Goal: Task Accomplishment & Management: Complete application form

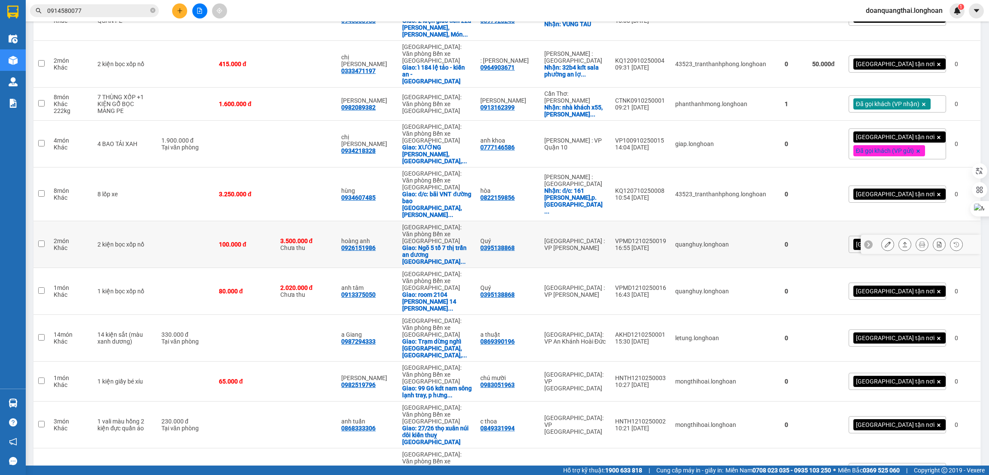
scroll to position [382, 0]
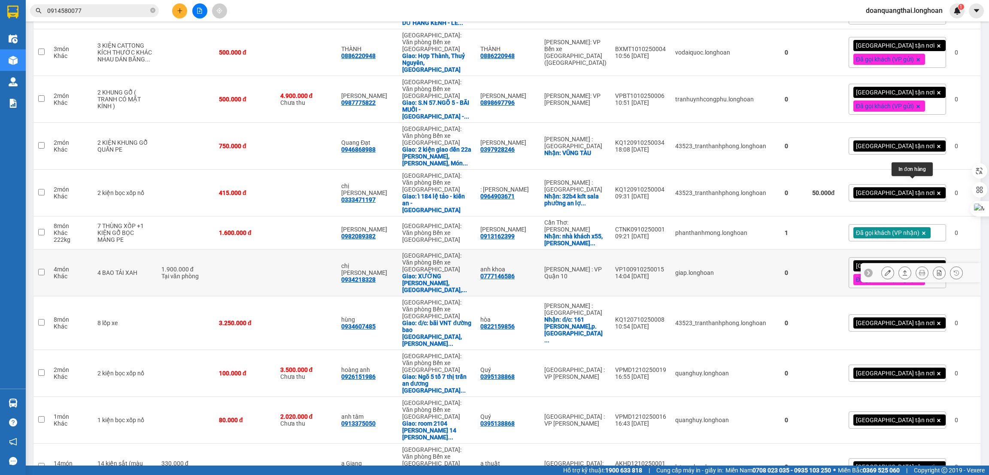
click at [916, 265] on button at bounding box center [922, 272] width 12 height 15
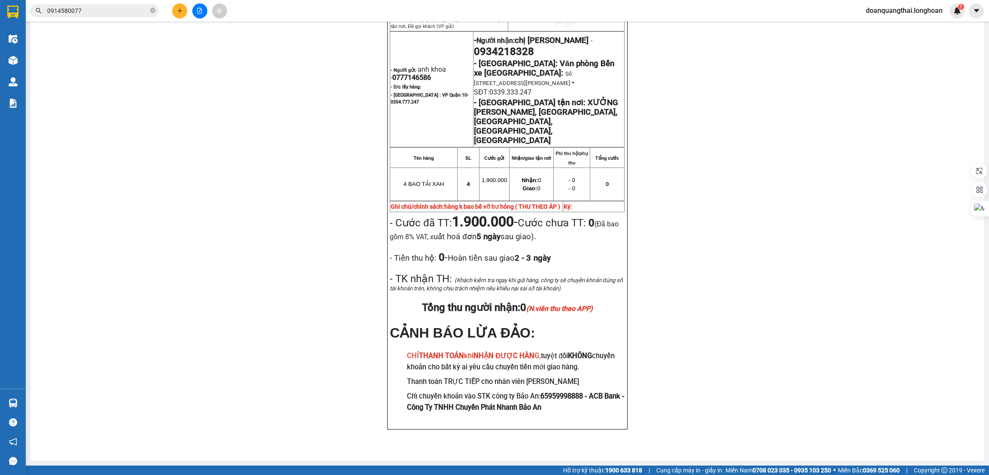
scroll to position [81, 0]
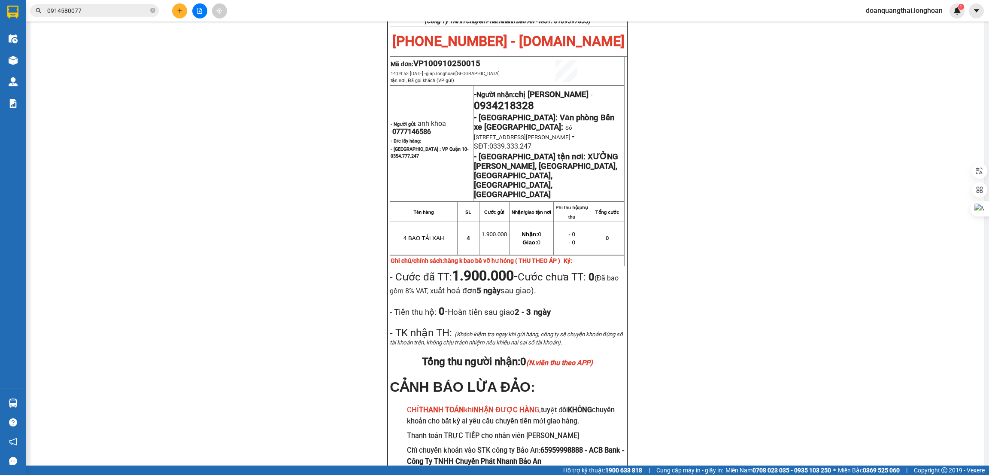
click at [119, 8] on input "0914580077" at bounding box center [97, 10] width 101 height 9
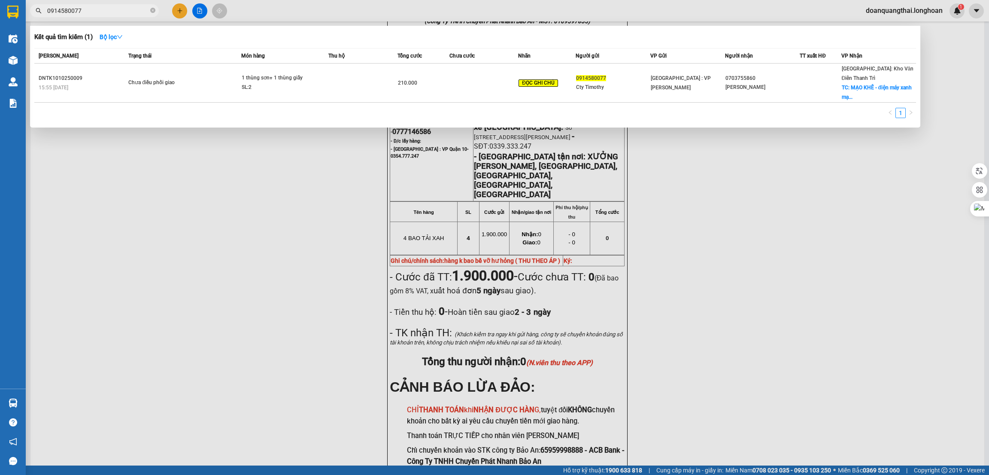
click at [119, 8] on input "0914580077" at bounding box center [97, 10] width 101 height 9
paste input "VPVD1210250003"
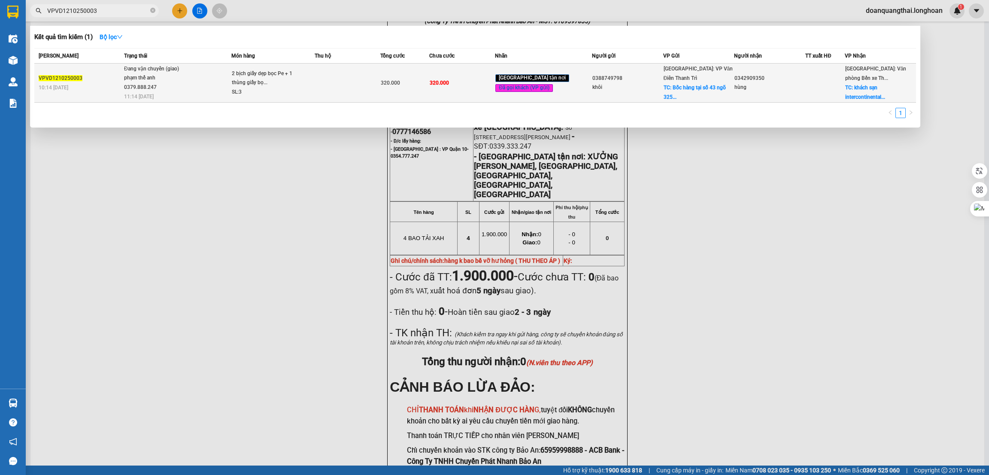
type input "VPVD1210250003"
click at [173, 85] on div "phạm thế anh 0379.888.247" at bounding box center [156, 82] width 64 height 18
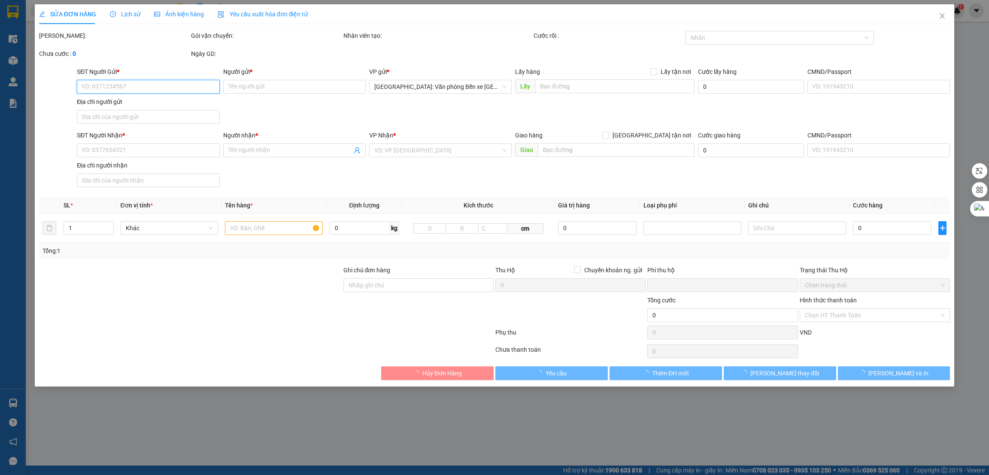
type input "0388749798"
type input "khôi"
checkbox input "true"
type input "Bốc hàng tại số 43 ngõ 325 Kim Ngưu"
type input "0342909350"
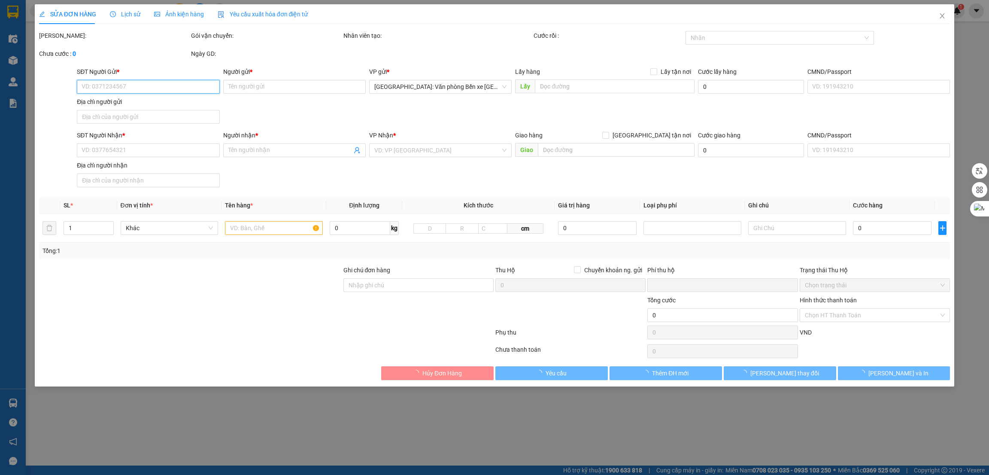
type input "hùng"
checkbox input "true"
type input "khách sạn intercontinental hạ long, bán đảo 2 marina, phường hùng thắng, tp hạ …"
type input "vat"
type input "0"
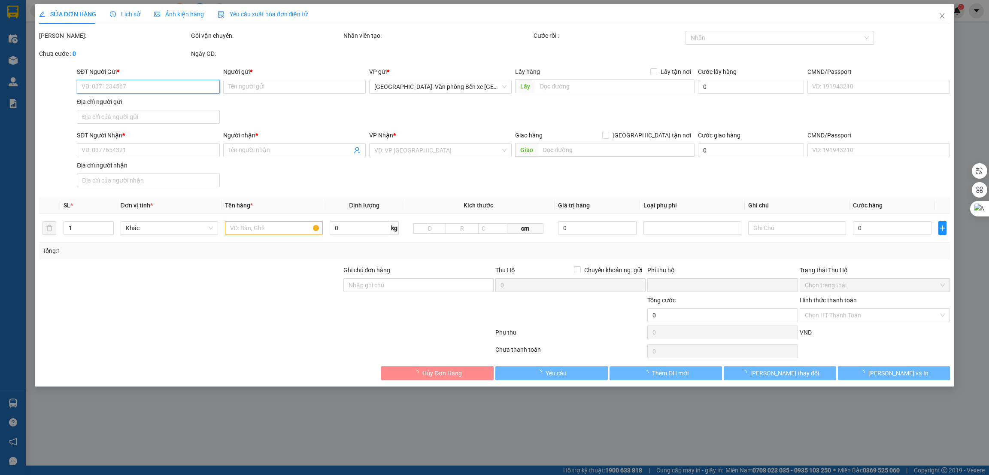
type input "320.000"
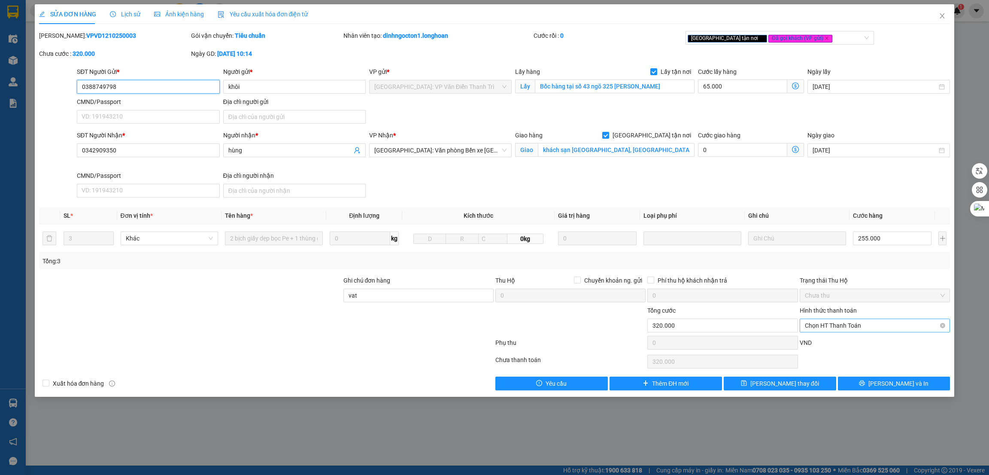
click at [880, 328] on span "Chọn HT Thanh Toán" at bounding box center [875, 325] width 140 height 13
click at [839, 357] on div "Chuyển khoản" at bounding box center [875, 356] width 140 height 9
type input "0"
click at [872, 379] on button "[PERSON_NAME] và In" at bounding box center [894, 383] width 112 height 14
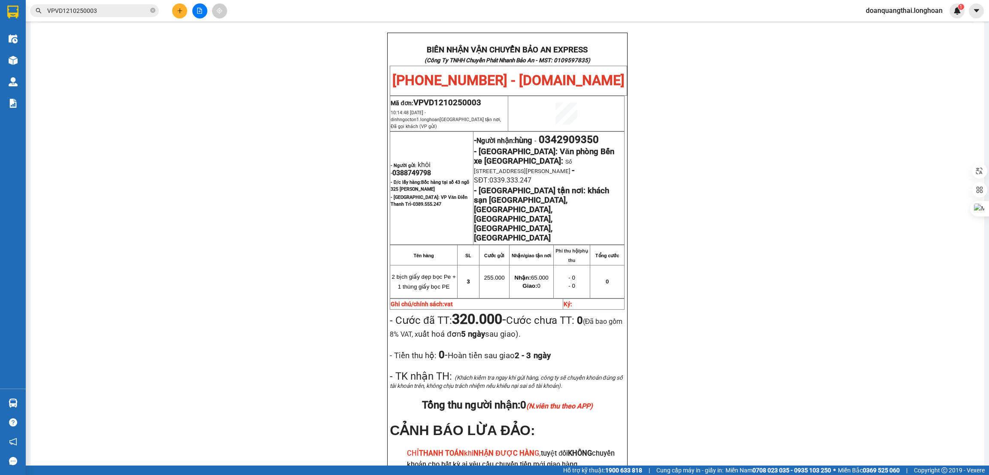
scroll to position [64, 0]
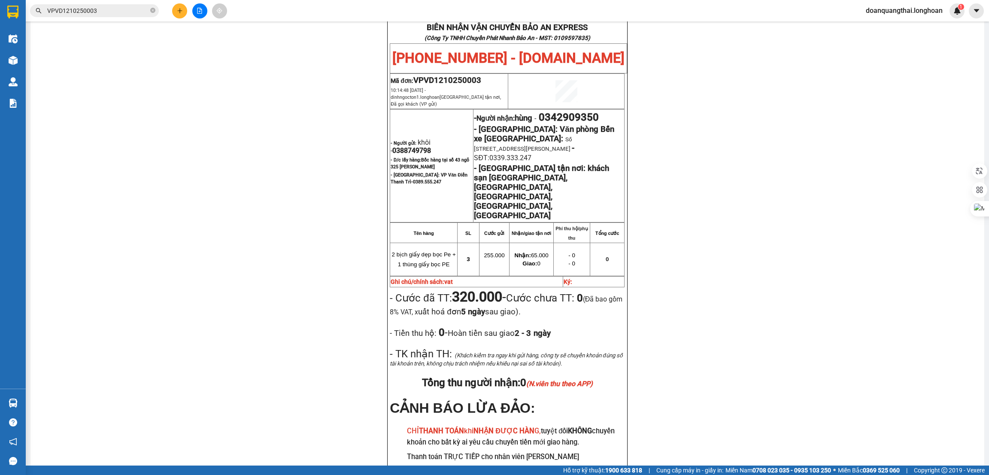
click at [182, 8] on icon "plus" at bounding box center [180, 11] width 6 height 6
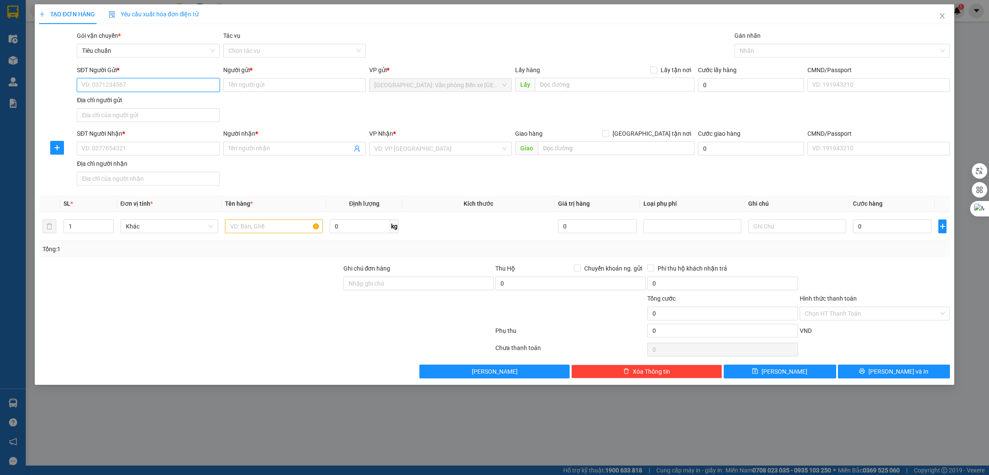
paste input "0916849422"
type input "0916849422"
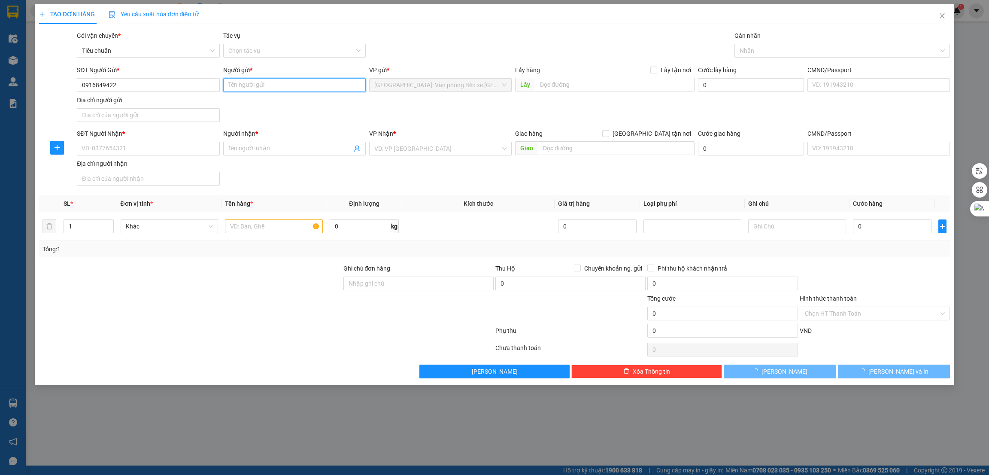
click at [232, 86] on input "Người gửi *" at bounding box center [294, 85] width 143 height 14
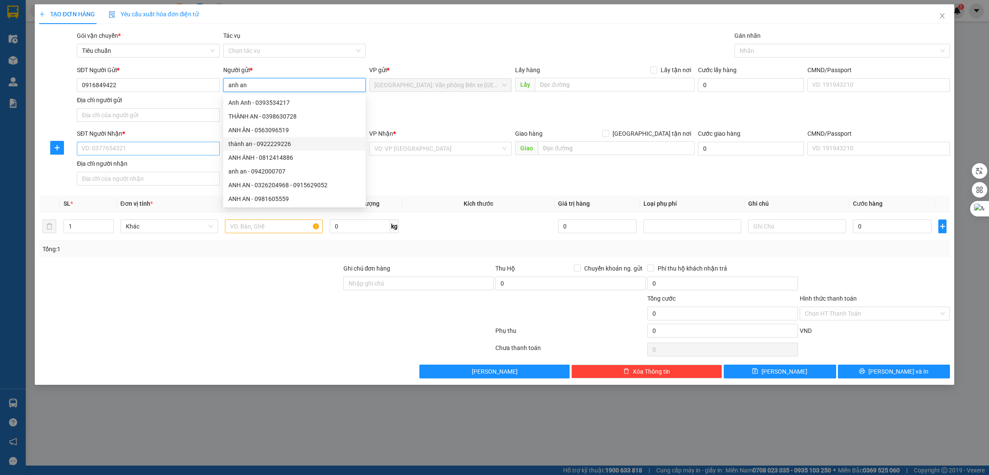
type input "anh an"
click at [161, 146] on input "SĐT Người Nhận *" at bounding box center [148, 149] width 143 height 14
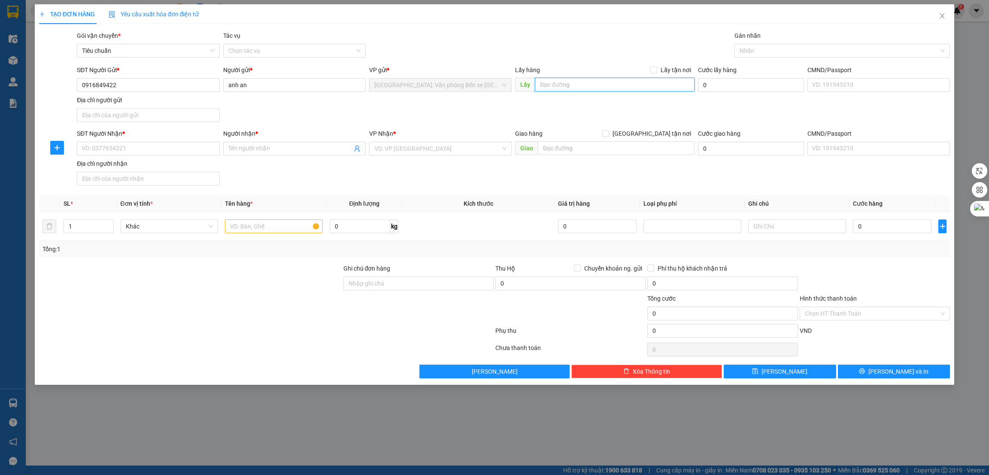
click at [583, 86] on input "text" at bounding box center [614, 85] width 159 height 14
paste input "câu hạ B xã an quang( an lão ) hải phòng ( đây là địa chỉ lấy xe )"
type input "câu hạ B xã an quang( an lão ) hải phòng ( đây là địa chỉ lấy xe )"
click at [661, 69] on span "Lấy tận nơi" at bounding box center [675, 69] width 37 height 9
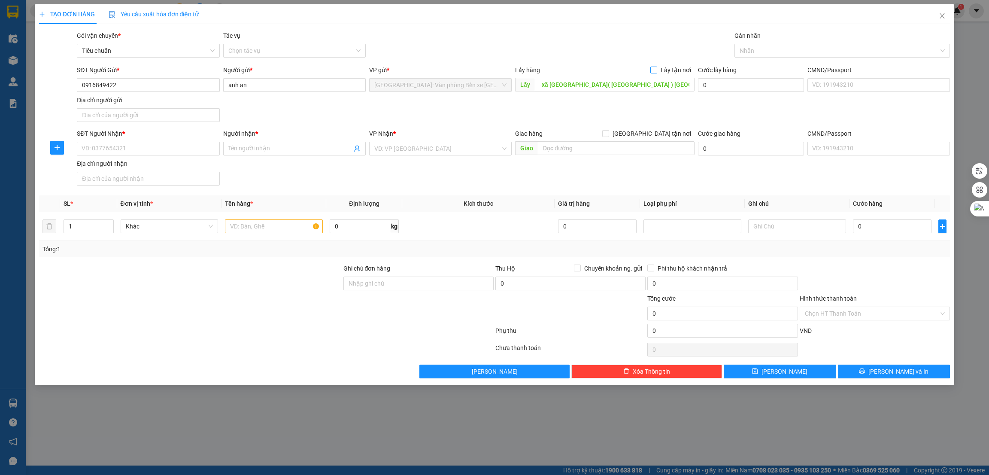
click at [656, 69] on input "Lấy tận nơi" at bounding box center [653, 70] width 6 height 6
checkbox input "true"
click at [865, 88] on input "[DATE]" at bounding box center [875, 84] width 124 height 9
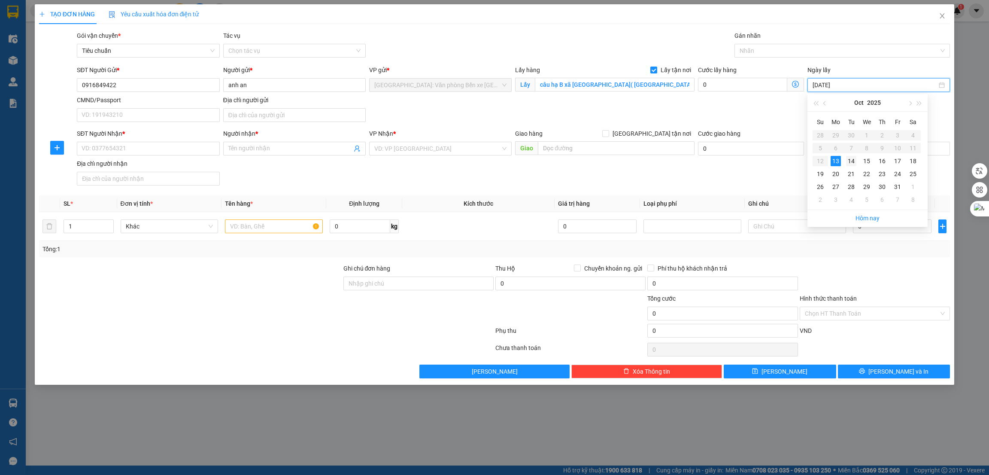
type input "14/10/2025"
click at [849, 160] on div "14" at bounding box center [851, 161] width 10 height 10
click at [161, 149] on input "SĐT Người Nhận *" at bounding box center [148, 149] width 143 height 14
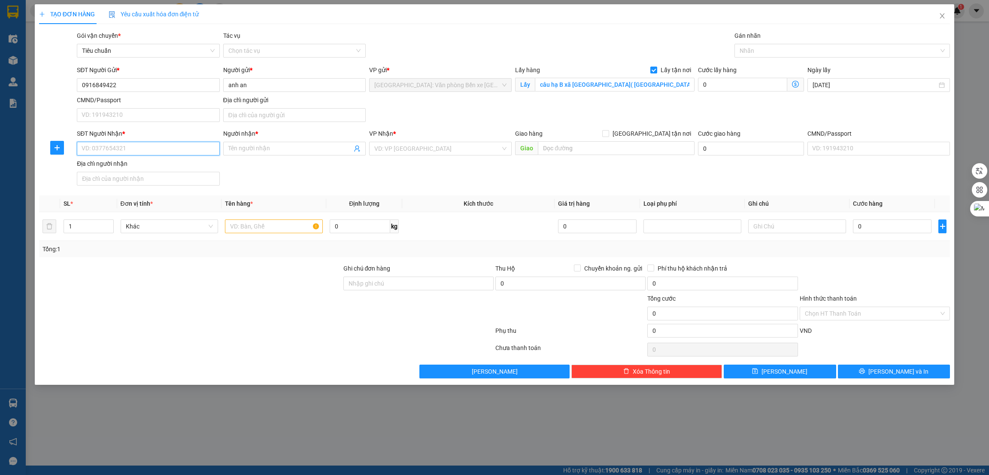
paste input "0904030485"
type input "0904030485"
click at [259, 150] on input "Người nhận *" at bounding box center [290, 148] width 124 height 9
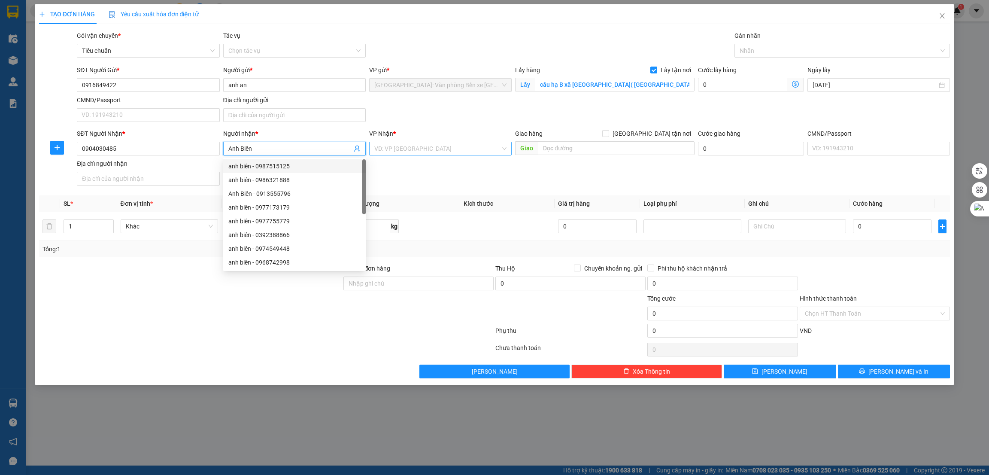
type input "Anh Biên"
click at [443, 150] on input "search" at bounding box center [437, 148] width 126 height 13
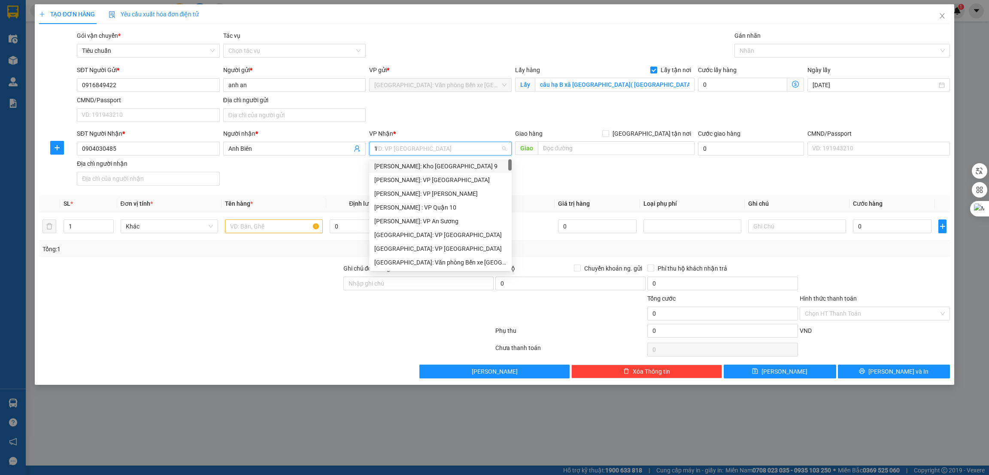
type input "12"
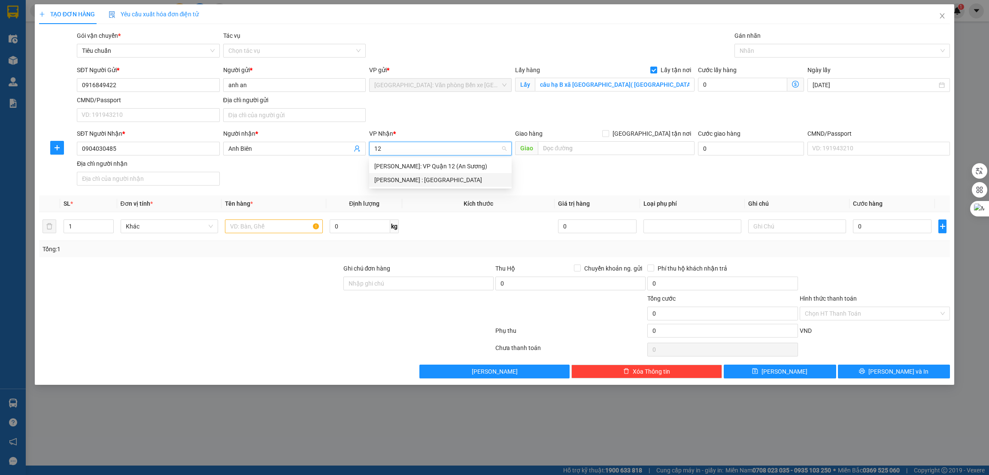
click at [445, 175] on div "[PERSON_NAME] : [GEOGRAPHIC_DATA]" at bounding box center [440, 179] width 132 height 9
click at [549, 149] on input "text" at bounding box center [616, 148] width 156 height 14
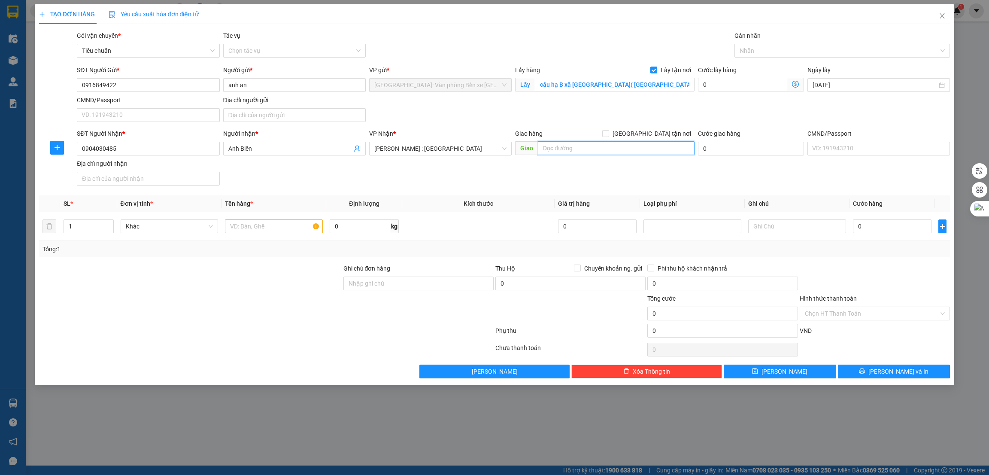
click at [584, 148] on input "text" at bounding box center [616, 148] width 156 height 14
paste input "24 đường thống nhất, phường thủ đức"
type input "TPHCM - 24 đường thống nhất, phường thủ đức"
click at [674, 133] on span "[GEOGRAPHIC_DATA] tận nơi" at bounding box center [651, 133] width 85 height 9
click at [608, 133] on input "[GEOGRAPHIC_DATA] tận nơi" at bounding box center [605, 133] width 6 height 6
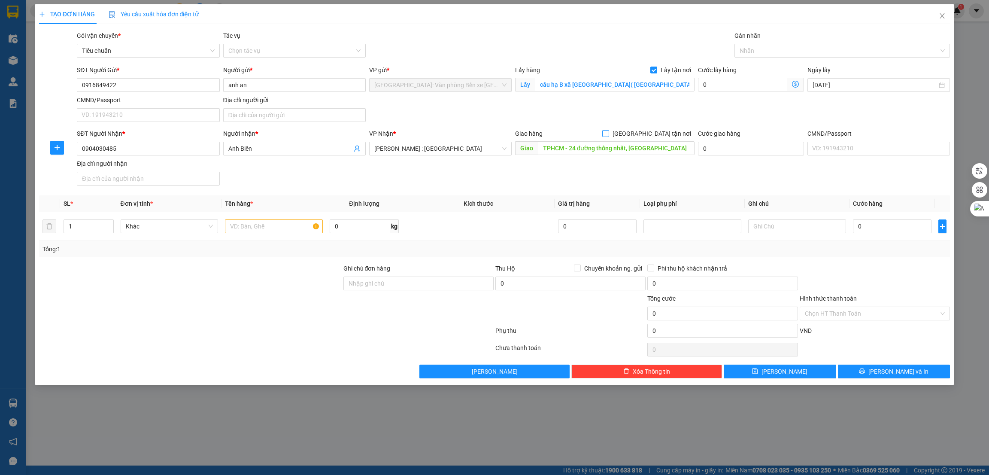
checkbox input "true"
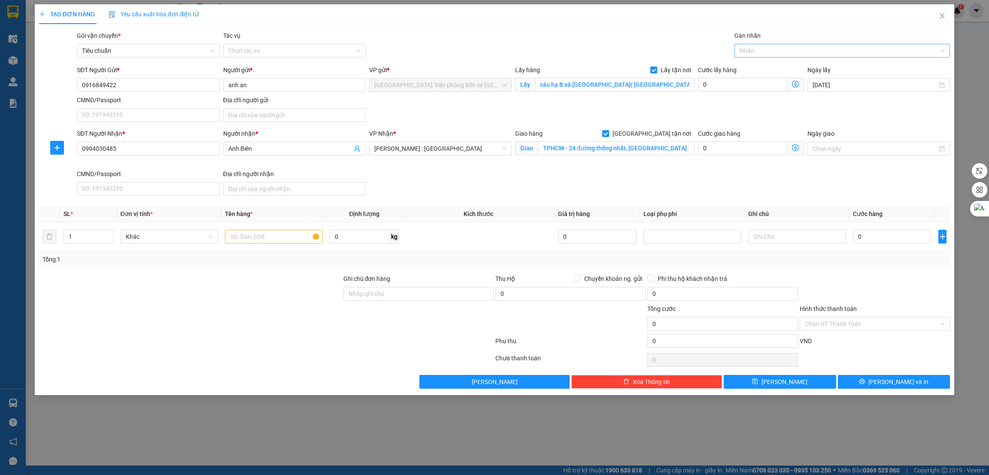
click at [766, 55] on div at bounding box center [838, 51] width 203 height 10
type input "gia"
click at [766, 60] on body "Kết quả tìm kiếm ( 1 ) Bộ lọc Mã ĐH Trạng thái Món hàng Thu hộ Tổng cước Chưa c…" at bounding box center [494, 237] width 989 height 475
click at [773, 56] on div "Nhãn" at bounding box center [842, 51] width 216 height 14
type input "gia"
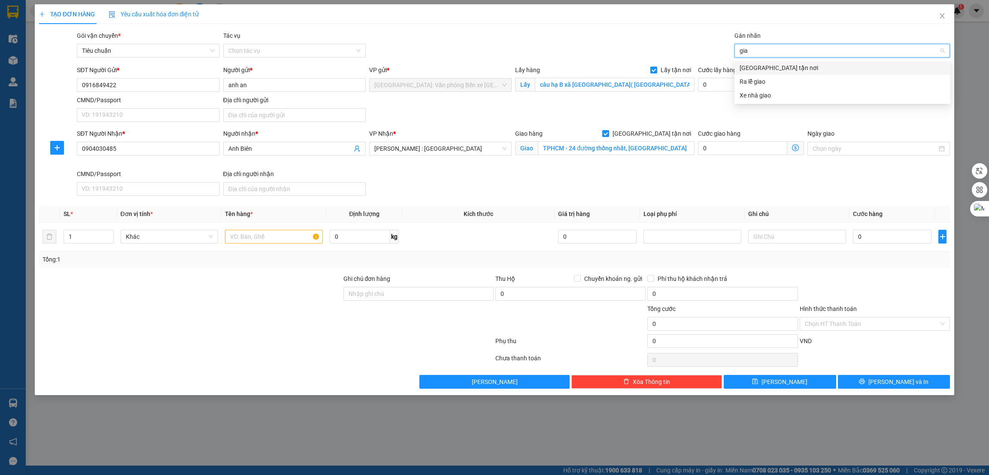
click at [770, 70] on div "[GEOGRAPHIC_DATA] tận nơi" at bounding box center [843, 67] width 206 height 9
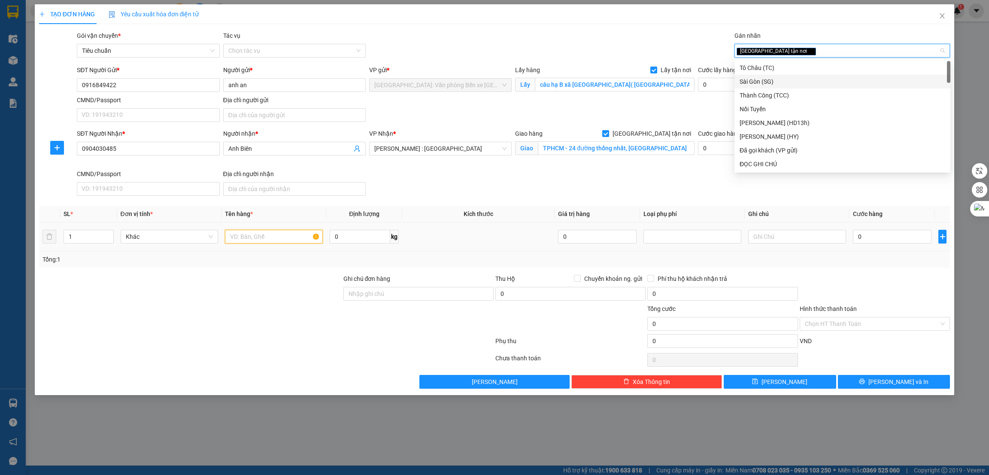
click at [276, 238] on input "text" at bounding box center [274, 237] width 98 height 14
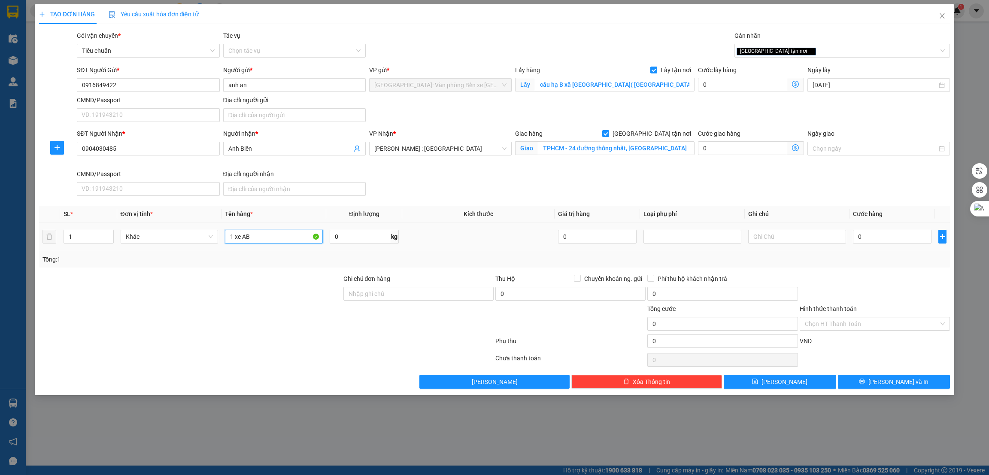
type input "1 xe AB"
click at [272, 320] on div at bounding box center [190, 319] width 304 height 30
click at [881, 240] on input "0" at bounding box center [892, 237] width 79 height 14
click at [720, 88] on input "0" at bounding box center [742, 85] width 89 height 14
type input "2"
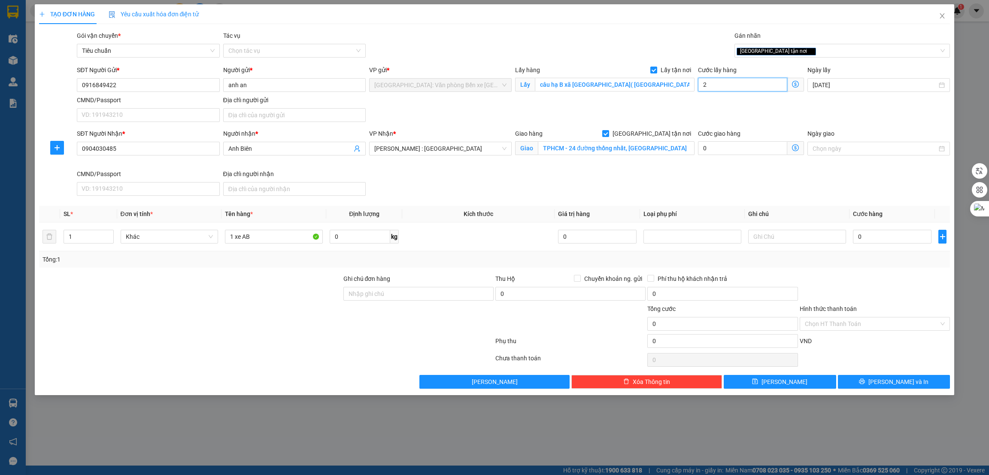
type input "2"
type input "20"
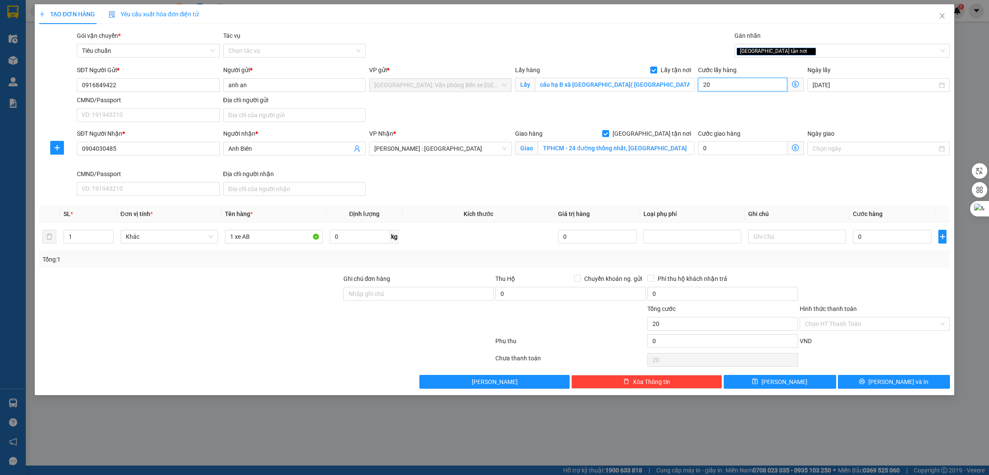
type input "200"
type input "2.000"
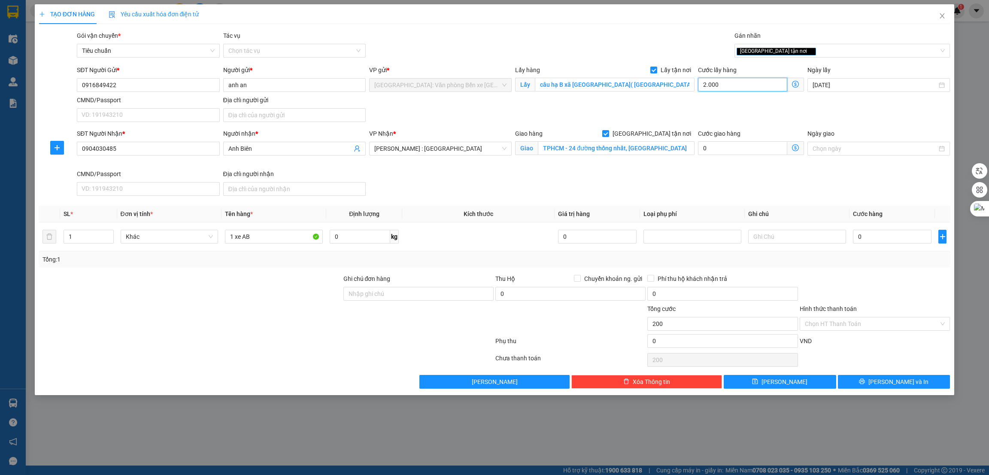
type input "2.000"
type input "20.000"
type input "200.000"
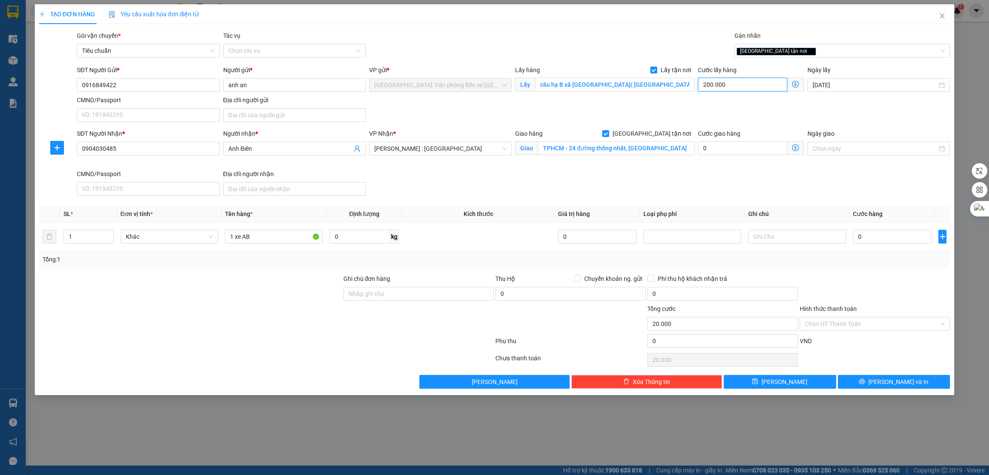
type input "200.000"
click at [878, 234] on input "0" at bounding box center [892, 237] width 79 height 14
type input "1"
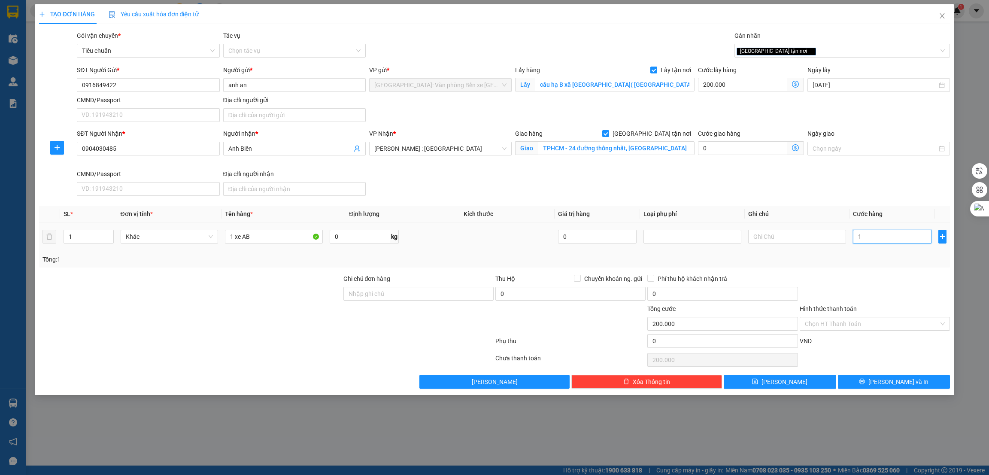
type input "200.001"
type input "14"
type input "200.014"
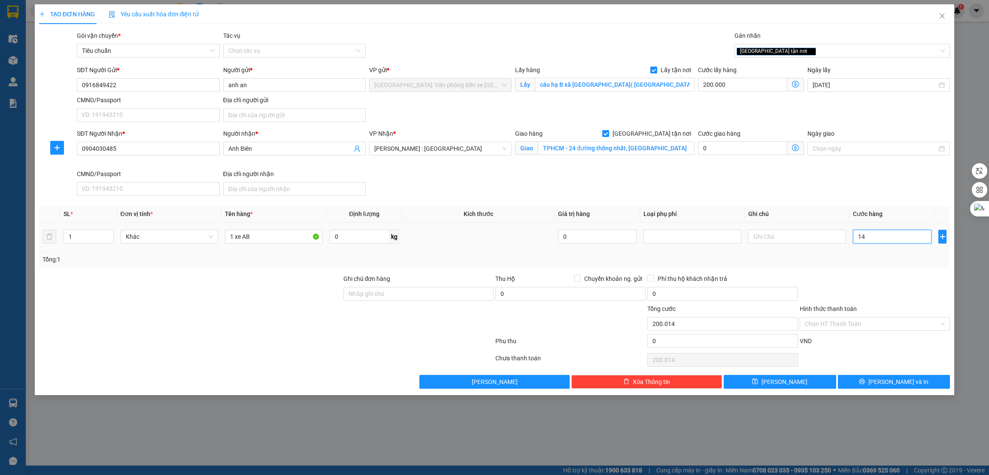
type input "148"
type input "200.148"
type input "1.480"
type input "201.480"
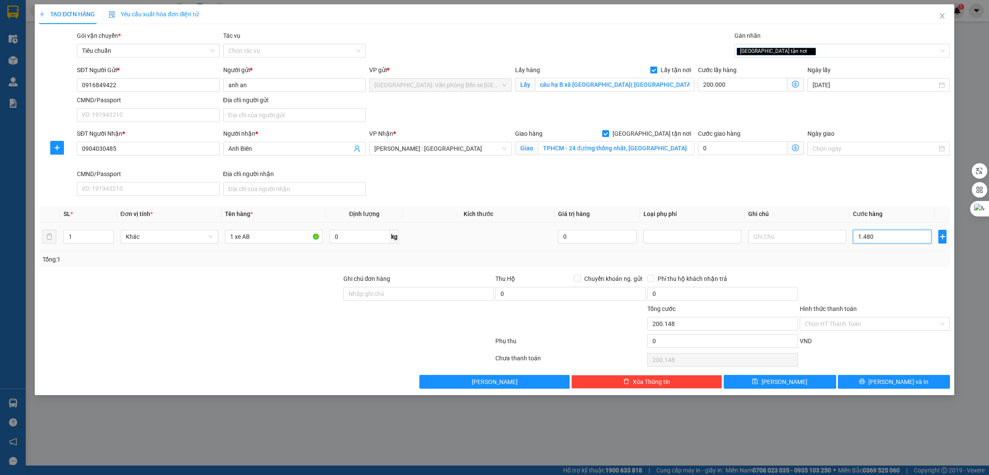
type input "201.480"
type input "14.800"
type input "214.800"
type input "148.000"
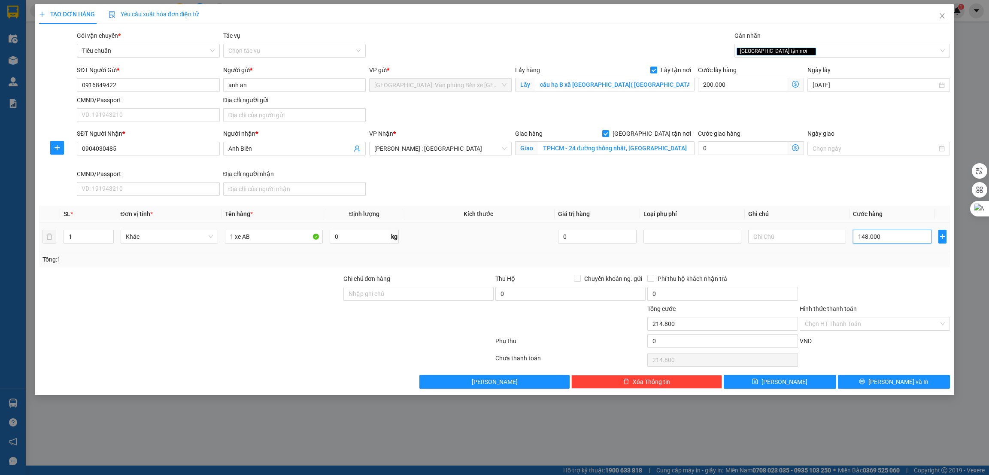
type input "348.000"
type input "1.480.000"
type input "1.680.000"
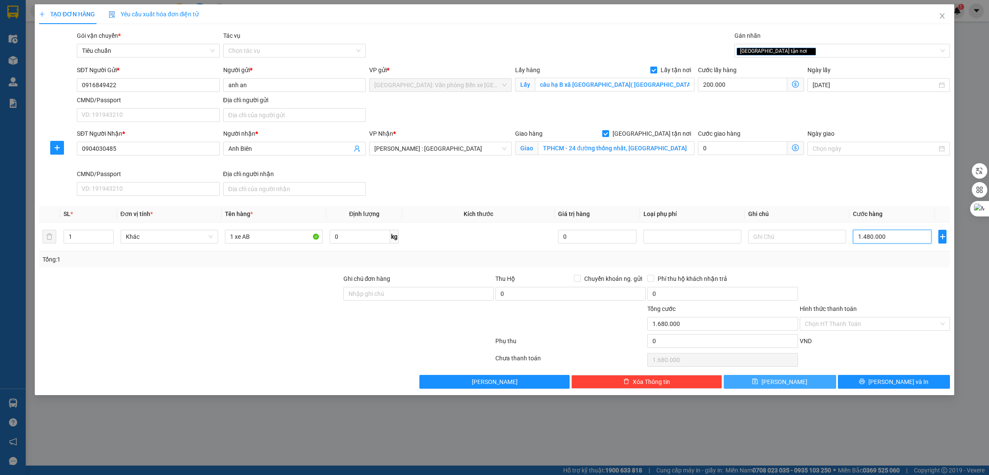
type input "1.480.000"
click at [758, 384] on icon "save" at bounding box center [755, 381] width 6 height 6
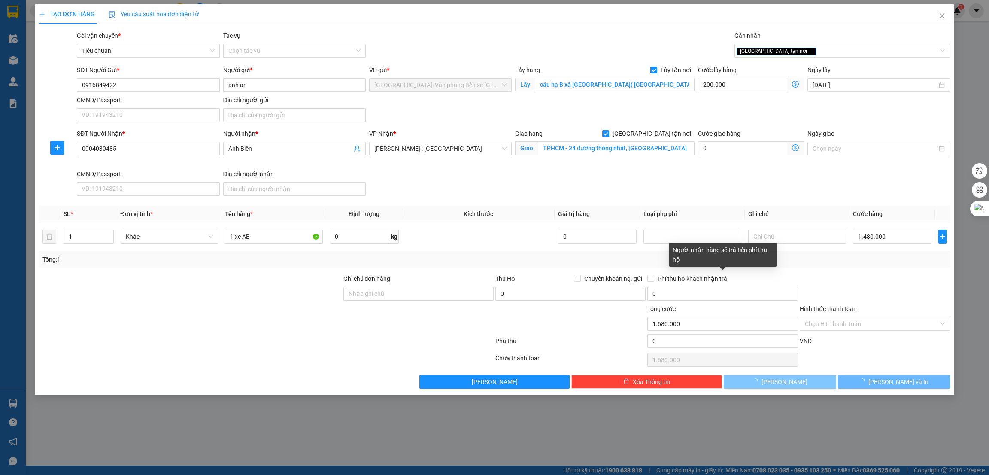
checkbox input "false"
type input "0"
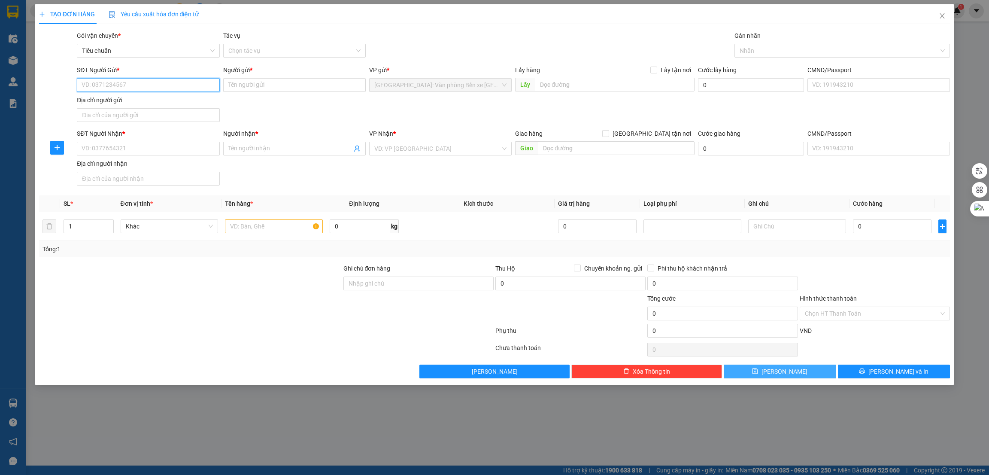
click at [135, 84] on input "SĐT Người Gửi *" at bounding box center [148, 85] width 143 height 14
paste input "0363156427"
type input "0363156427"
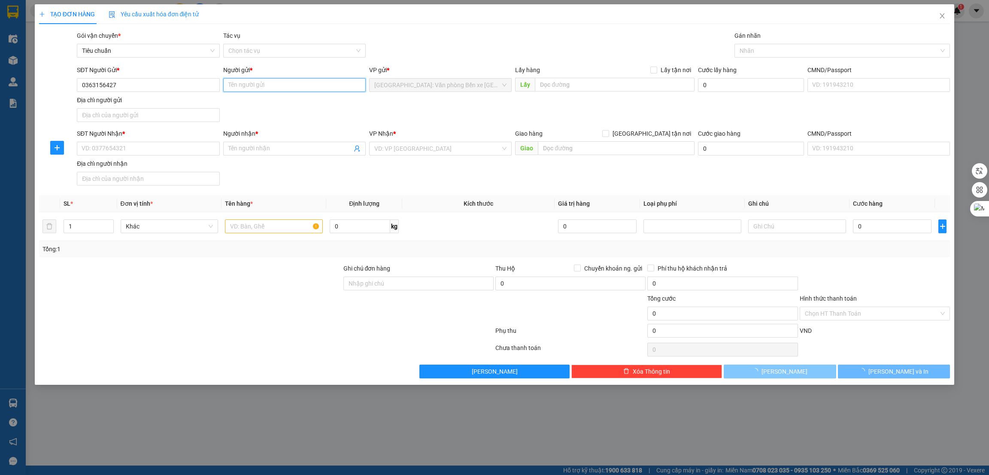
click at [264, 88] on input "Người gửi *" at bounding box center [294, 85] width 143 height 14
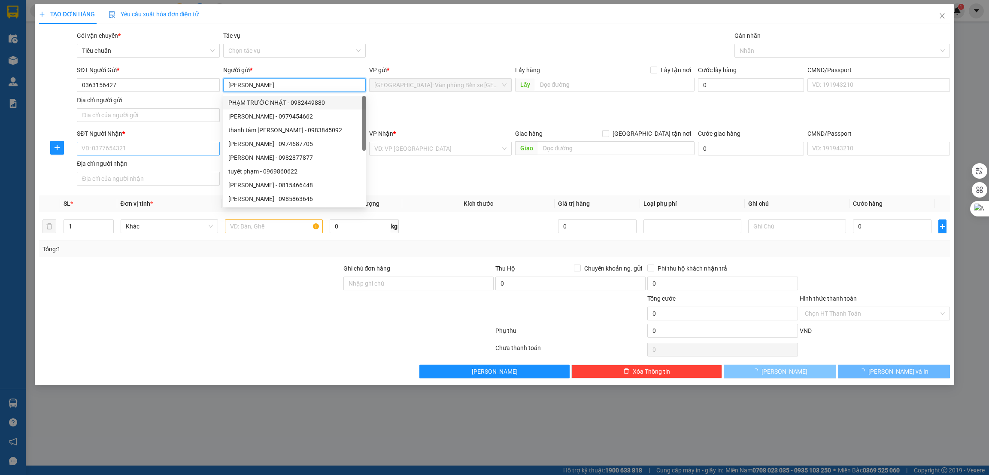
type input "Phạm Hằng"
click at [109, 153] on input "SĐT Người Nhận *" at bounding box center [148, 149] width 143 height 14
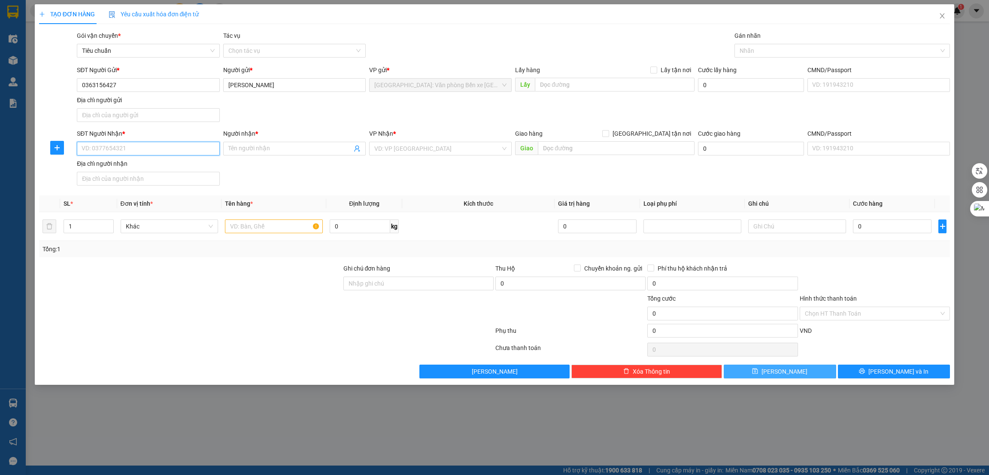
paste input "0568.023.888"
type input "0568023888"
click at [288, 143] on span at bounding box center [294, 149] width 143 height 14
click at [653, 145] on input "text" at bounding box center [616, 148] width 156 height 14
click at [463, 144] on input "search" at bounding box center [437, 148] width 126 height 13
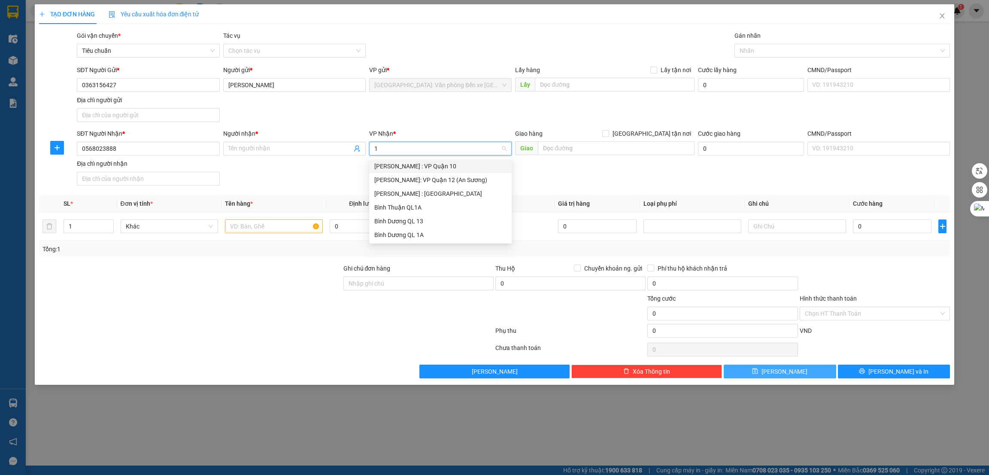
type input "12"
click at [459, 176] on div "[PERSON_NAME] : [GEOGRAPHIC_DATA]" at bounding box center [440, 179] width 132 height 9
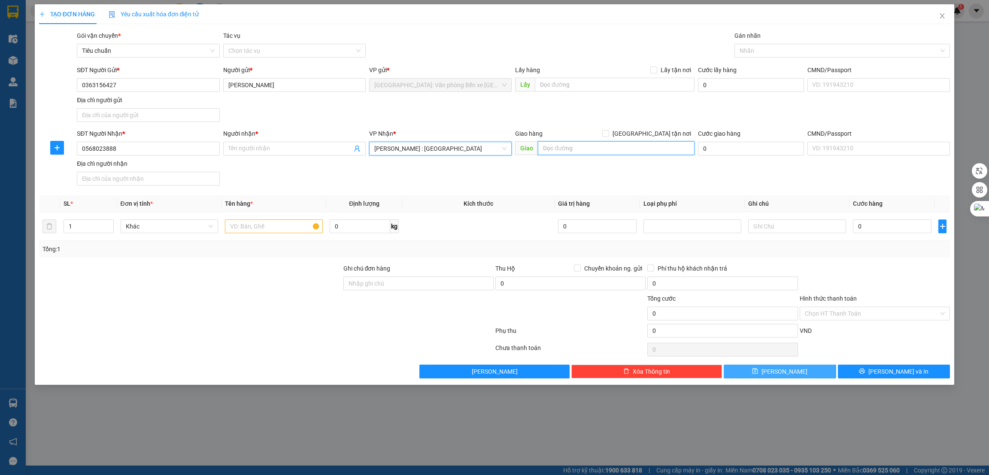
click at [580, 147] on input "text" at bounding box center [616, 148] width 156 height 14
type input "D"
paste input "hội thánh tin lành- phường bửu hoà-tp biên hoa"
type input "ĐỒNG NAI - hội thánh tin lành- phường bửu hoà-tp biên hoa"
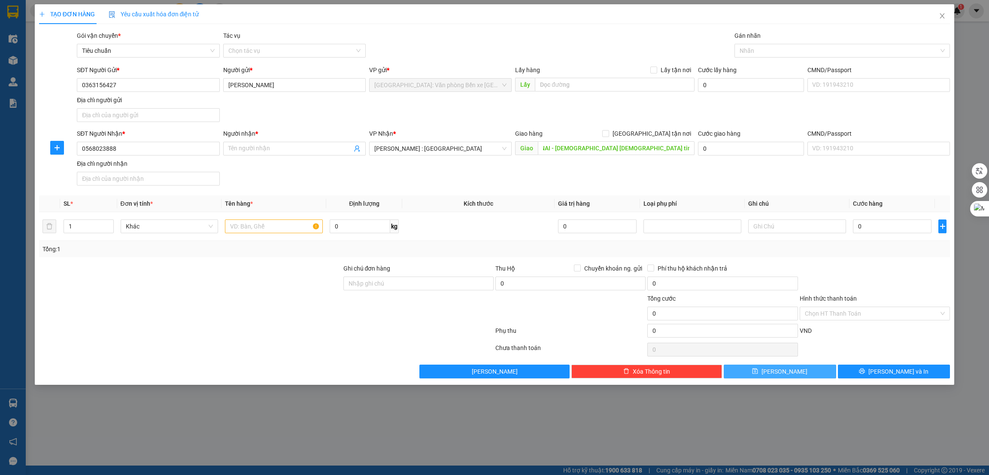
click at [653, 140] on div "Giao hàng Giao tận nơi" at bounding box center [604, 135] width 179 height 13
click at [655, 134] on span "[GEOGRAPHIC_DATA] tận nơi" at bounding box center [651, 133] width 85 height 9
click at [608, 134] on input "[GEOGRAPHIC_DATA] tận nơi" at bounding box center [605, 133] width 6 height 6
checkbox input "true"
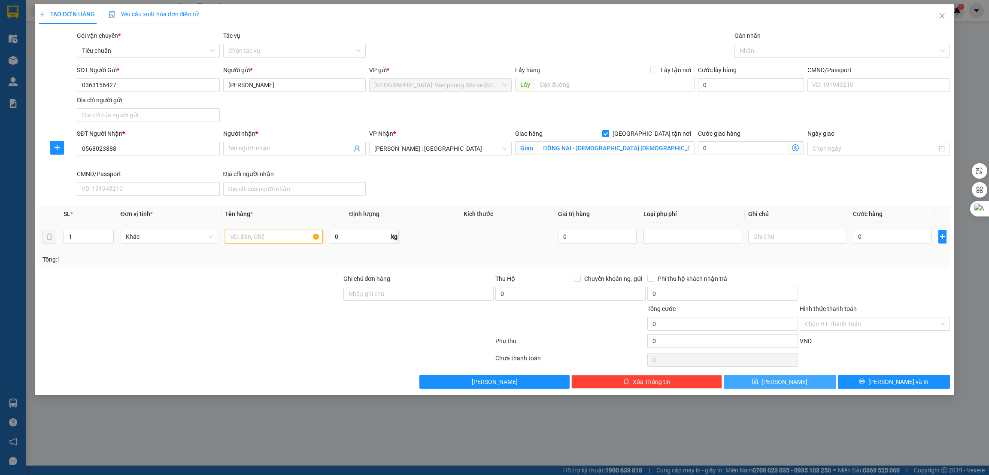
click at [280, 238] on input "text" at bounding box center [274, 237] width 98 height 14
click at [583, 85] on input "text" at bounding box center [614, 85] width 159 height 14
click at [739, 91] on input "0" at bounding box center [751, 85] width 106 height 14
type input "2"
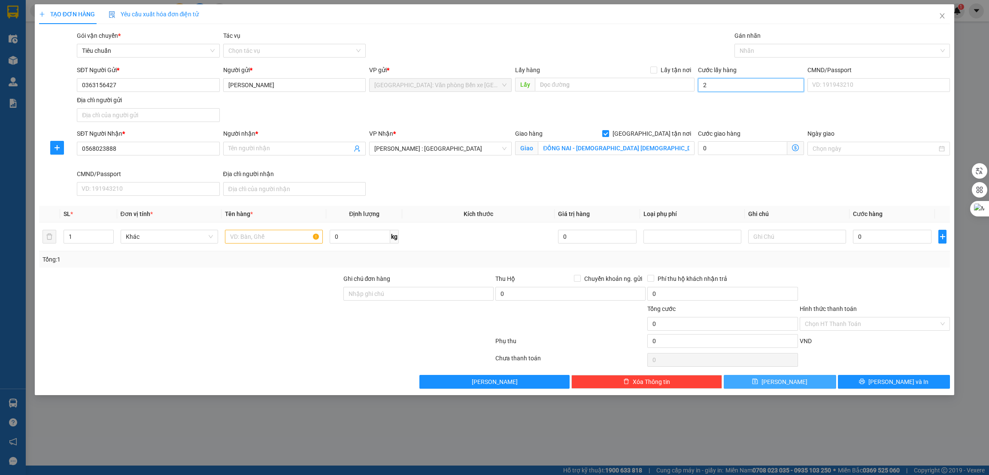
type input "2"
type input "20"
type input "200"
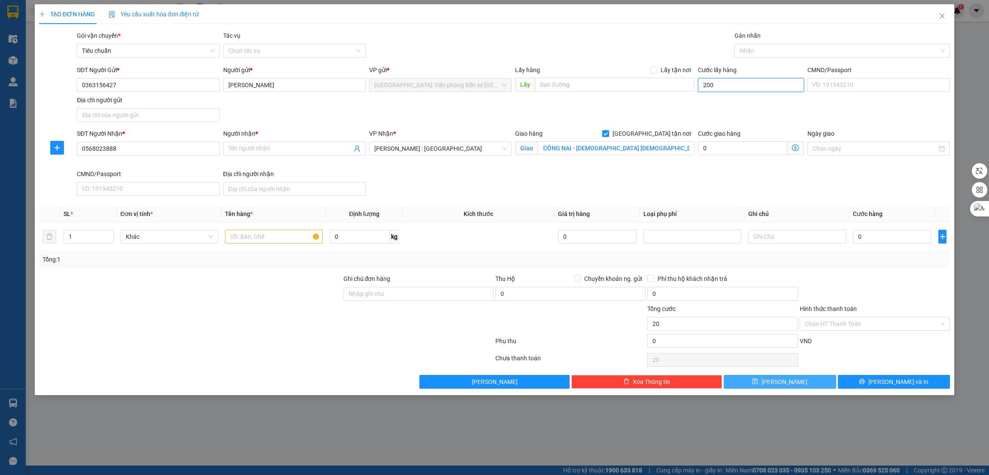
type input "200"
type input "2.000"
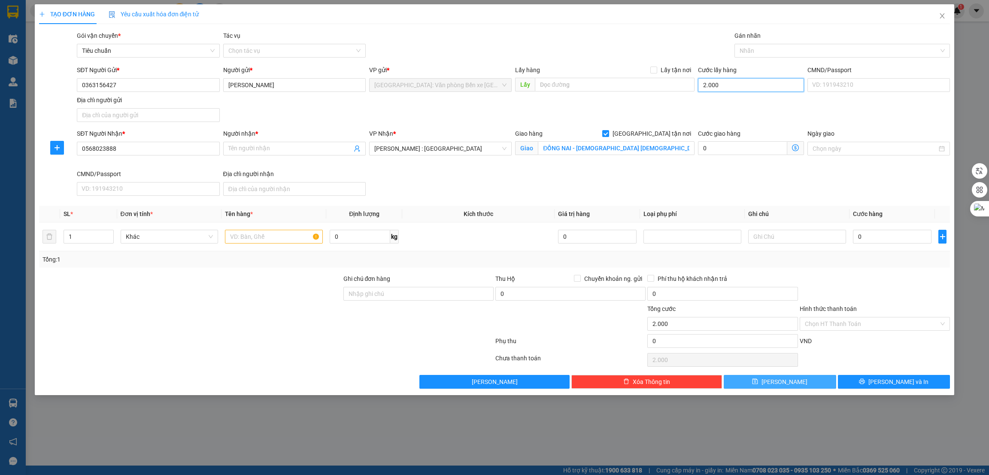
type input "20.000"
type input "200.000"
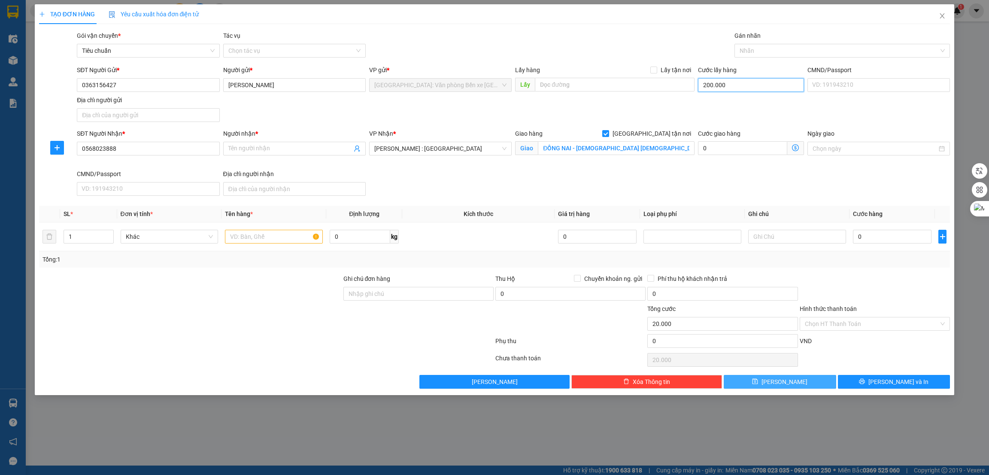
type input "200.000"
click at [873, 243] on input "0" at bounding box center [892, 237] width 79 height 14
type input "1"
type input "200.001"
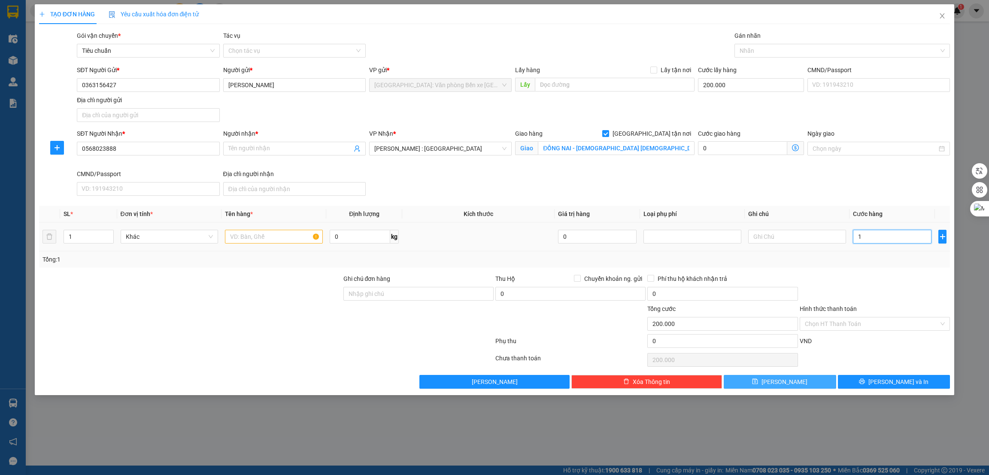
type input "200.001"
type input "14"
type input "200.014"
type input "148"
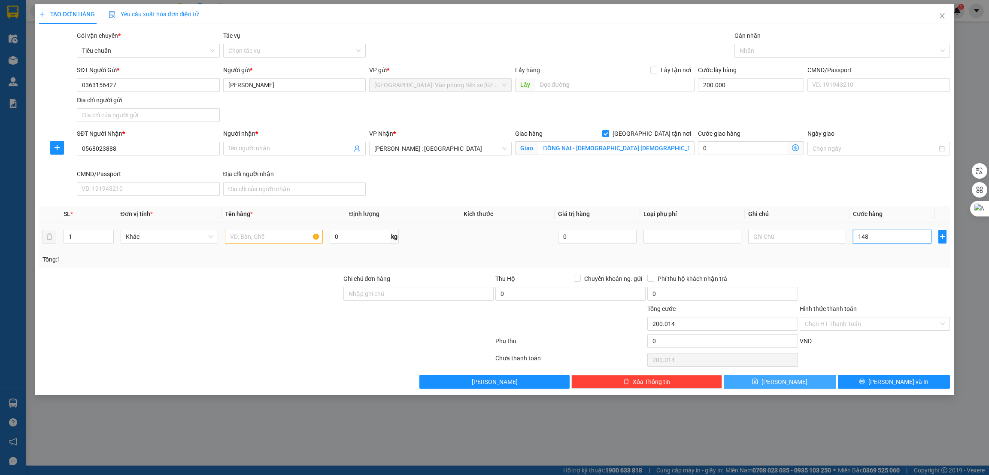
type input "200.148"
type input "1.480"
type input "201.480"
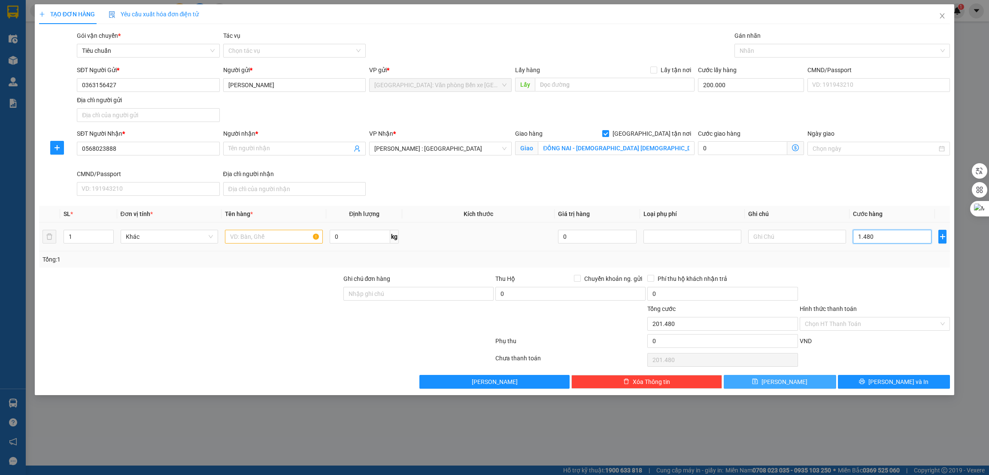
type input "14.800"
type input "214.800"
type input "148.000"
type input "348.000"
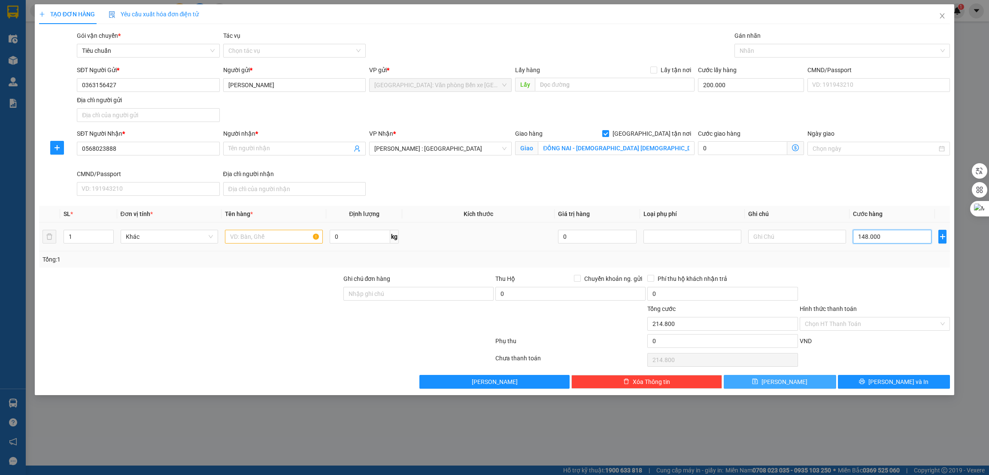
type input "348.000"
type input "1.480.000"
type input "1.680.000"
type input "1.480.000"
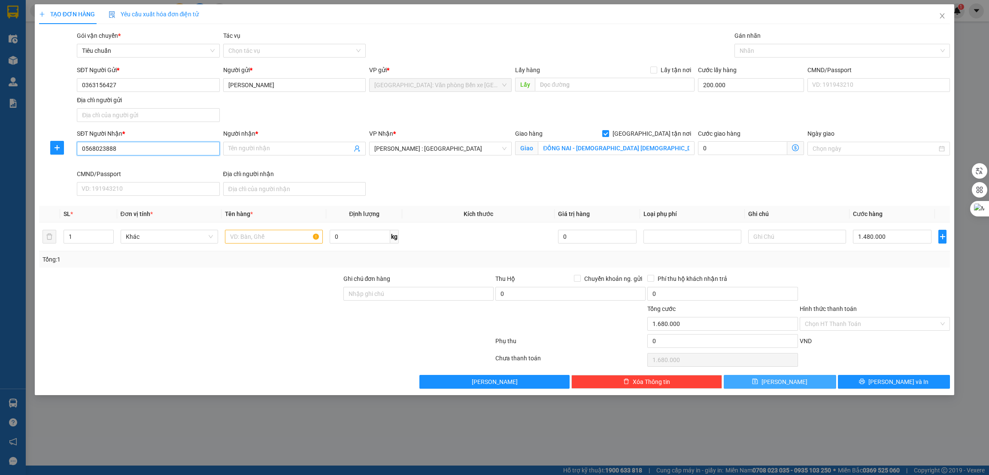
click at [146, 147] on input "0568023888" at bounding box center [148, 149] width 143 height 14
click at [301, 151] on input "Người nhận *" at bounding box center [290, 148] width 124 height 9
click at [625, 81] on input "text" at bounding box center [614, 85] width 159 height 14
paste input "số nhà ba bảy đường Mạc Đăng Doanh,"
type input "số nhà ba bảy đường Mạc Đăng Doanh, DƯƠNG KINH"
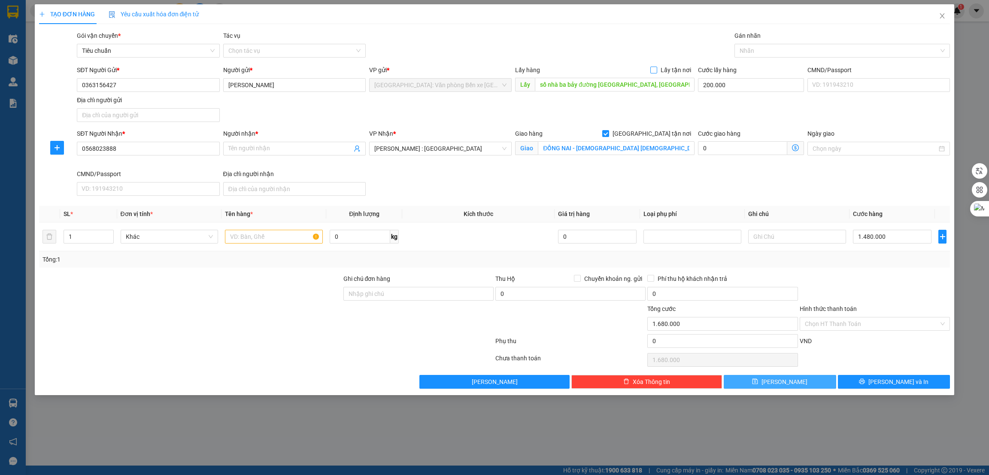
click at [660, 70] on span "Lấy tận nơi" at bounding box center [675, 69] width 37 height 9
click at [656, 70] on input "Lấy tận nơi" at bounding box center [653, 70] width 6 height 6
checkbox input "true"
click at [550, 82] on input "số nhà ba bảy đường Mạc Đăng Doanh, DƯƠNG KINH" at bounding box center [614, 85] width 159 height 14
type input "số nhà 37 đường Mạc Đăng Doanh, DƯƠNG KINH"
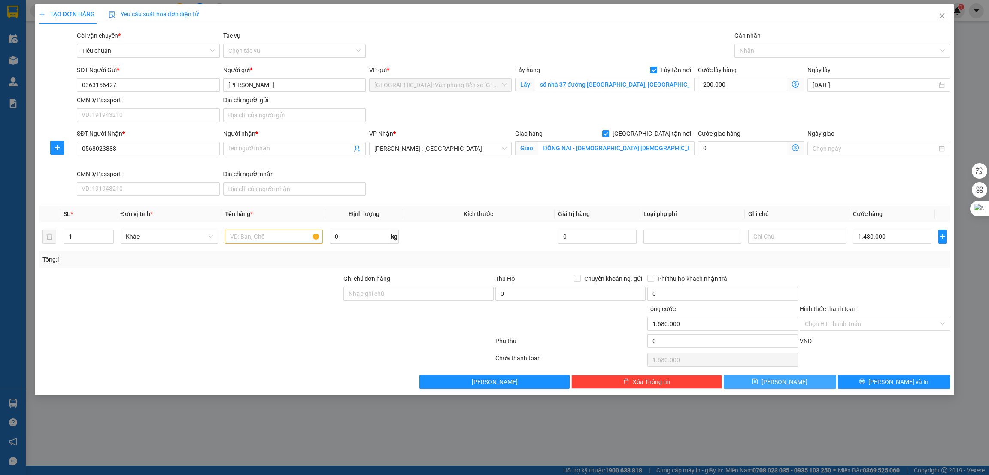
click at [278, 294] on div at bounding box center [190, 289] width 304 height 30
click at [271, 240] on input "text" at bounding box center [274, 237] width 98 height 14
type input "1 XE AB"
click at [740, 47] on input "Gán nhãn" at bounding box center [741, 51] width 2 height 10
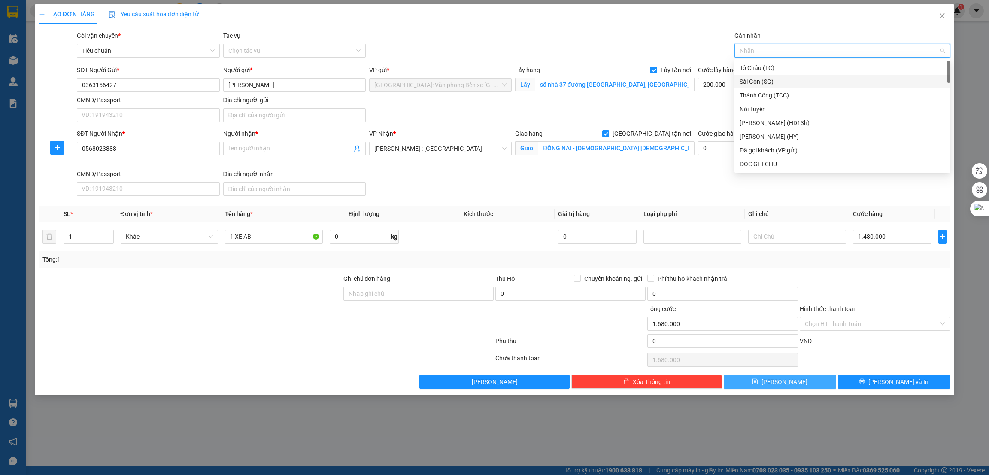
type input "G"
click at [753, 163] on div "[GEOGRAPHIC_DATA] tận nơi" at bounding box center [843, 163] width 206 height 9
click at [300, 340] on div at bounding box center [266, 342] width 456 height 17
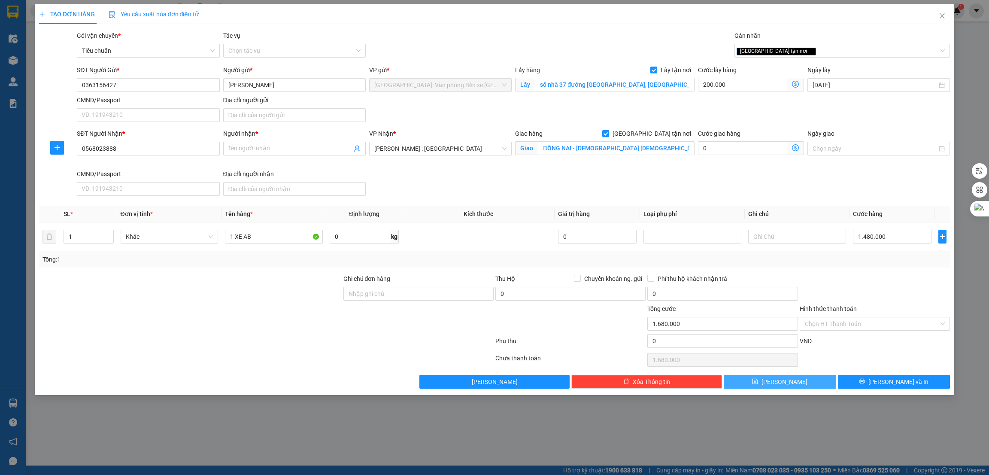
click at [845, 267] on div "Tổng: 1" at bounding box center [494, 259] width 911 height 16
click at [301, 152] on input "Người nhận *" at bounding box center [290, 148] width 124 height 9
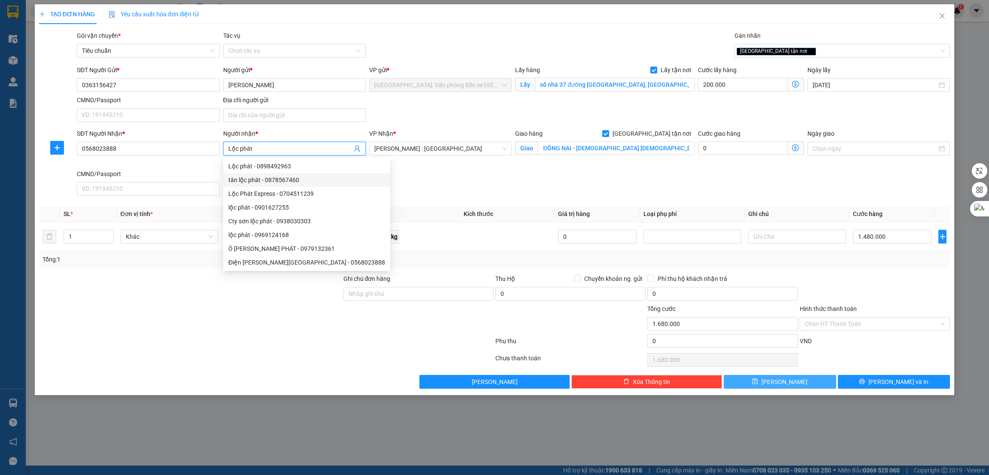
type input "Lộc phát"
click at [388, 180] on div "SĐT Người Nhận * 0568023888 Người nhận * Lộc phát VP Nhận * Hồ Chí Minh : Kho Q…" at bounding box center [513, 164] width 877 height 70
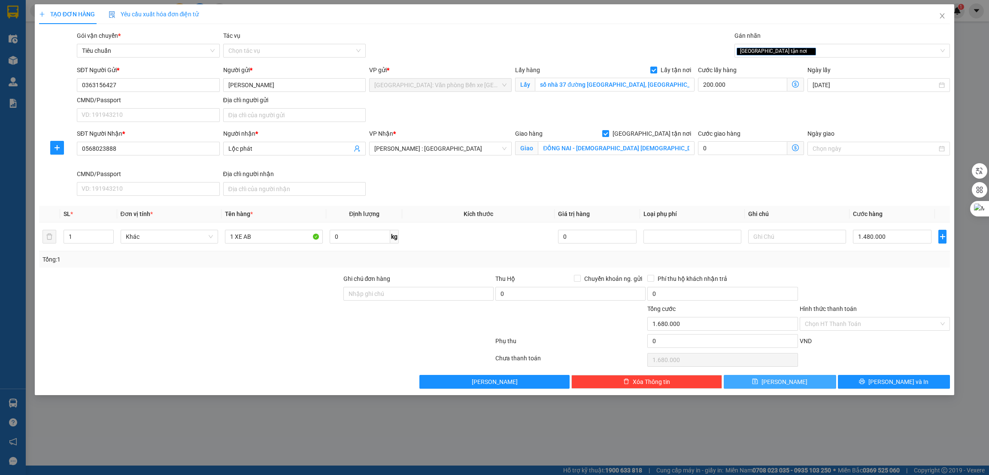
click at [218, 325] on div at bounding box center [190, 319] width 304 height 30
click at [808, 388] on button "[PERSON_NAME]" at bounding box center [780, 382] width 112 height 14
checkbox input "false"
type input "0"
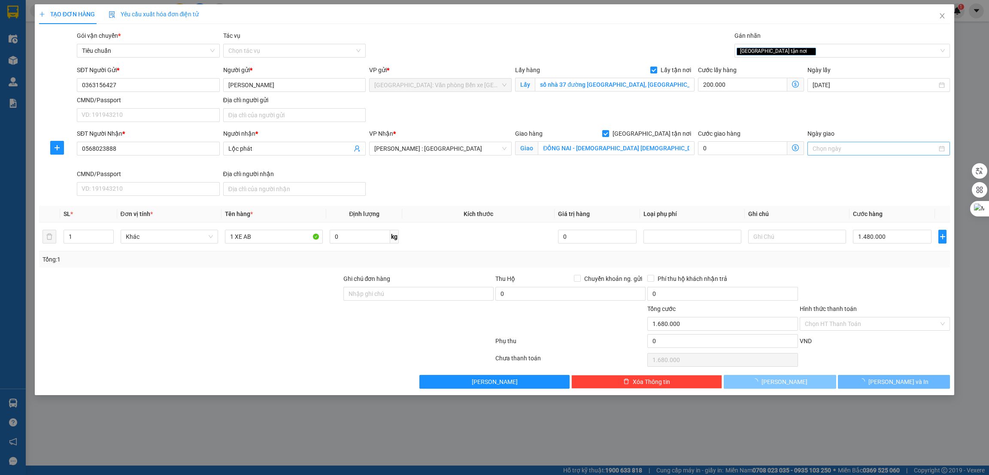
type input "0"
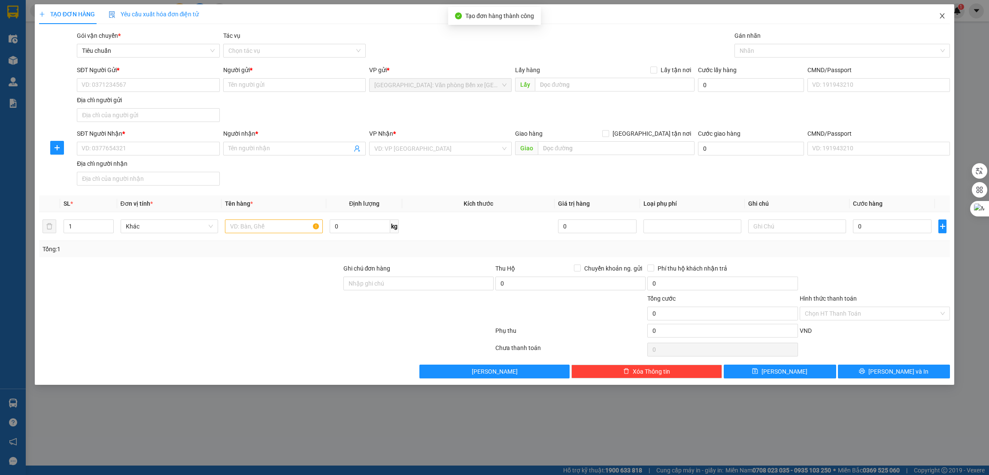
click at [941, 12] on icon "close" at bounding box center [942, 15] width 7 height 7
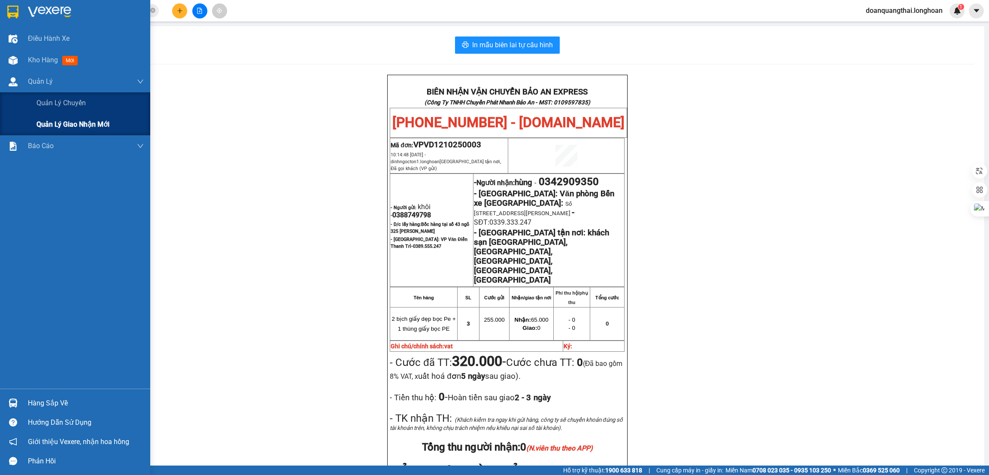
click at [52, 129] on span "Quản lý giao nhận mới" at bounding box center [72, 124] width 73 height 11
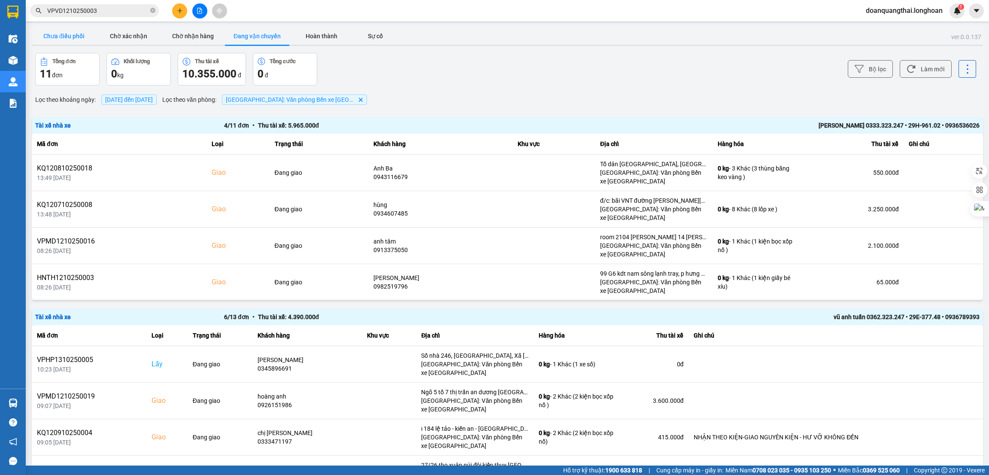
click at [69, 30] on button "Chưa điều phối" at bounding box center [64, 35] width 64 height 17
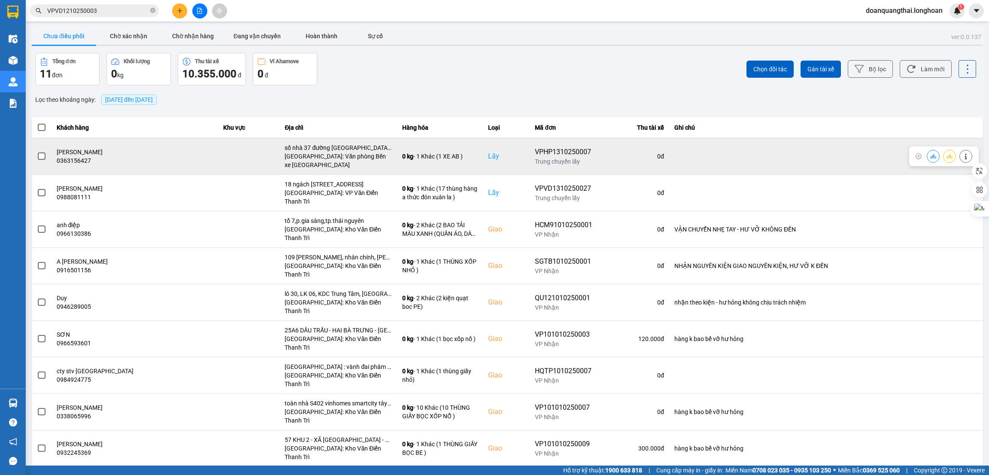
click at [45, 155] on span at bounding box center [42, 156] width 8 height 8
click at [37, 152] on input "checkbox" at bounding box center [37, 152] width 0 height 0
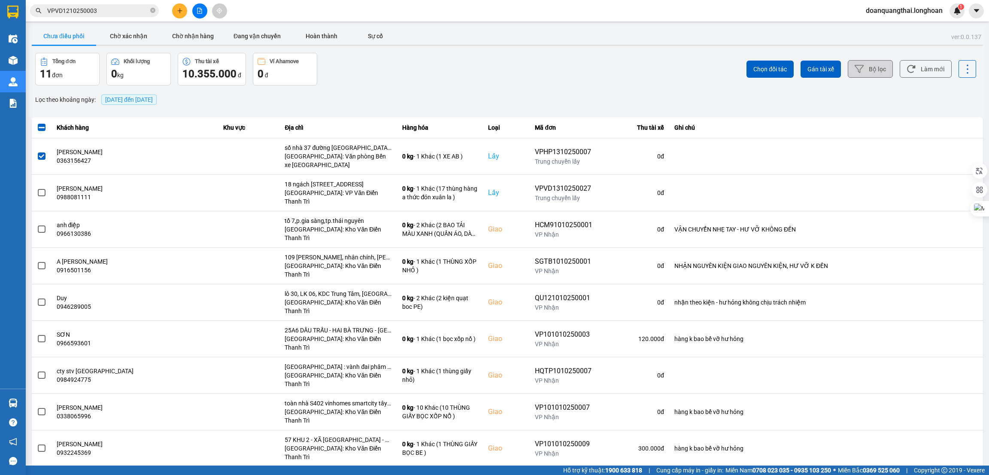
click at [874, 73] on button "Bộ lọc" at bounding box center [870, 69] width 45 height 18
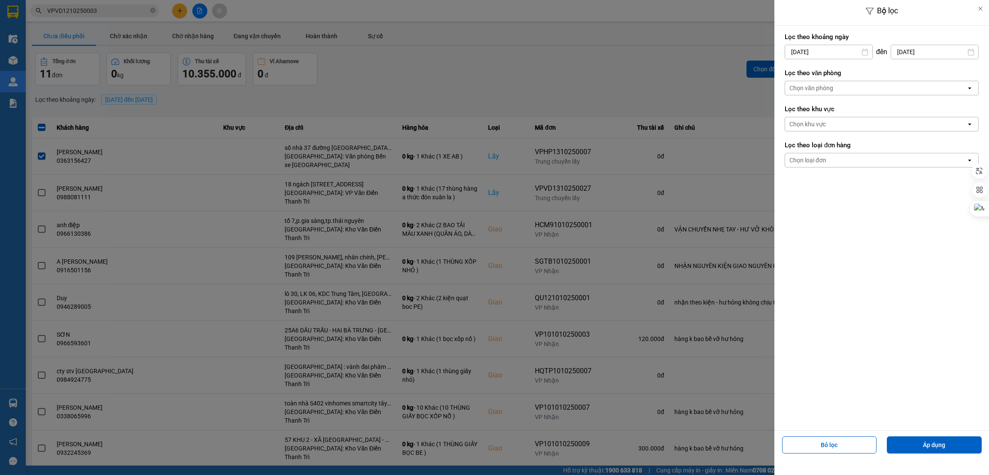
click at [846, 49] on input "[DATE]" at bounding box center [828, 52] width 87 height 14
click at [943, 105] on label "Lọc theo khu vực" at bounding box center [882, 109] width 194 height 9
click at [885, 88] on div "Chọn văn phòng" at bounding box center [875, 88] width 181 height 14
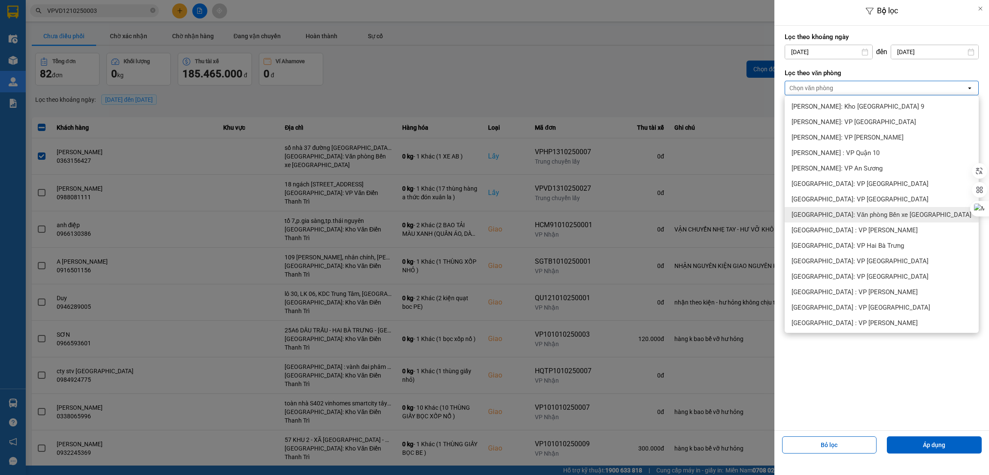
click at [861, 220] on div "[GEOGRAPHIC_DATA]: Văn phòng Bến xe [GEOGRAPHIC_DATA]" at bounding box center [882, 214] width 194 height 15
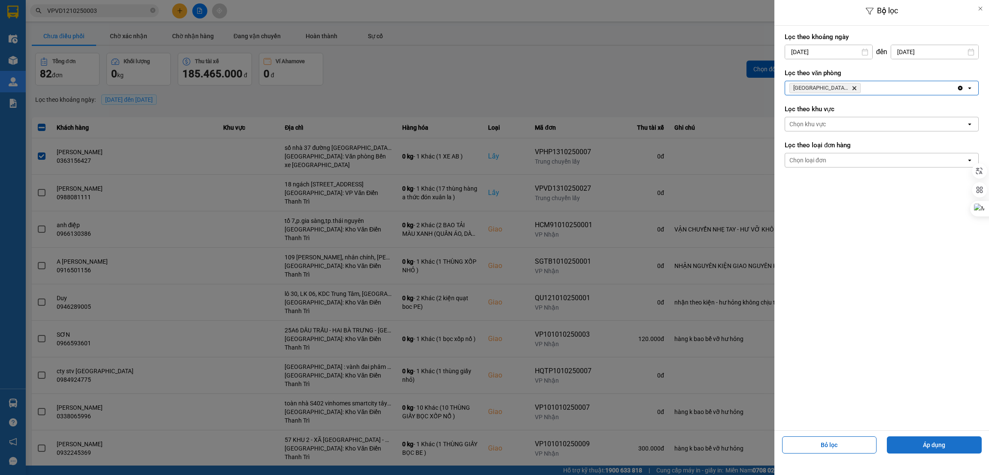
click at [940, 444] on button "Áp dụng" at bounding box center [934, 444] width 95 height 17
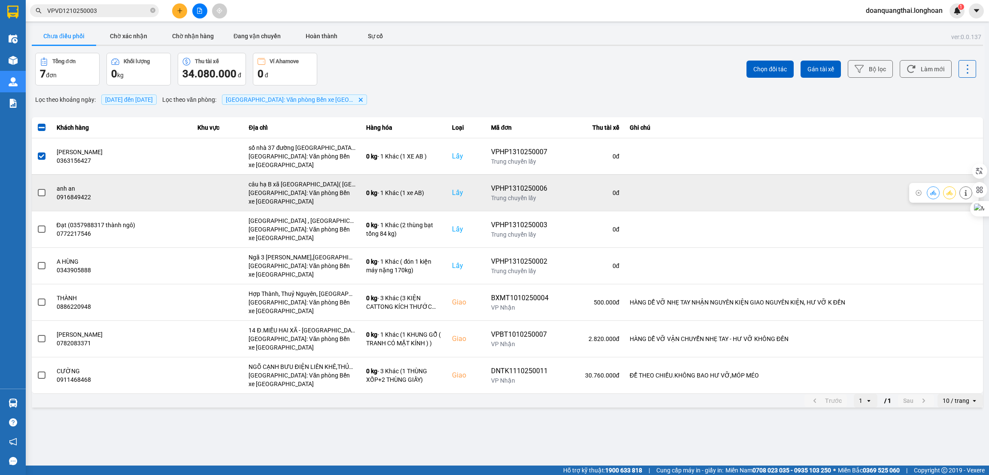
click at [39, 189] on span at bounding box center [42, 193] width 8 height 8
click at [37, 188] on input "checkbox" at bounding box center [37, 188] width 0 height 0
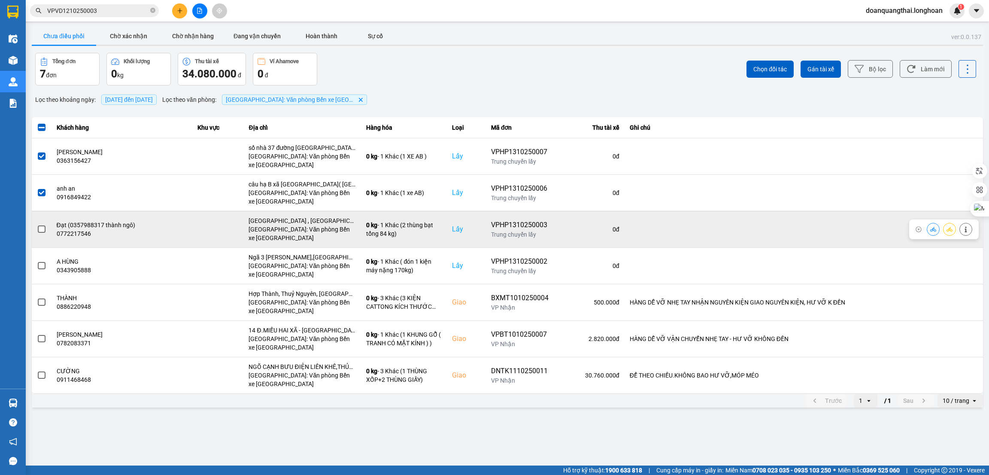
click at [39, 227] on span at bounding box center [42, 229] width 8 height 8
click at [37, 224] on input "checkbox" at bounding box center [37, 224] width 0 height 0
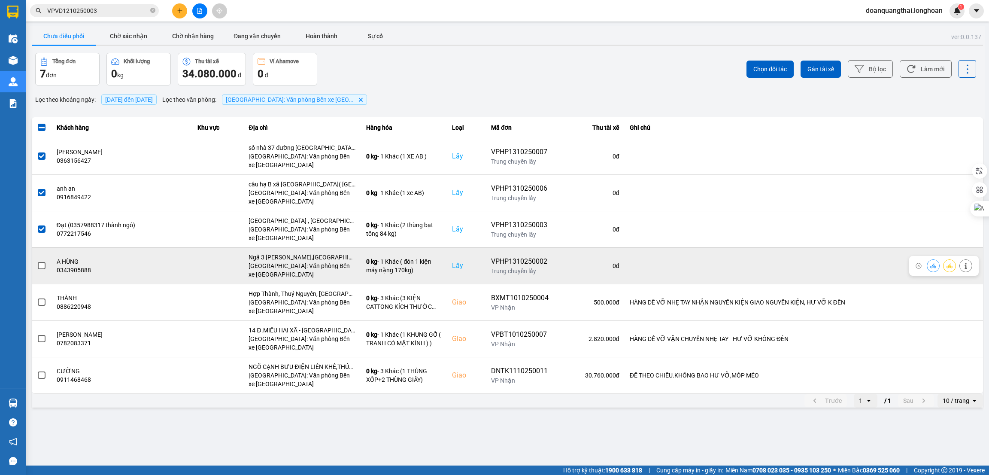
click at [43, 264] on span at bounding box center [42, 266] width 8 height 8
click at [37, 261] on input "checkbox" at bounding box center [37, 261] width 0 height 0
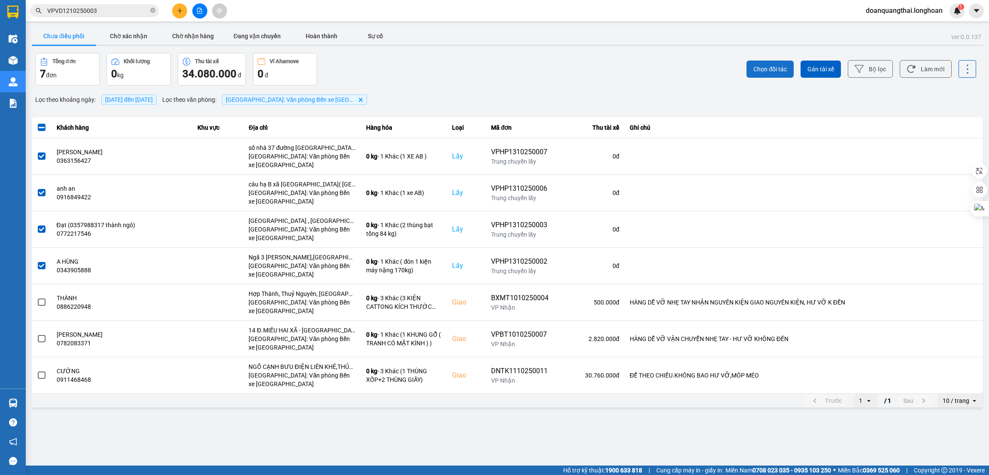
click at [780, 70] on span "Chọn đối tác" at bounding box center [769, 69] width 33 height 9
click at [823, 68] on span "Gán tài xế" at bounding box center [820, 69] width 27 height 9
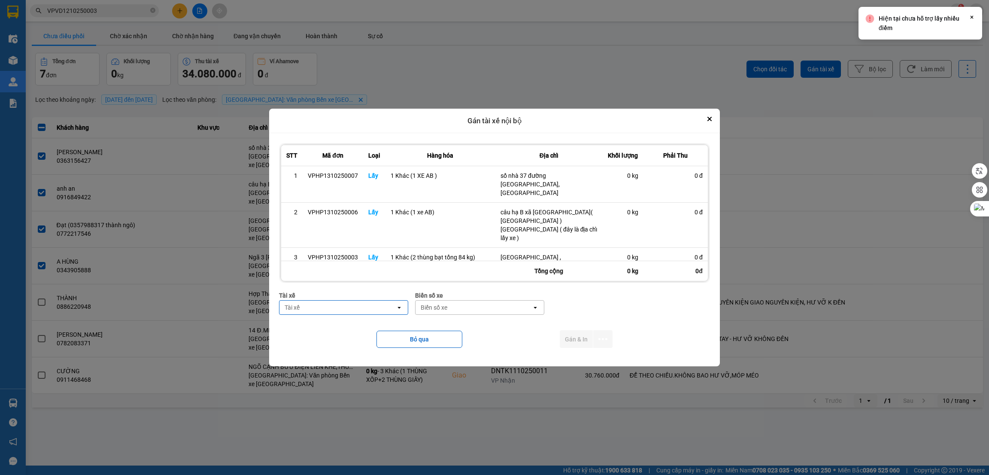
click at [339, 312] on div "Tài xế" at bounding box center [337, 307] width 116 height 14
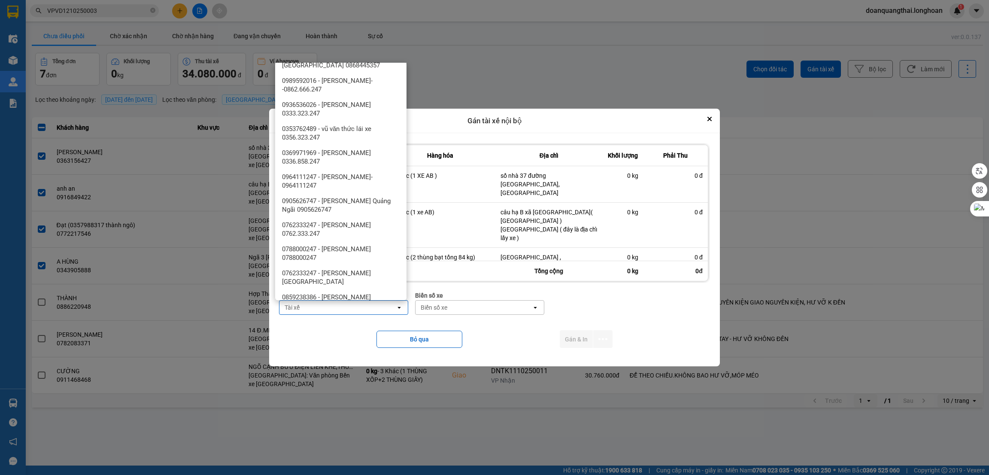
scroll to position [926, 0]
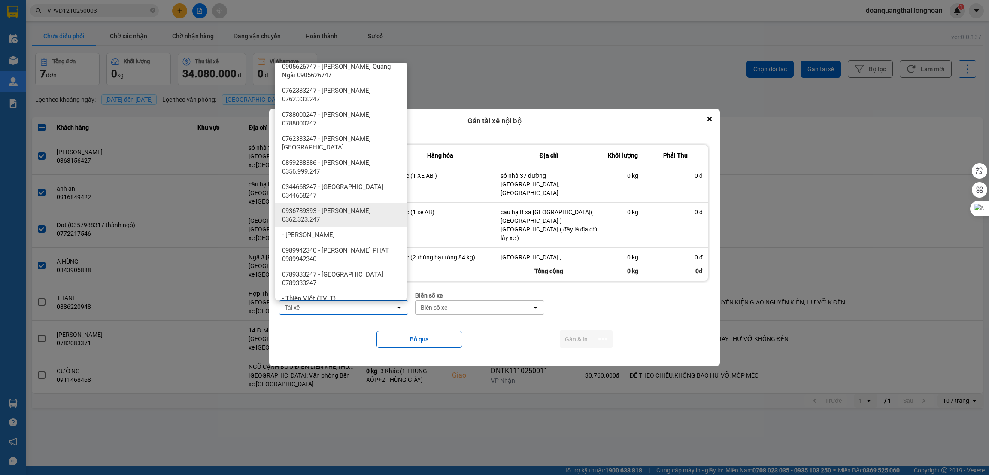
click at [356, 206] on span "0936789393 - vũ anh tuấn 0362.323.247" at bounding box center [342, 214] width 121 height 17
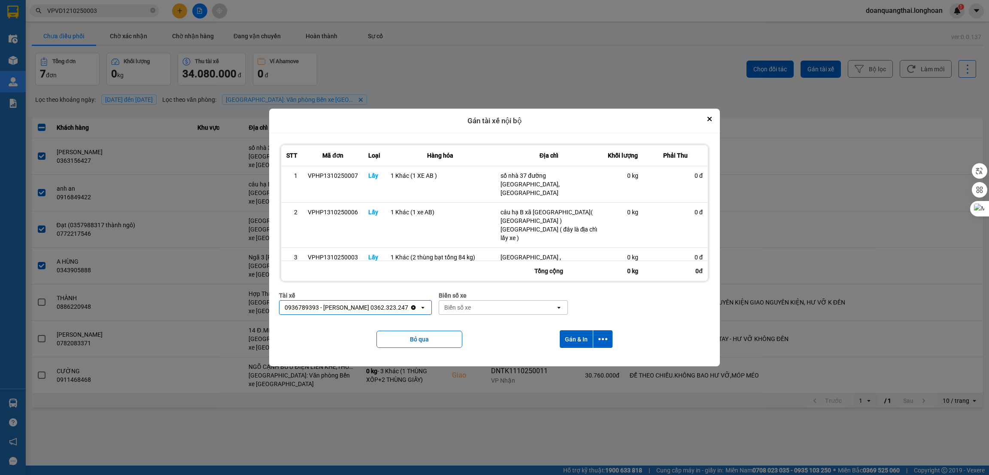
click at [476, 301] on div "Biển số xe" at bounding box center [497, 307] width 116 height 14
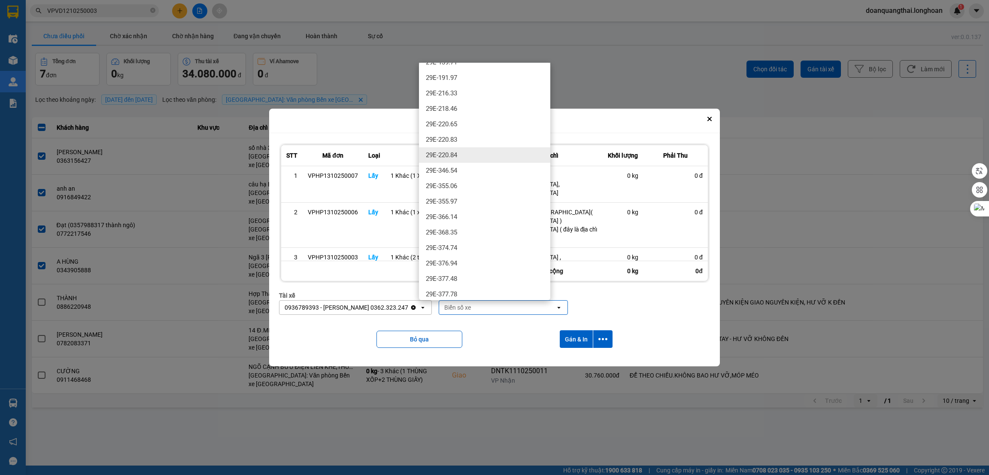
scroll to position [451, 0]
click at [490, 255] on div "29E-377.48" at bounding box center [484, 256] width 131 height 15
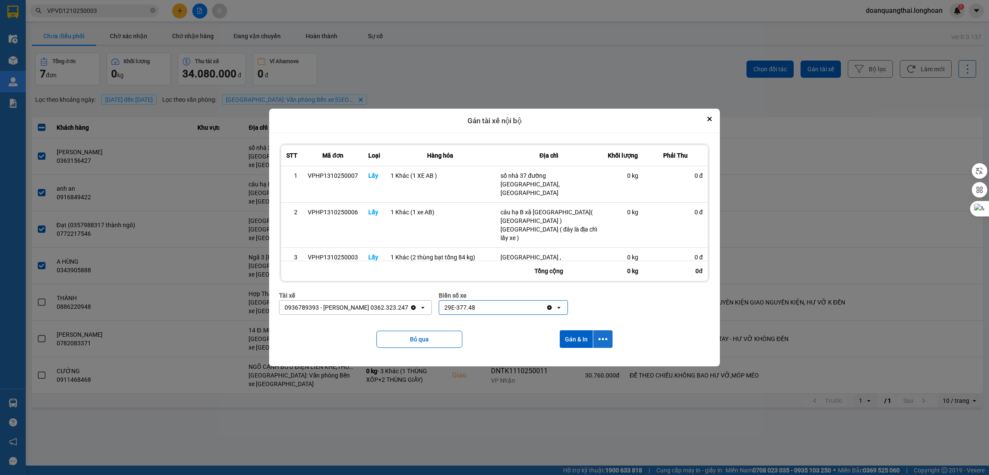
click at [604, 341] on icon "dialog" at bounding box center [602, 338] width 9 height 9
click at [566, 360] on span "Chỉ gán tài" at bounding box center [570, 362] width 28 height 9
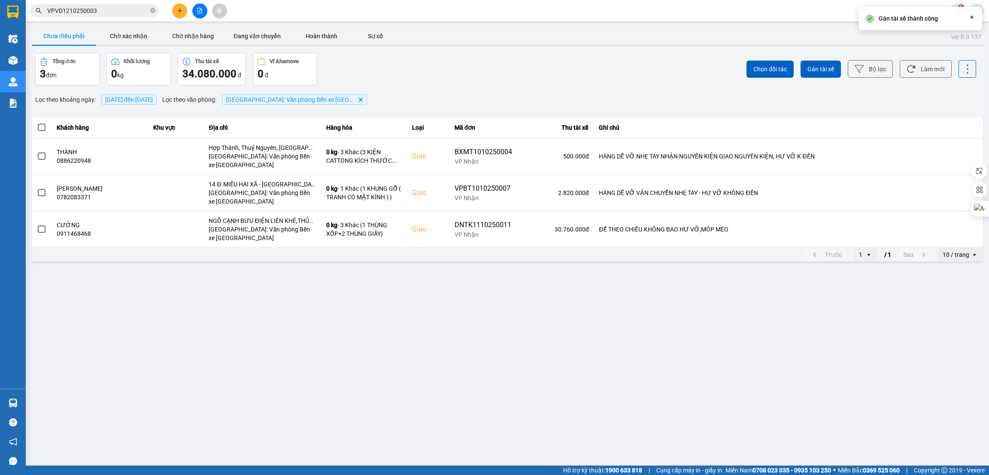
click at [250, 276] on main "ver: 0.0.137 Chưa điều phối Chờ xác nhận Chờ nhận hàng Đang vận chuyển Hoàn thà…" at bounding box center [494, 232] width 989 height 465
click at [234, 337] on main "ver: 0.0.137 Chưa điều phối Chờ xác nhận Chờ nhận hàng Đang vận chuyển Hoàn thà…" at bounding box center [494, 232] width 989 height 465
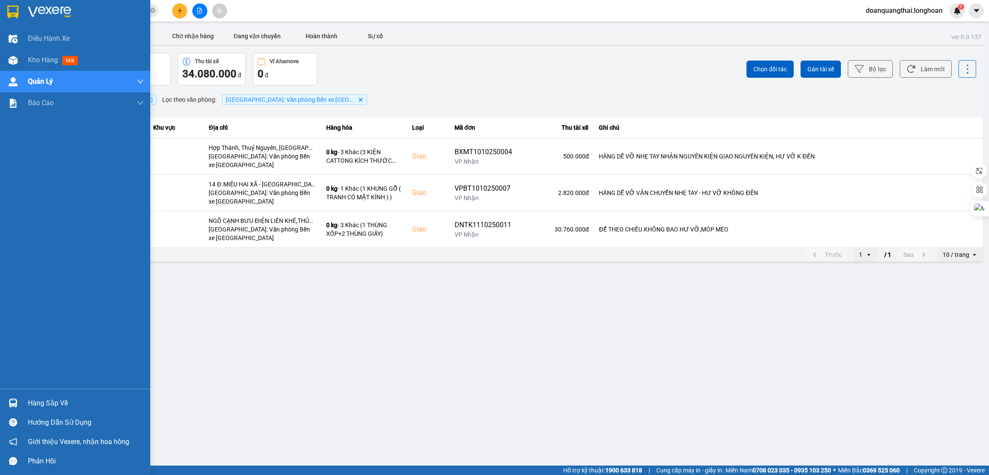
click at [20, 12] on div at bounding box center [13, 11] width 15 height 15
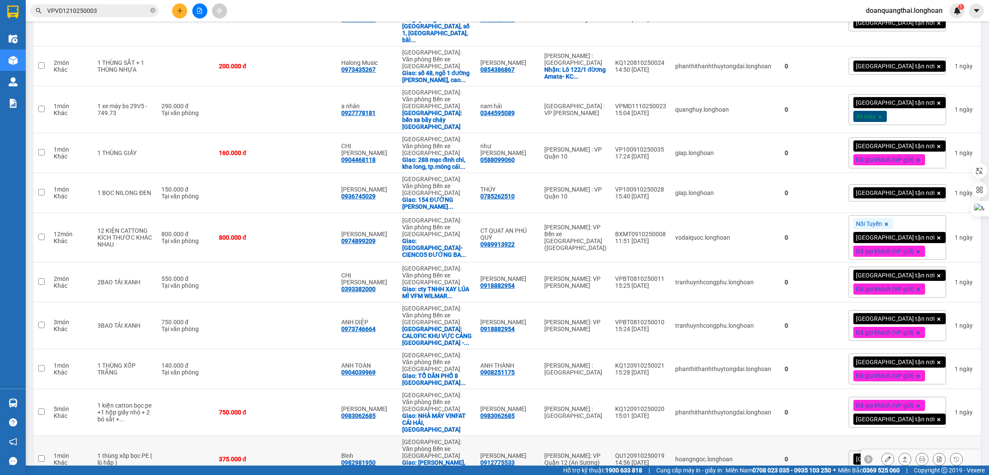
scroll to position [772, 0]
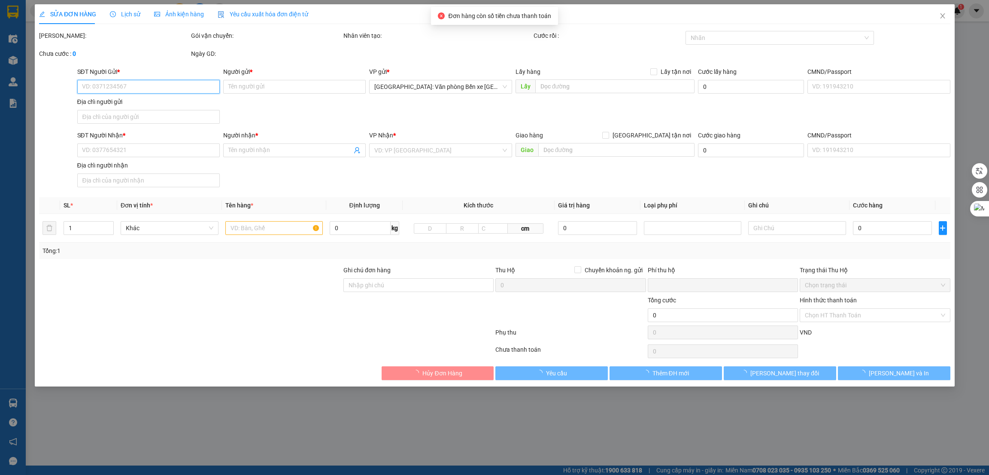
type input "0932376200"
type input "Trương Bảo Thạnh"
checkbox input "true"
type input "146 đường nam cao phường tân phú, tp hồ chí minh"
type input "0989031790"
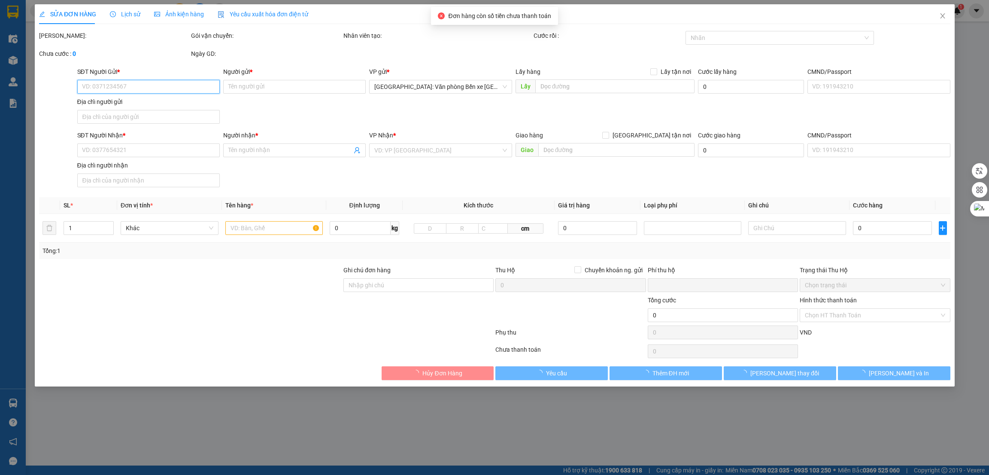
type input "Em Hằng"
type input "0"
type input "700.000"
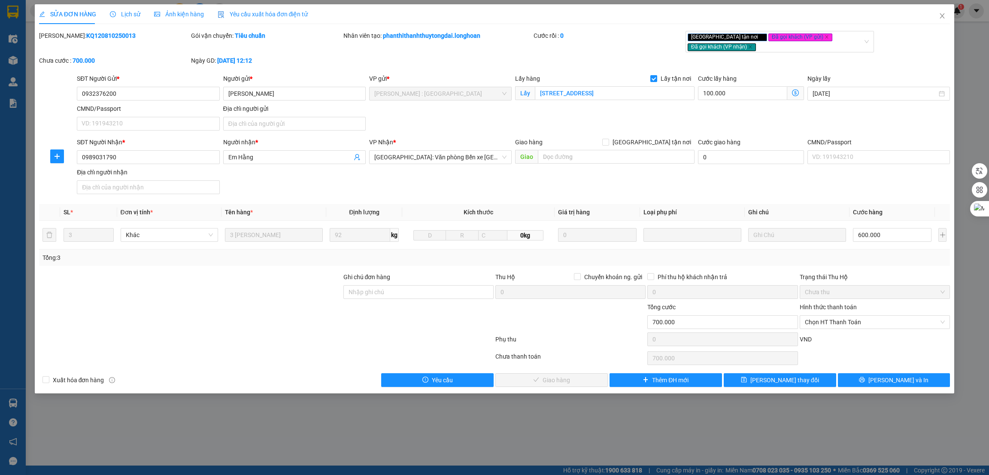
click at [880, 253] on div "Tổng: 3" at bounding box center [494, 257] width 904 height 9
click at [847, 316] on span "Chọn HT Thanh Toán" at bounding box center [875, 321] width 140 height 13
click at [836, 330] on div "Tại văn phòng" at bounding box center [875, 332] width 140 height 9
type input "0"
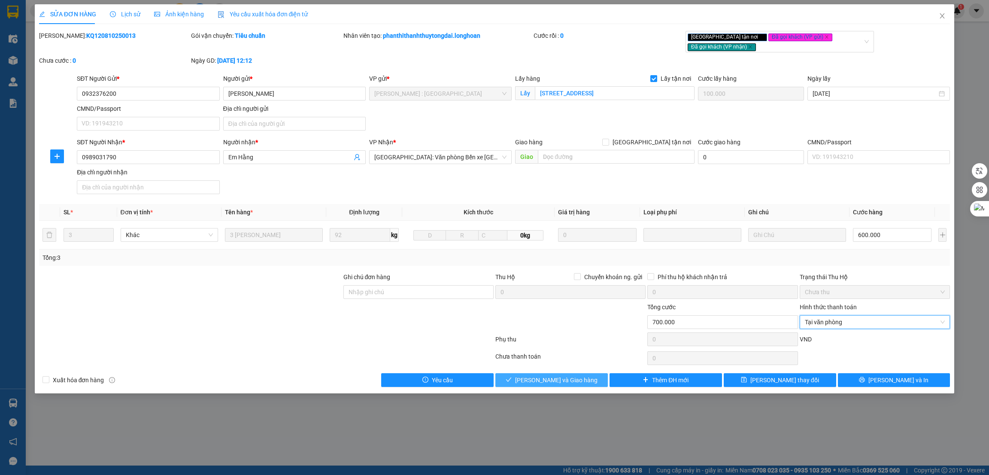
click at [571, 375] on span "Lưu và Giao hàng" at bounding box center [556, 379] width 82 height 9
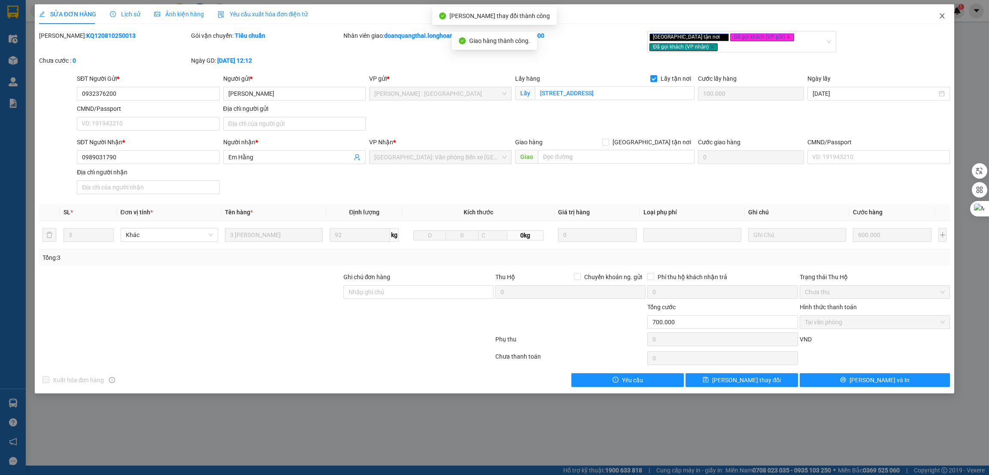
click at [943, 13] on icon "close" at bounding box center [942, 15] width 7 height 7
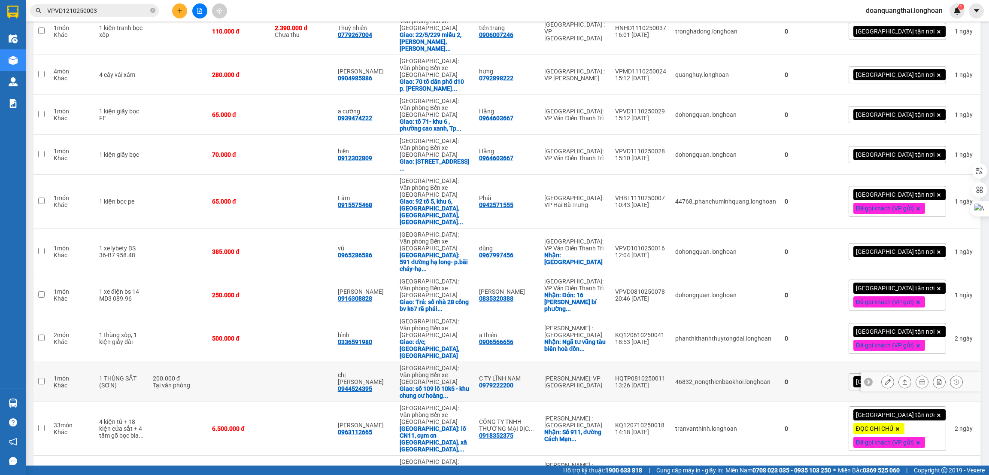
scroll to position [1431, 0]
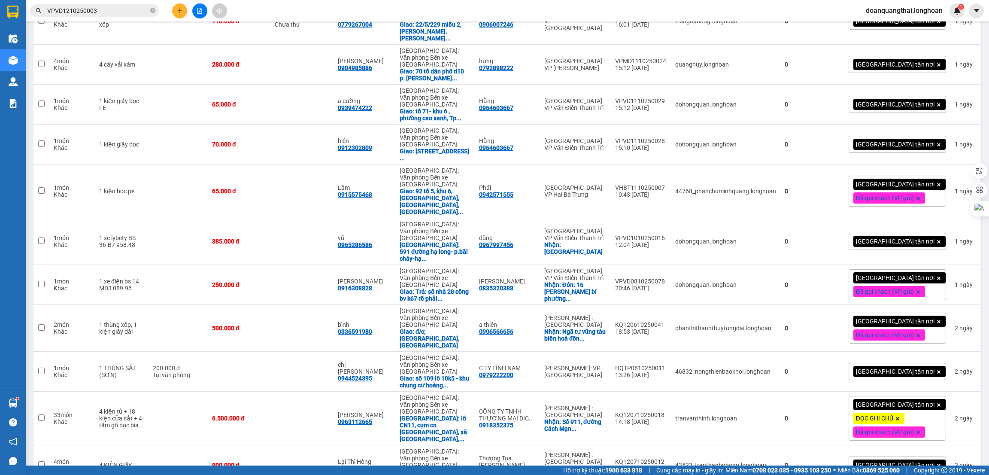
click at [174, 13] on button at bounding box center [179, 10] width 15 height 15
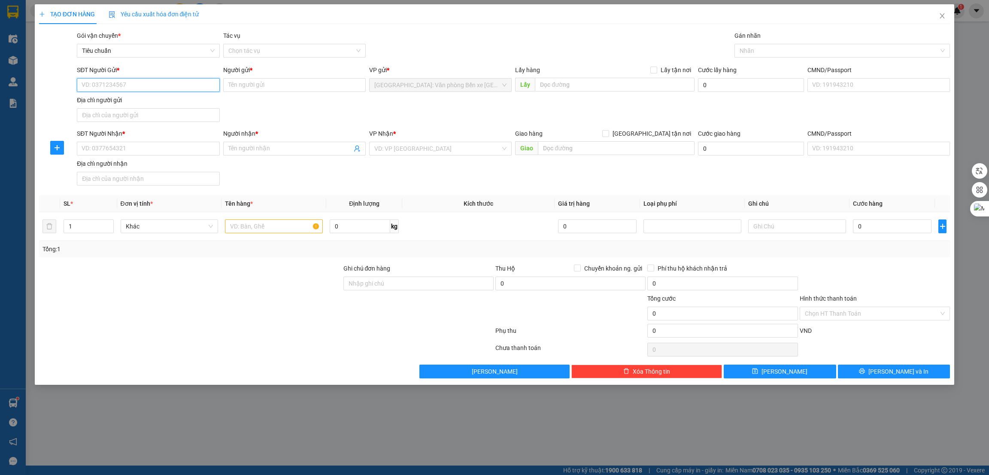
paste input "0862654894"
type input "0862654894"
click at [259, 85] on input "Người gửi *" at bounding box center [294, 85] width 143 height 14
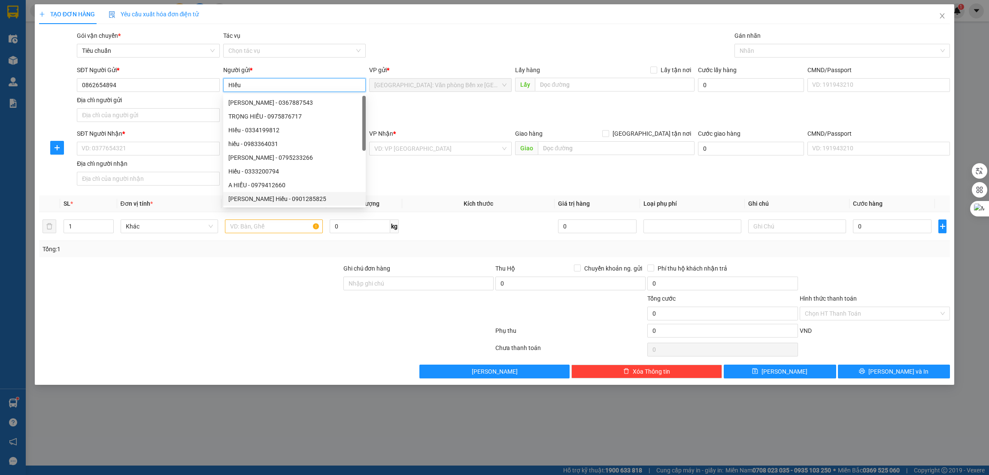
type input "HIếu"
click at [253, 273] on div at bounding box center [190, 279] width 304 height 30
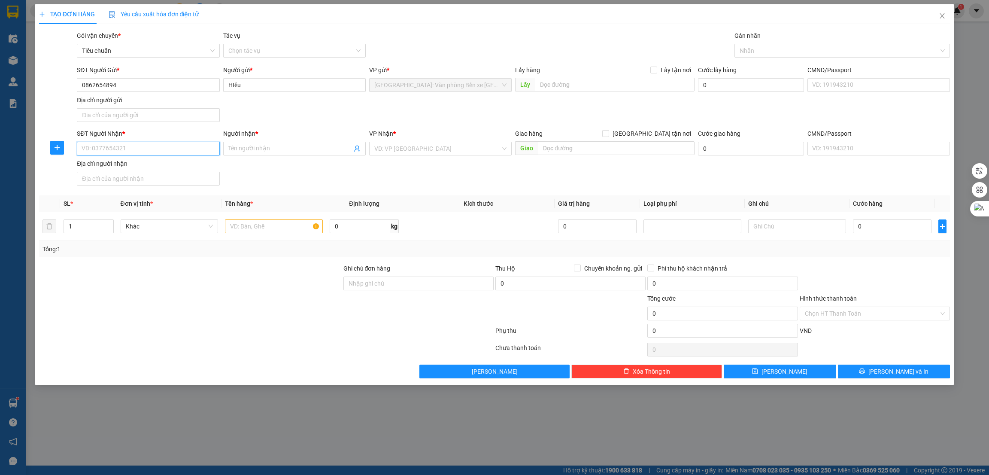
click at [137, 149] on input "SĐT Người Nhận *" at bounding box center [148, 149] width 143 height 14
click at [585, 88] on input "text" at bounding box center [614, 85] width 159 height 14
paste input "Aeon mall Hạ Long, đường Cái Lân, phường Bãi Cháy, TP Hạ Long"
type input "Aeon mall Hạ Long, đường Cái Lân, phường Bãi Cháy, TP Hạ Long"
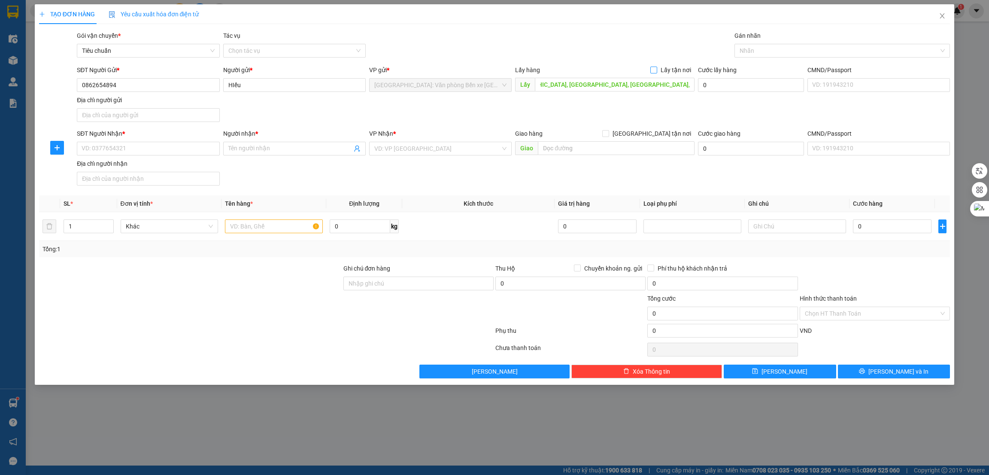
click at [664, 69] on span "Lấy tận nơi" at bounding box center [675, 69] width 37 height 9
click at [656, 69] on input "Lấy tận nơi" at bounding box center [653, 70] width 6 height 6
checkbox input "true"
click at [837, 85] on input "[DATE]" at bounding box center [875, 84] width 124 height 9
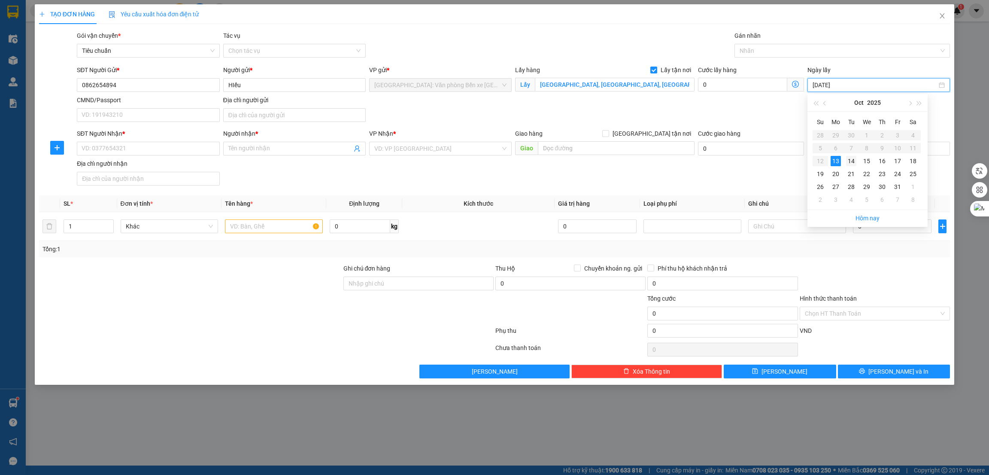
type input "14/10/2025"
click at [849, 157] on div "14" at bounding box center [851, 161] width 10 height 10
click at [272, 226] on input "text" at bounding box center [274, 226] width 98 height 14
paste input "7 thùng thảm (kt 35x25x15cm/ 1 thùng)"
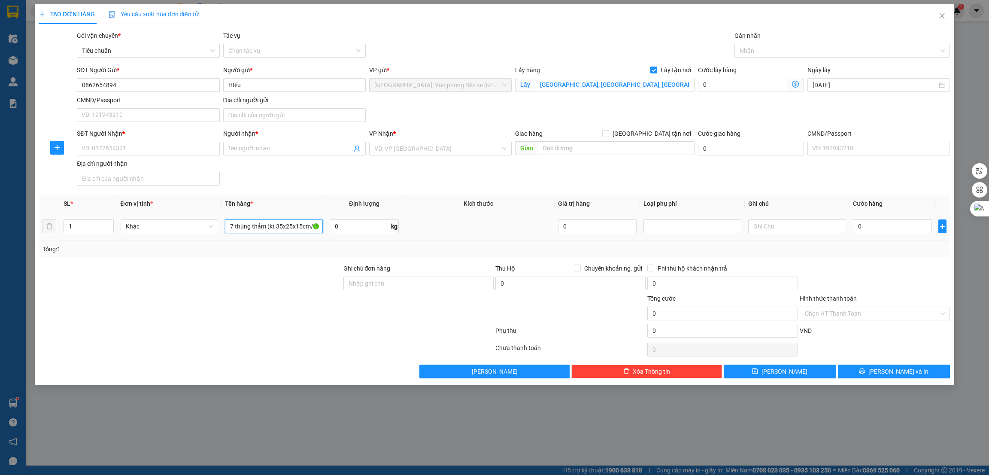
scroll to position [0, 18]
type input "7 thùng thảm (kt 35x25x15cm/ 1 thùng)"
click at [70, 231] on input "1" at bounding box center [88, 226] width 49 height 13
click at [107, 223] on icon "up" at bounding box center [108, 224] width 3 height 3
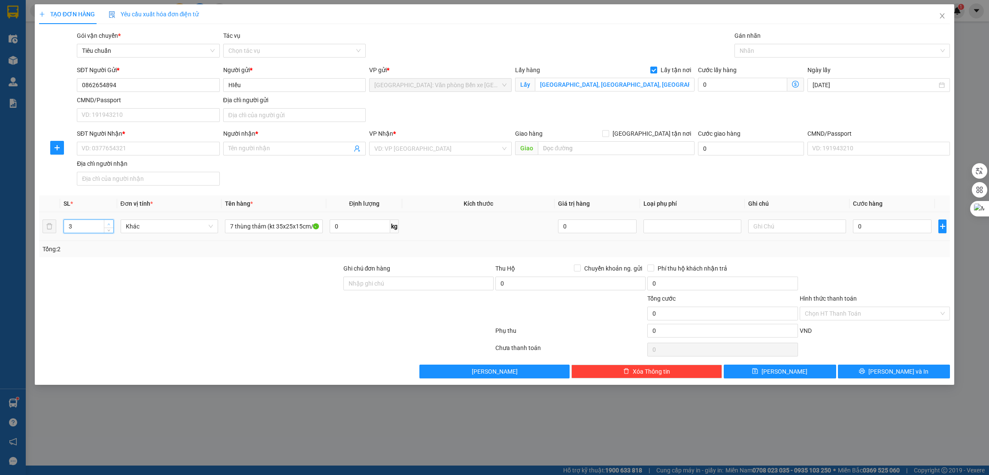
click at [107, 223] on icon "up" at bounding box center [108, 224] width 3 height 3
type input "7"
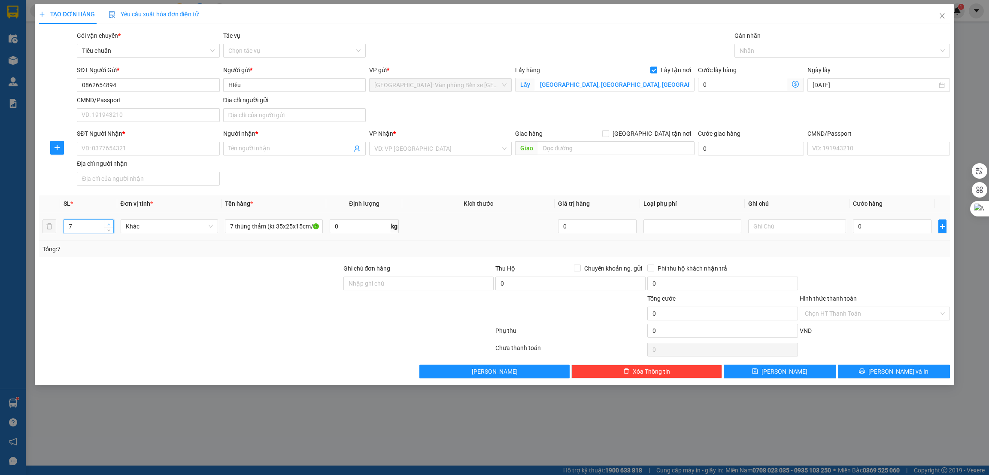
click at [107, 223] on icon "up" at bounding box center [108, 224] width 3 height 3
click at [148, 153] on input "SĐT Người Nhận *" at bounding box center [148, 149] width 143 height 14
paste input "0984353746"
type input "0984353746"
click at [275, 147] on input "Người nhận *" at bounding box center [290, 148] width 124 height 9
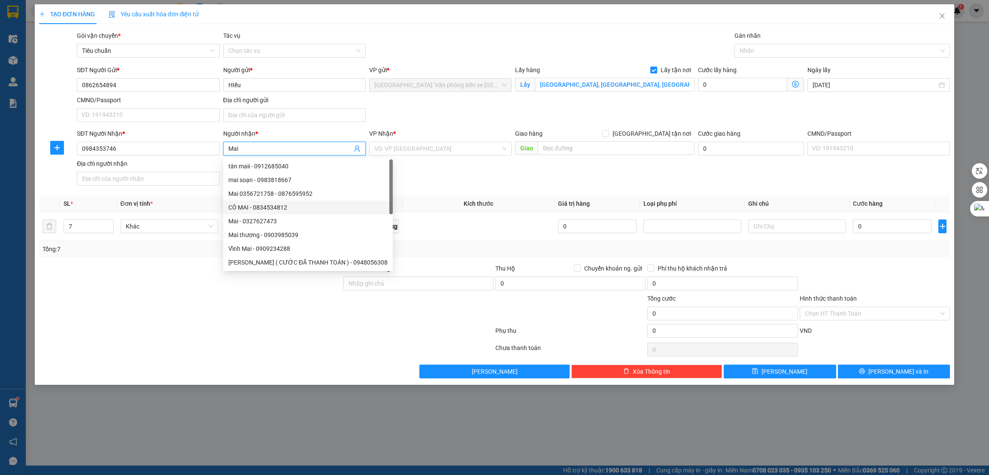
type input "Mai"
click at [321, 368] on div "Lưu nháp Xóa Thông tin Lưu Lưu và In" at bounding box center [494, 371] width 913 height 14
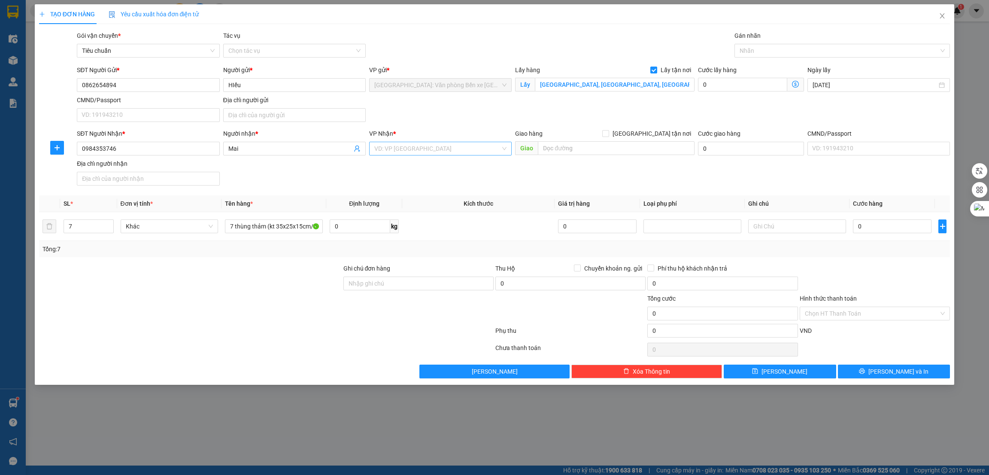
click at [445, 149] on input "search" at bounding box center [437, 148] width 126 height 13
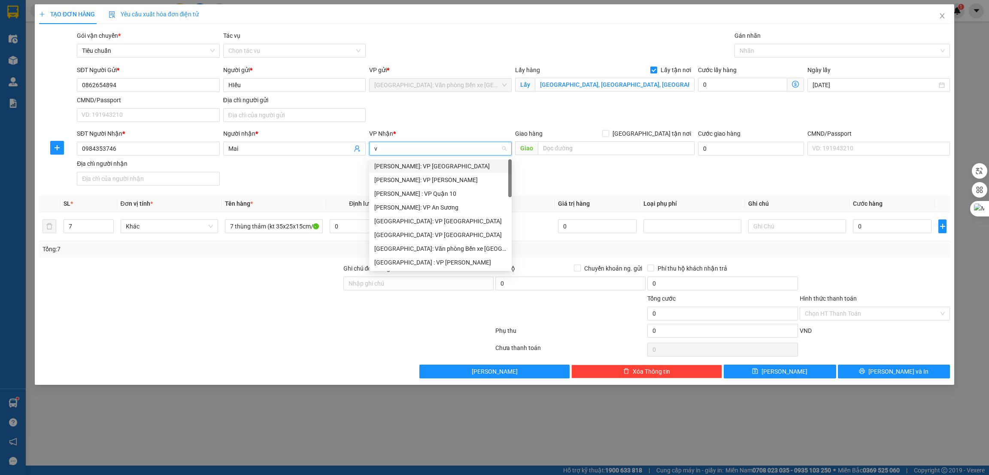
type input "vă"
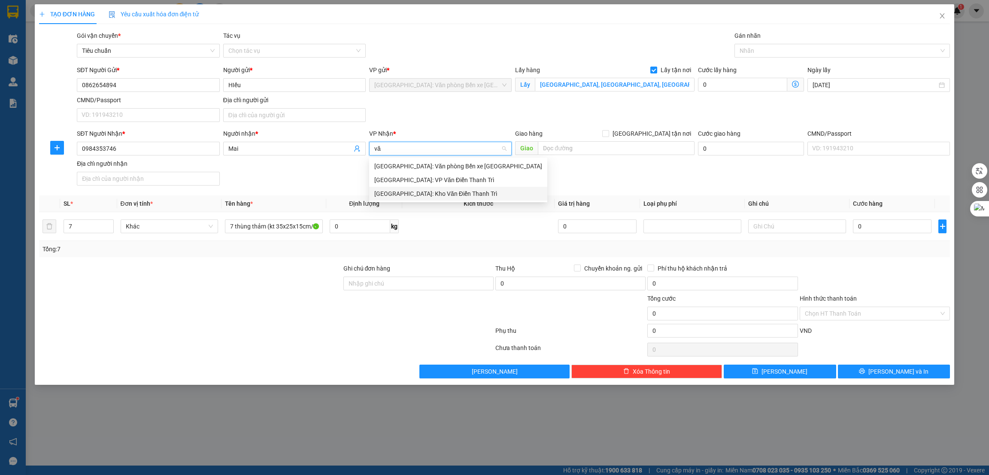
click at [440, 189] on div "Hà Nội: Kho Văn Điển Thanh Trì" at bounding box center [458, 193] width 168 height 9
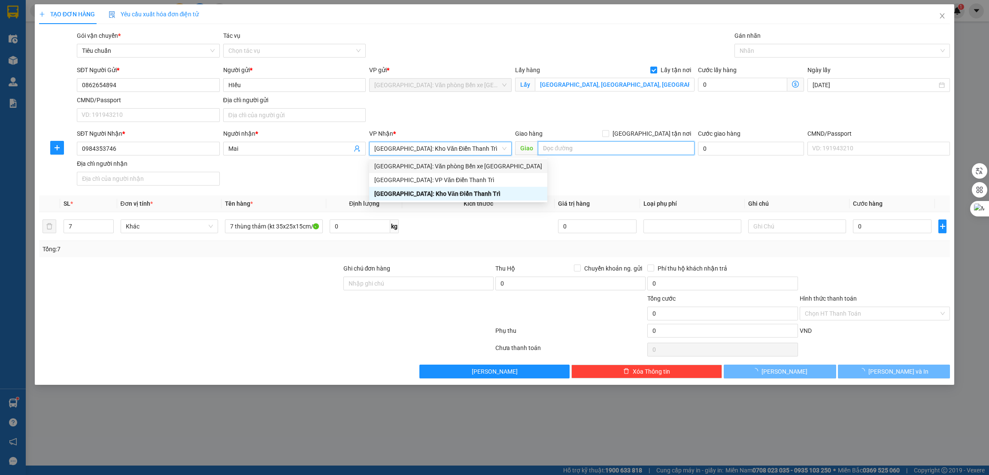
click at [602, 145] on input "text" at bounding box center [616, 148] width 156 height 14
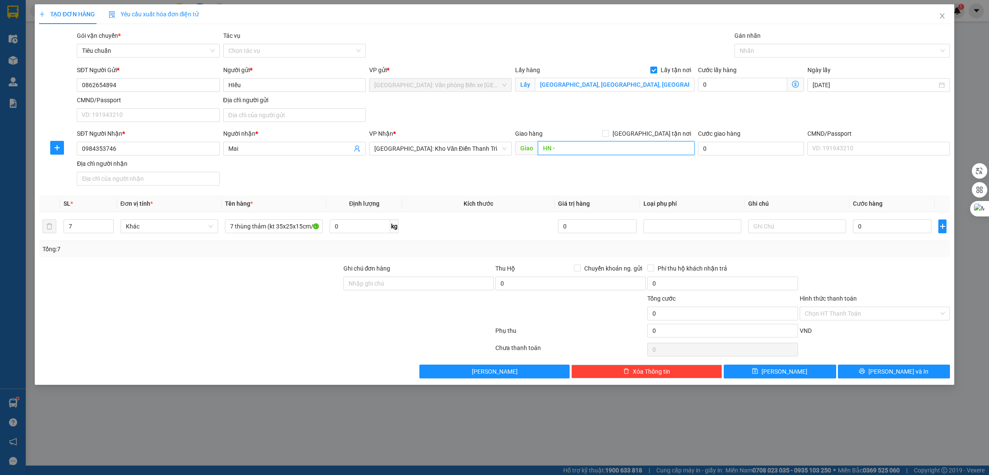
paste input "Trung tâm đăng kiểm 29-29D, Cầu Bươu, Q.Hà Đông,"
type input "HN - Trung tâm đăng kiểm 29-29D, Cầu Bươu, Q.Hà Đông,"
click at [608, 132] on input "[GEOGRAPHIC_DATA] tận nơi" at bounding box center [605, 133] width 6 height 6
checkbox input "true"
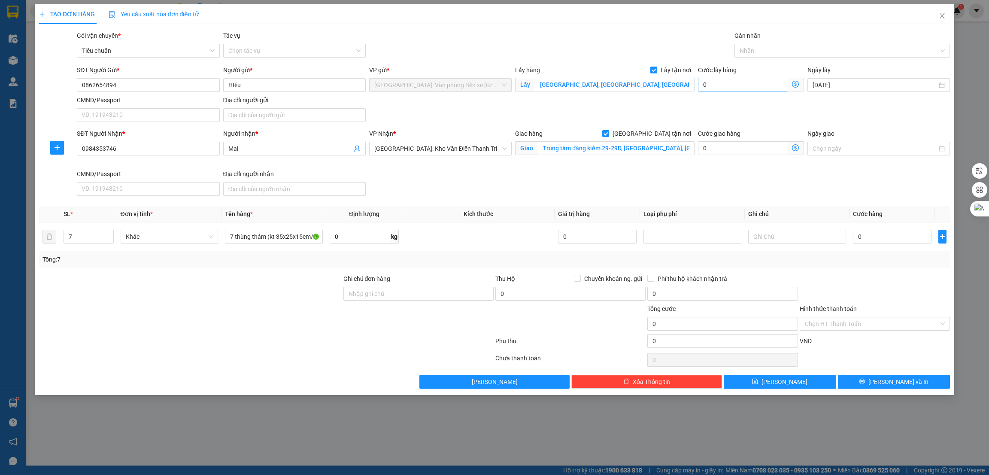
scroll to position [0, 0]
click at [752, 52] on div at bounding box center [838, 51] width 203 height 10
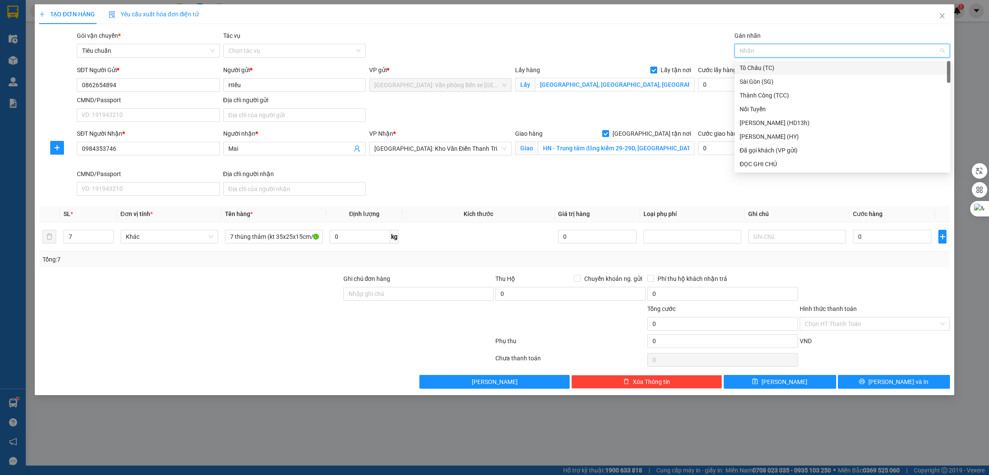
type input "g"
click at [766, 163] on div "[GEOGRAPHIC_DATA] tận nơi" at bounding box center [843, 163] width 206 height 9
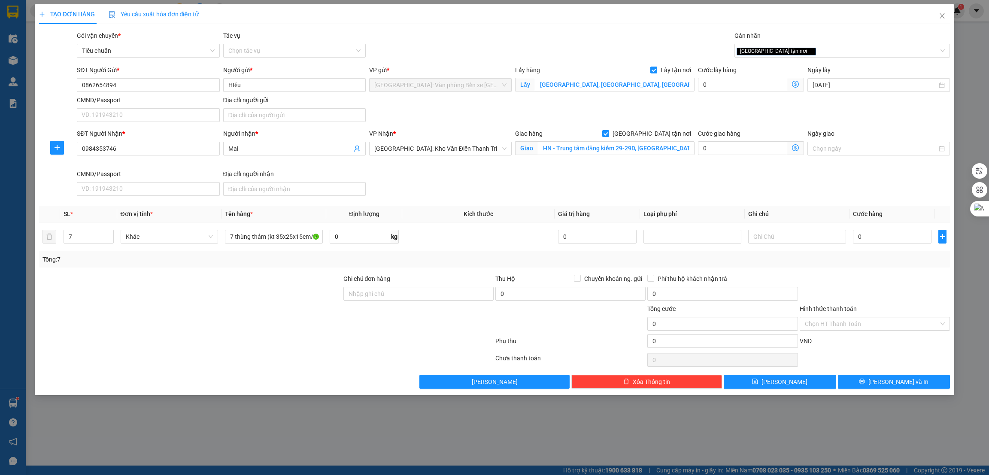
click at [528, 178] on div "SĐT Người Nhận * 0984353746 Người nhận * Mai VP Nhận * Hà Nội: Kho Văn Điển Tha…" at bounding box center [513, 164] width 877 height 70
click at [270, 287] on div at bounding box center [190, 289] width 304 height 30
click at [890, 242] on input "0" at bounding box center [892, 237] width 79 height 14
type input "4"
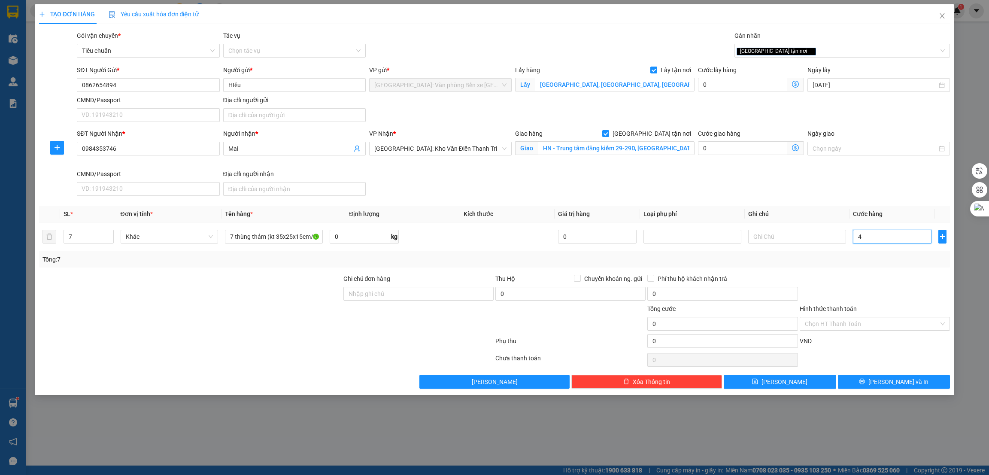
type input "4"
type input "41"
type input "410"
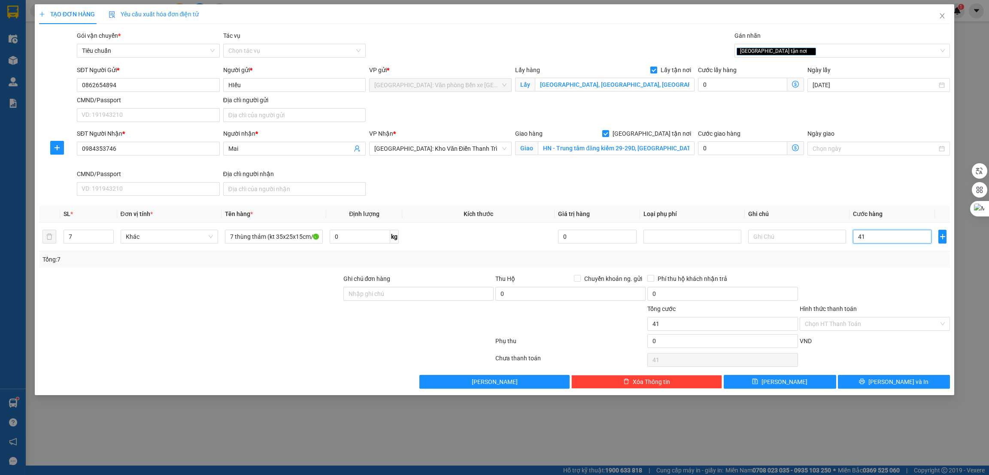
type input "410"
type input "4.100"
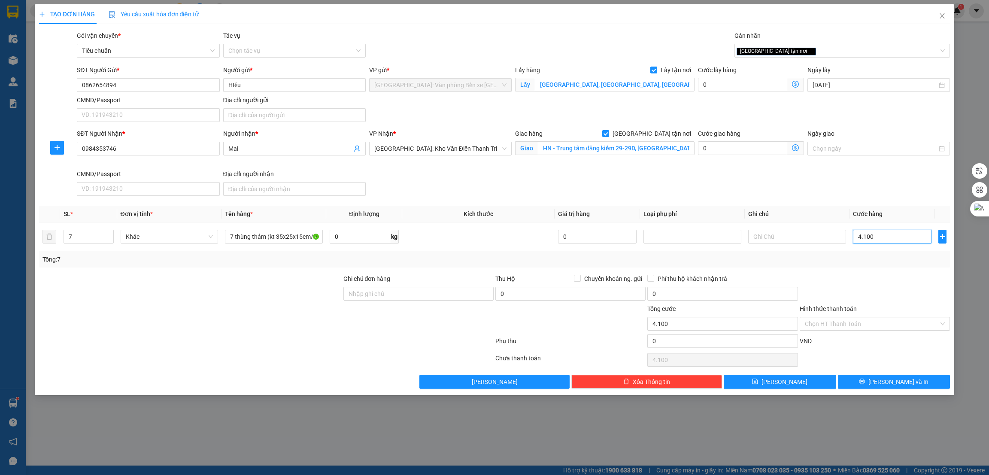
type input "41.000"
type input "410.000"
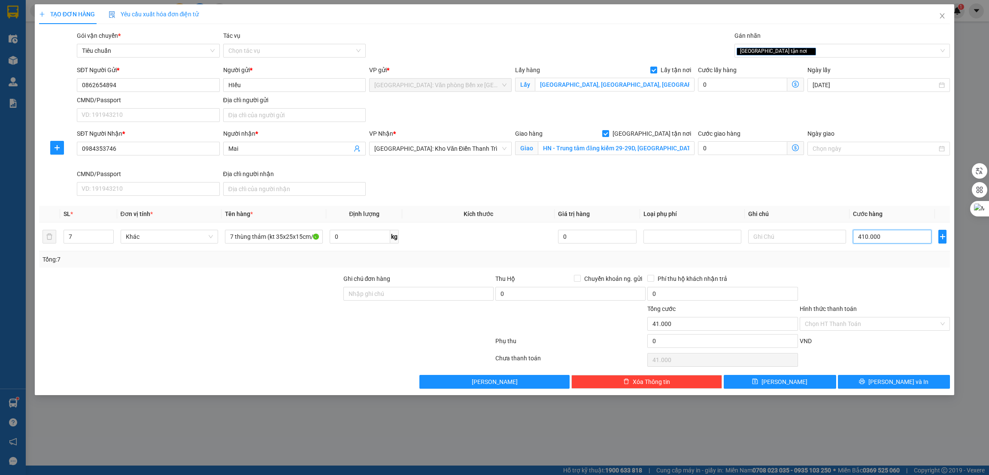
type input "410.000"
click at [900, 388] on button "[PERSON_NAME] và In" at bounding box center [894, 382] width 112 height 14
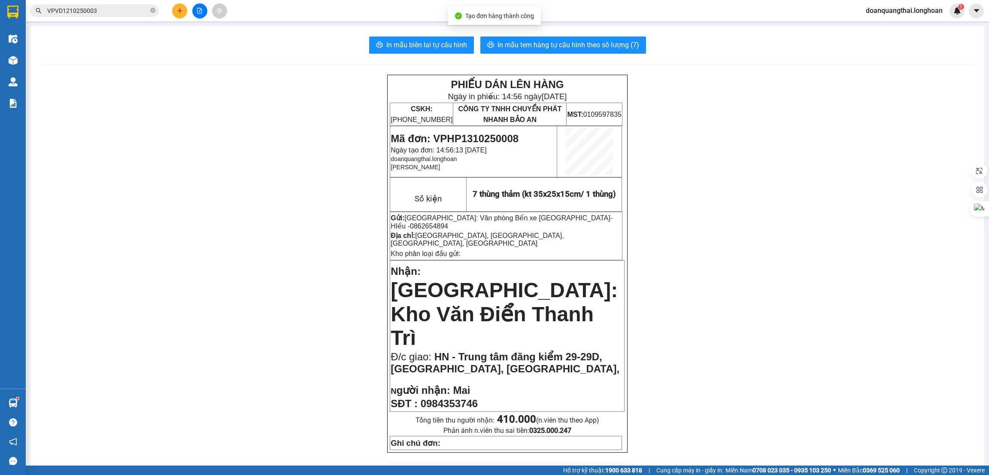
click at [450, 133] on span "Mã đơn: VPHP1310250008" at bounding box center [455, 139] width 128 height 12
copy span "VPHP1310250008"
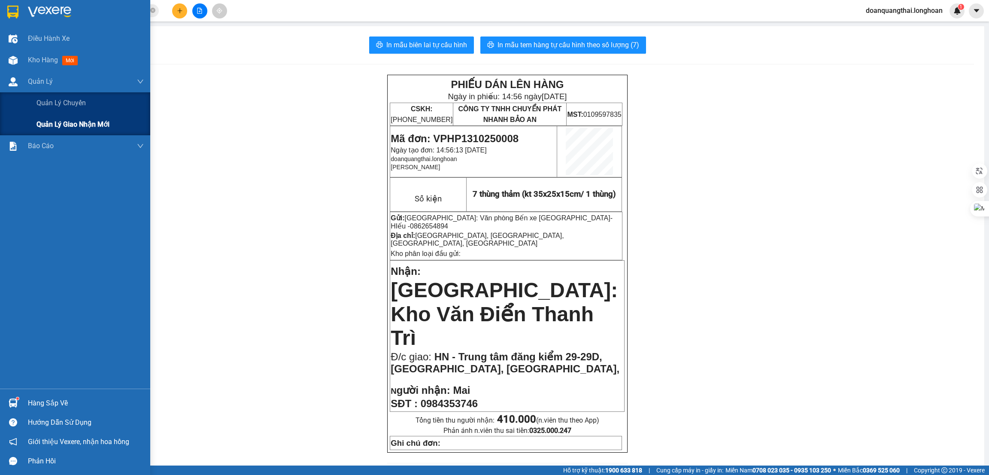
click at [58, 122] on span "Quản lý giao nhận mới" at bounding box center [72, 124] width 73 height 11
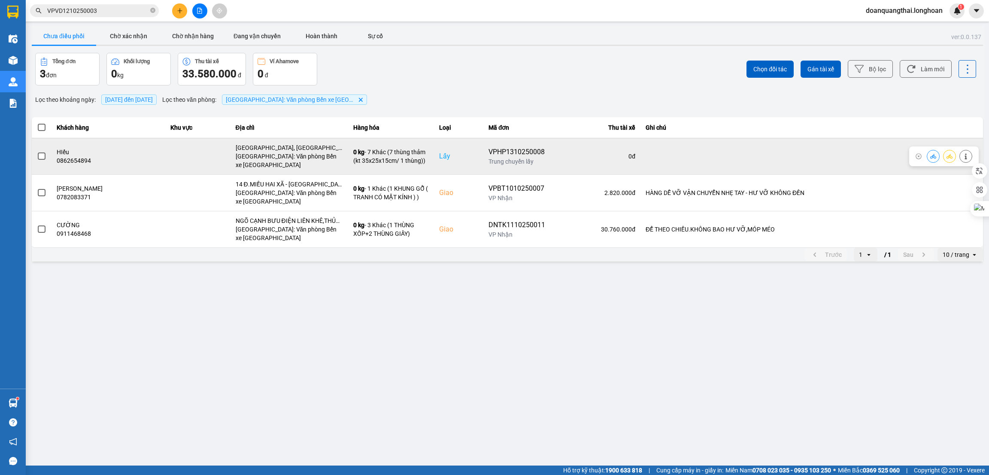
click at [43, 155] on span at bounding box center [42, 156] width 8 height 8
click at [37, 152] on input "checkbox" at bounding box center [37, 152] width 0 height 0
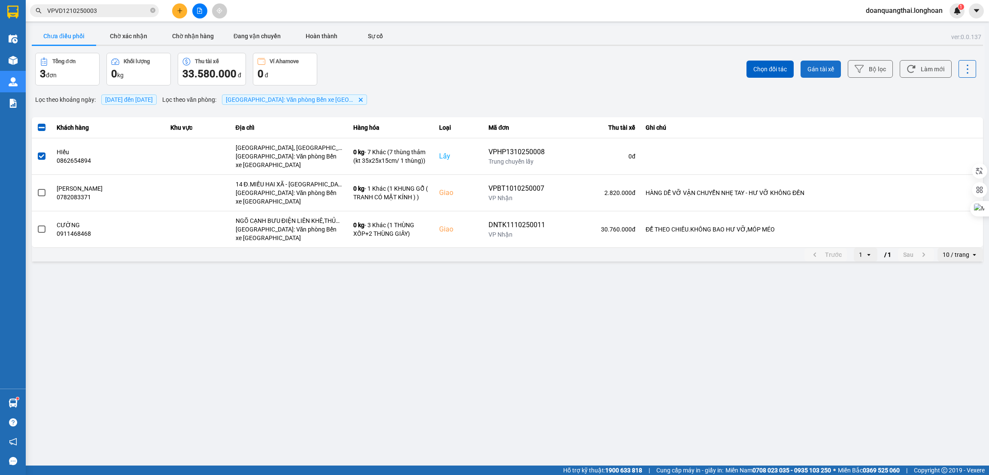
click at [826, 67] on span "Gán tài xế" at bounding box center [820, 69] width 27 height 9
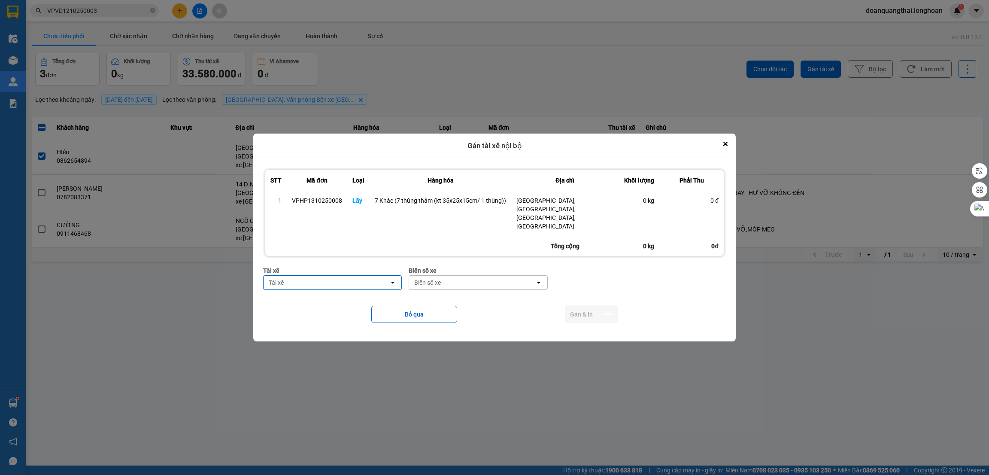
click at [352, 276] on div "Tài xế" at bounding box center [327, 283] width 126 height 14
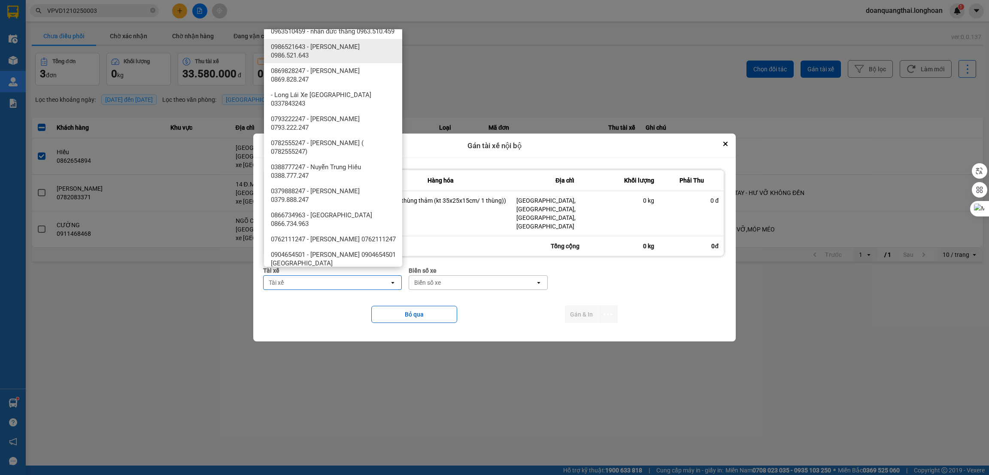
scroll to position [451, 0]
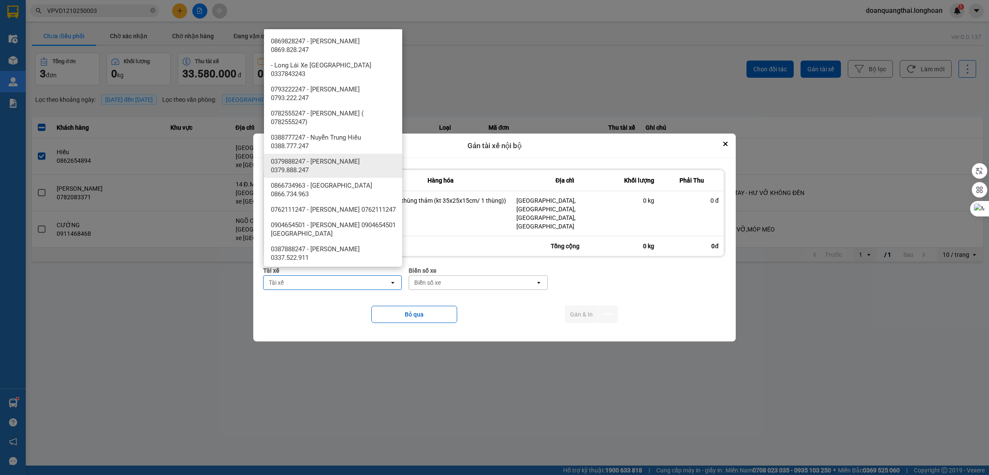
click at [361, 174] on span "0379888247 - phạm thế anh 0379.888.247" at bounding box center [335, 165] width 128 height 17
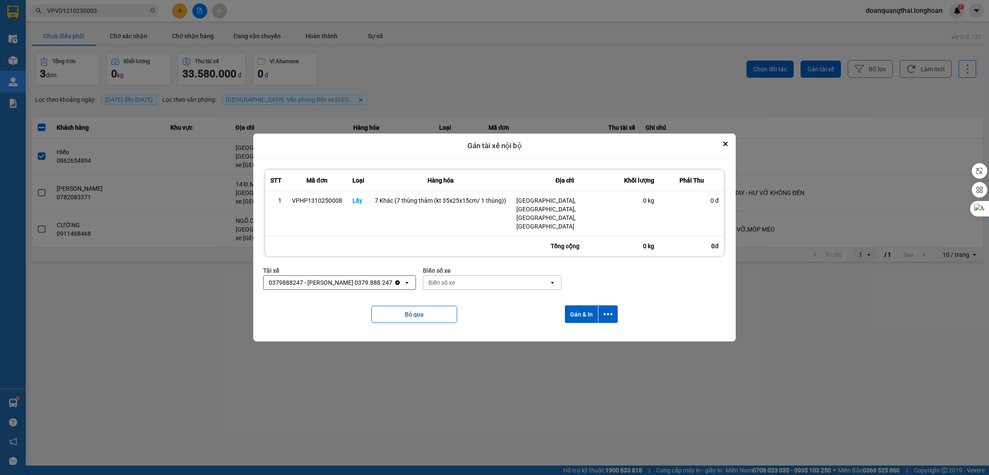
click at [494, 279] on div "Biển số xe" at bounding box center [486, 283] width 126 height 14
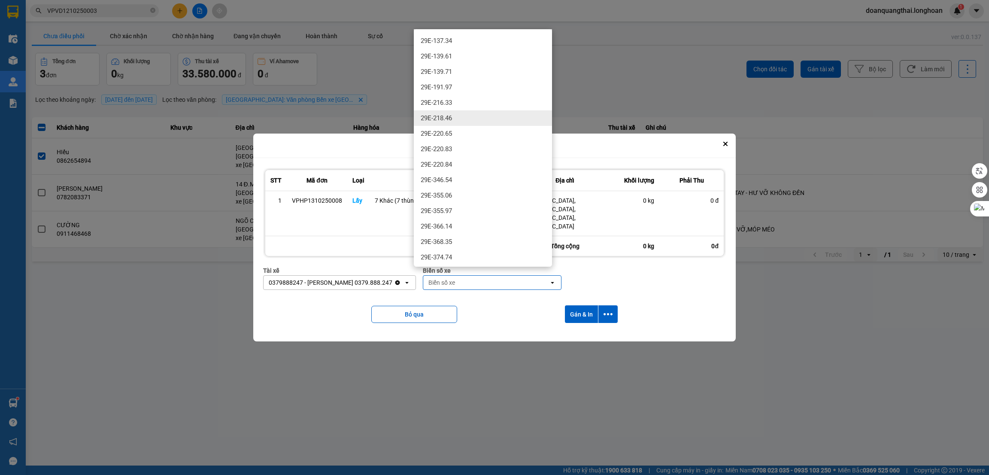
scroll to position [193, 0]
click at [474, 230] on div "29E-137.34" at bounding box center [483, 233] width 138 height 15
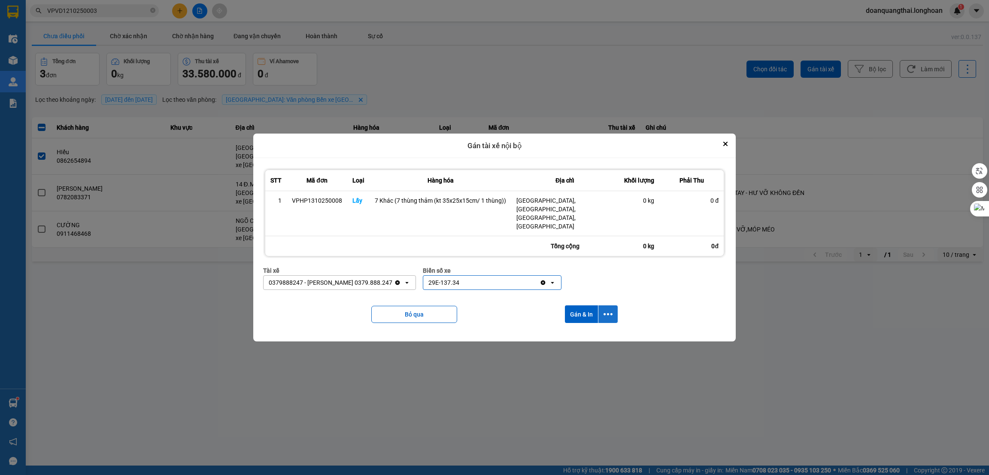
click at [607, 309] on icon "dialog" at bounding box center [608, 313] width 9 height 9
click at [569, 332] on span "Chỉ gán tài" at bounding box center [574, 329] width 28 height 9
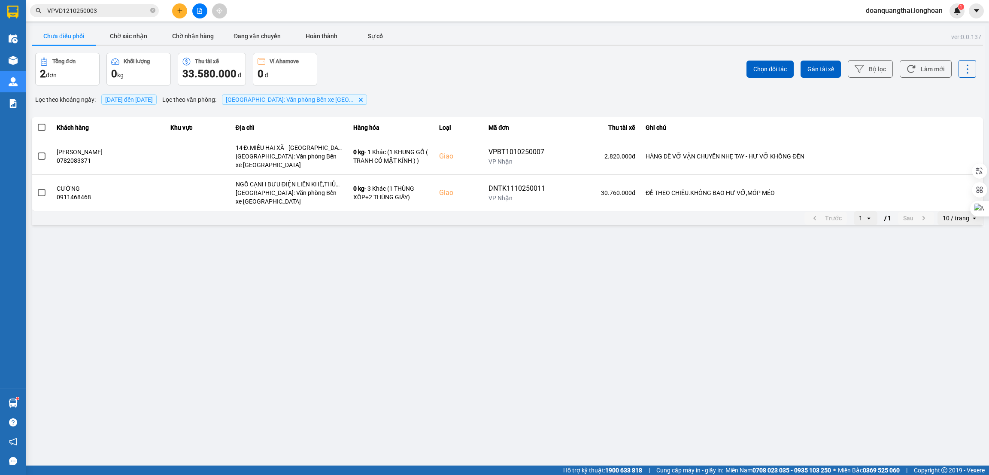
click at [309, 306] on main "ver: 0.0.137 Chưa điều phối Chờ xác nhận Chờ nhận hàng Đang vận chuyển Hoàn thà…" at bounding box center [494, 232] width 989 height 465
click at [460, 59] on div "Tổng đơn 2 đơn Khối lượng 0 kg Thu tài xế 33.580.000 đ Ví Ahamove 0 đ" at bounding box center [270, 69] width 470 height 33
click at [152, 8] on icon "close-circle" at bounding box center [152, 10] width 5 height 5
click at [181, 11] on icon "plus" at bounding box center [179, 10] width 5 height 0
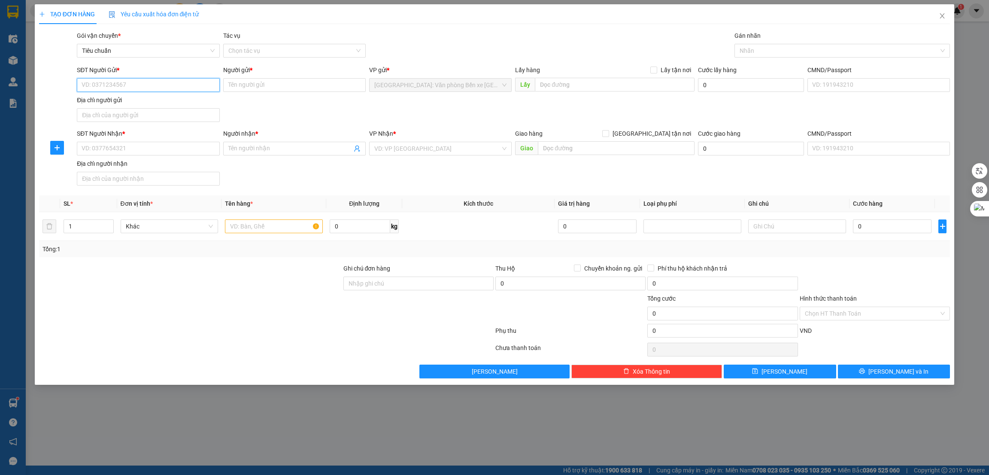
click at [137, 85] on input "SĐT Người Gửi *" at bounding box center [148, 85] width 143 height 14
click at [944, 15] on icon "close" at bounding box center [942, 15] width 7 height 7
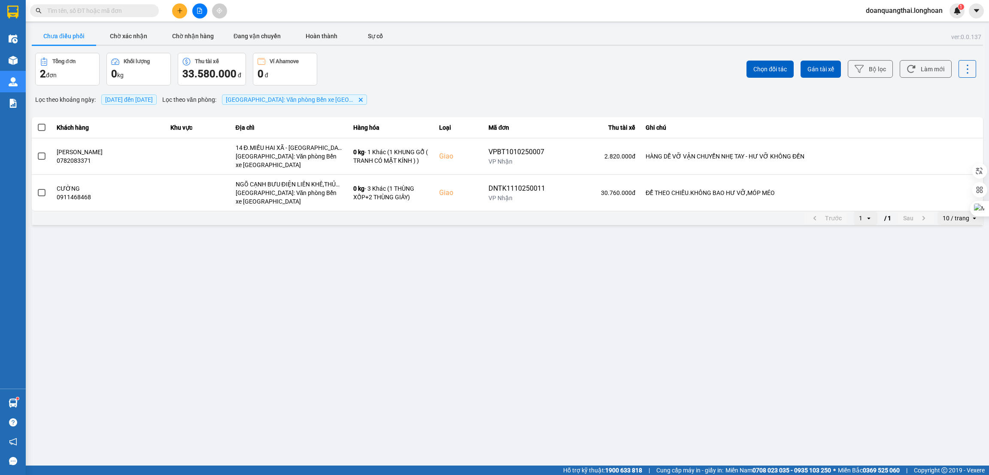
click at [177, 10] on icon "plus" at bounding box center [180, 11] width 6 height 6
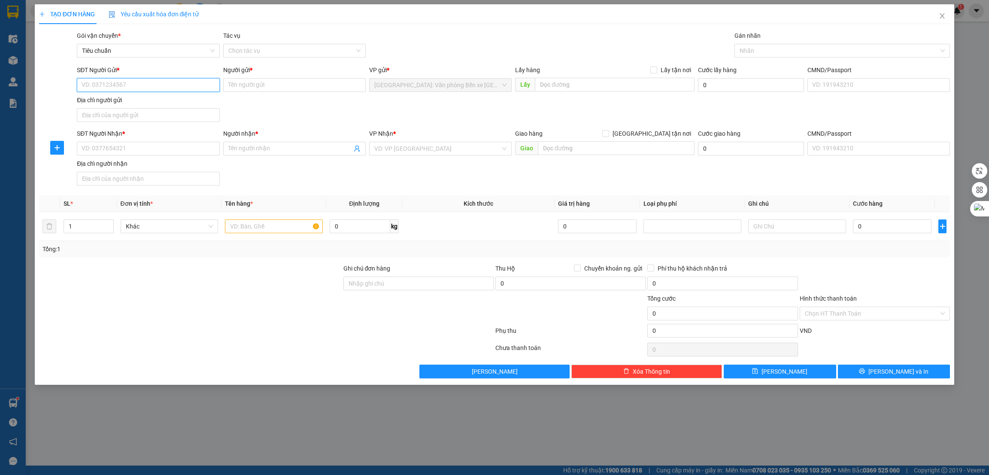
click at [134, 85] on input "SĐT Người Gửi *" at bounding box center [148, 85] width 143 height 14
type input "0966886959"
click at [240, 81] on input "Người gửi *" at bounding box center [294, 85] width 143 height 14
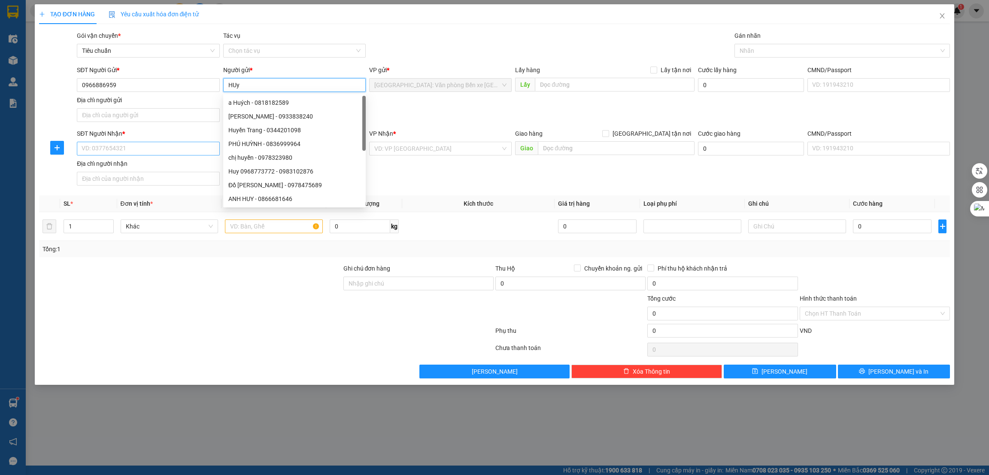
type input "HUy"
click at [140, 148] on input "SĐT Người Nhận *" at bounding box center [148, 149] width 143 height 14
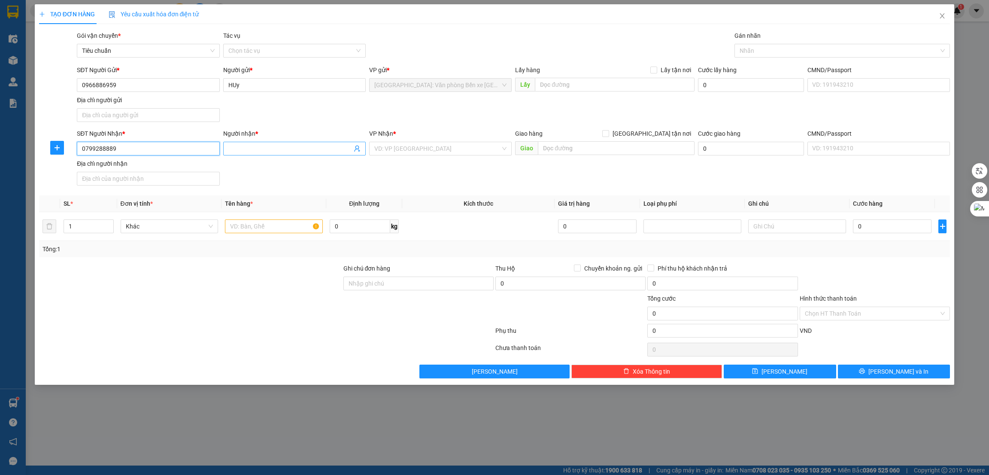
type input "0799288889"
click at [255, 149] on input "Người nhận *" at bounding box center [290, 148] width 124 height 9
type input "[PERSON_NAME]"
click at [252, 229] on input "text" at bounding box center [274, 226] width 98 height 14
type input "x"
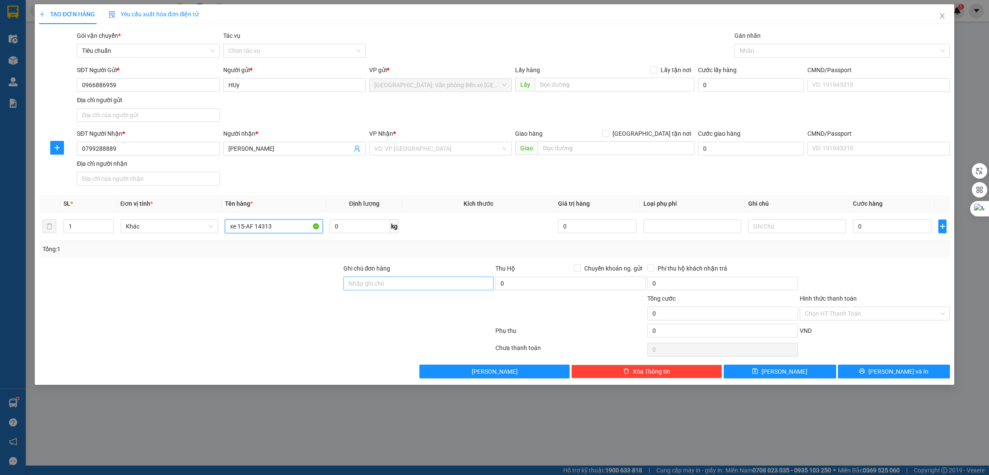
type input "xe 15-AF 14313"
click at [408, 285] on input "Ghi chú đơn hàng" at bounding box center [418, 283] width 150 height 14
click at [694, 165] on div "SĐT Người Nhận * 0799288889 Người nhận * Bùi Thị ngọc anh VP Nhận * VD: VP Sài …" at bounding box center [513, 159] width 877 height 60
click at [410, 285] on input "1 CHÌA KHÓA" at bounding box center [418, 283] width 150 height 14
click at [875, 223] on input "0" at bounding box center [892, 226] width 79 height 14
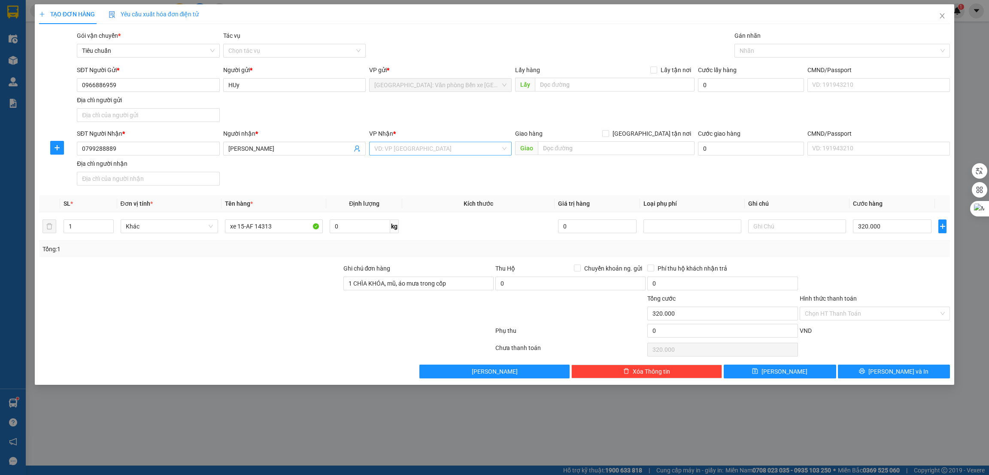
click at [463, 149] on input "search" at bounding box center [437, 148] width 126 height 13
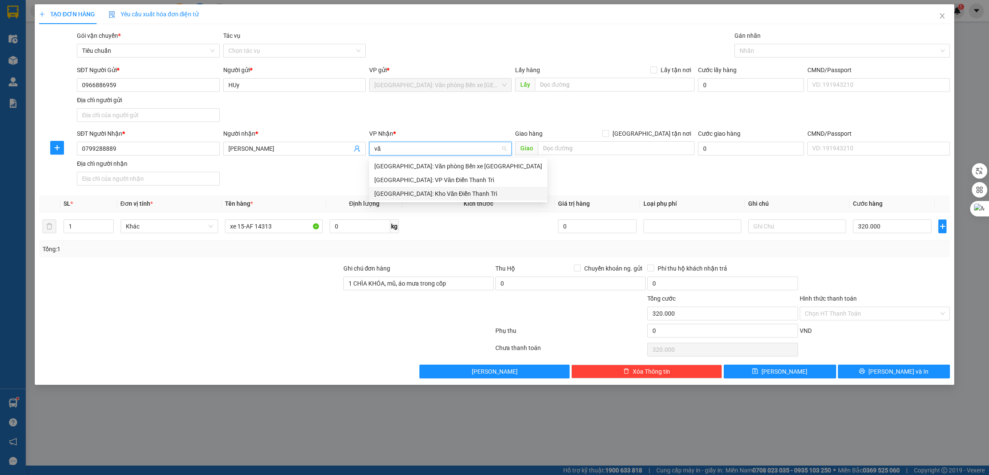
click at [454, 197] on div "Hà Nội: Kho Văn Điển Thanh Trì" at bounding box center [458, 193] width 168 height 9
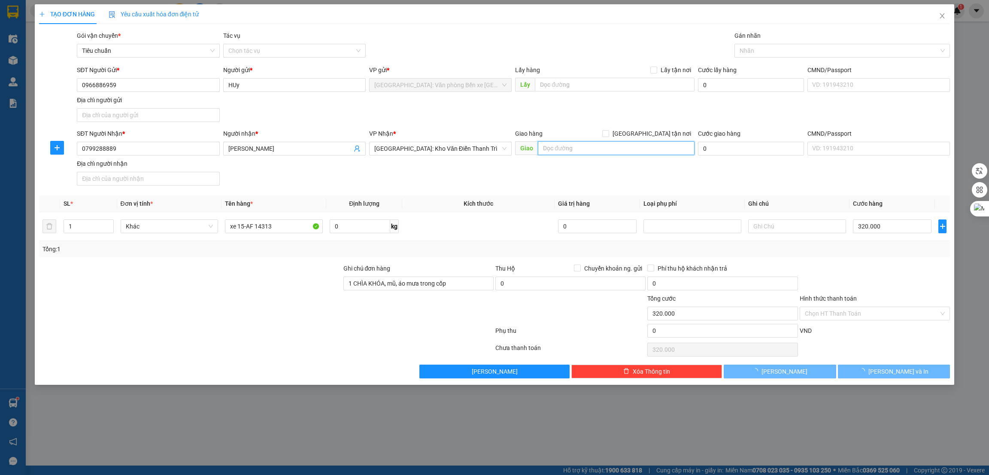
click at [567, 152] on input "text" at bounding box center [616, 148] width 156 height 14
click at [650, 130] on label "[GEOGRAPHIC_DATA] tận nơi" at bounding box center [648, 133] width 92 height 9
click at [671, 137] on span "[GEOGRAPHIC_DATA] tận nơi" at bounding box center [651, 133] width 85 height 9
click at [608, 136] on input "[GEOGRAPHIC_DATA] tận nơi" at bounding box center [605, 133] width 6 height 6
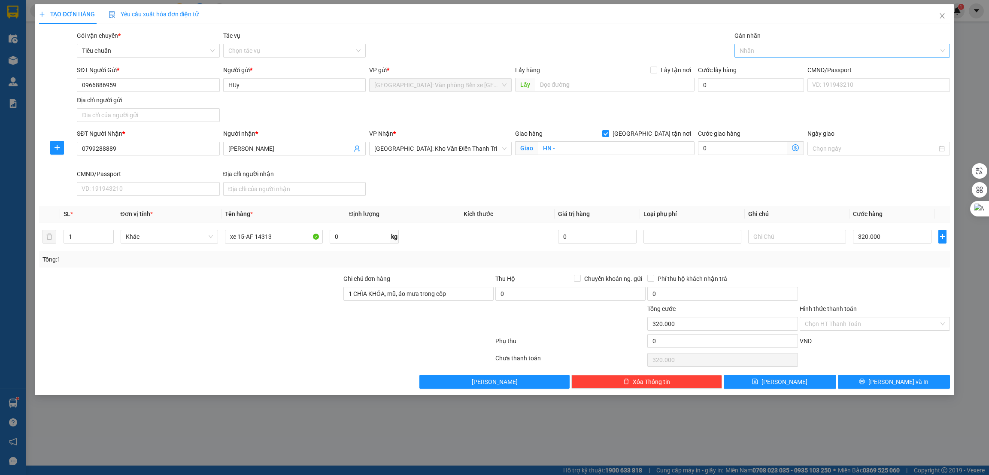
click at [765, 49] on div at bounding box center [838, 51] width 203 height 10
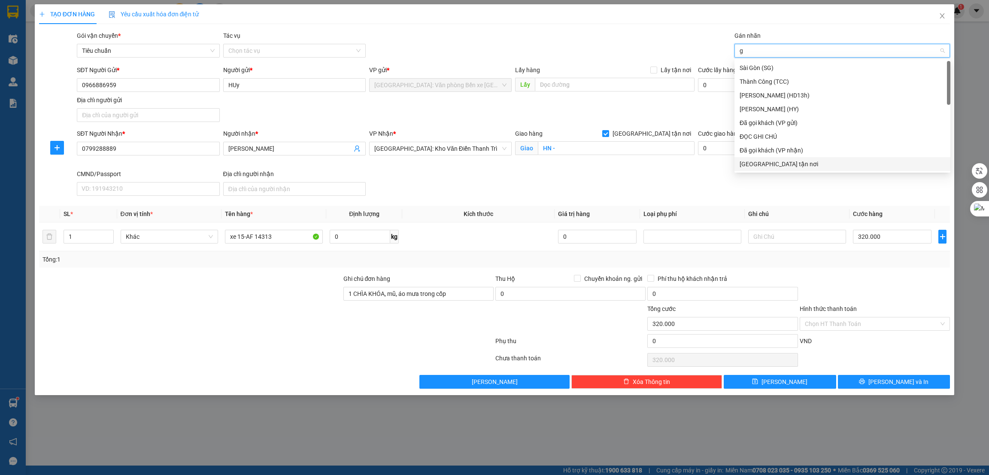
click at [751, 161] on div "[GEOGRAPHIC_DATA] tận nơi" at bounding box center [843, 163] width 206 height 9
click at [585, 147] on input "HN -" at bounding box center [616, 148] width 156 height 14
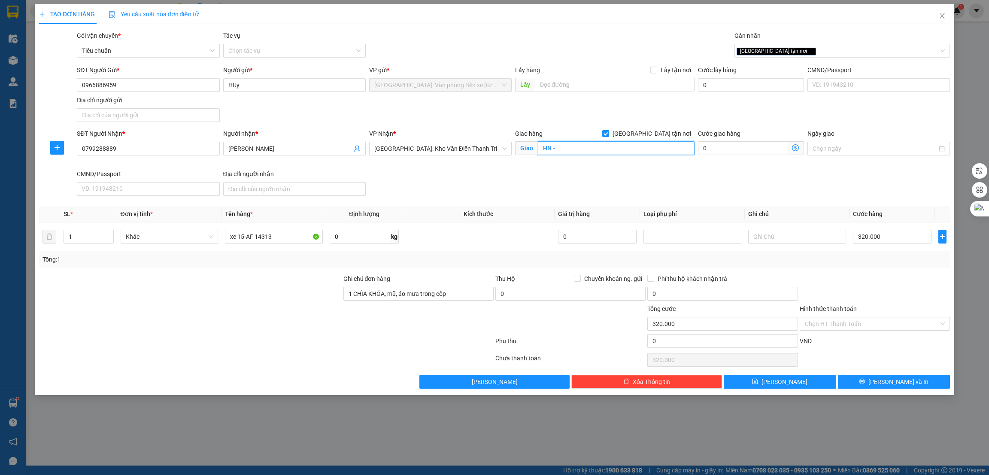
click at [611, 150] on input "HN -" at bounding box center [616, 148] width 156 height 14
click at [920, 286] on div at bounding box center [875, 289] width 152 height 30
click at [883, 328] on input "Hình thức thanh toán" at bounding box center [872, 323] width 134 height 13
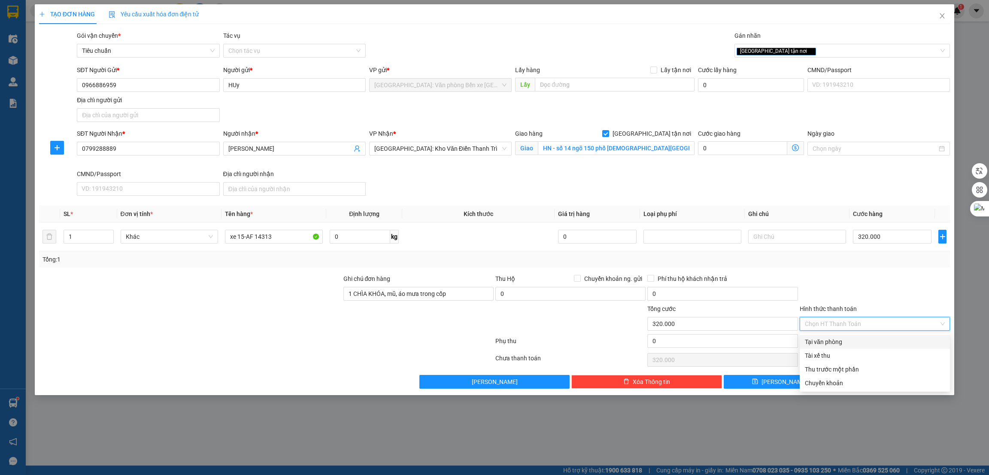
click at [860, 338] on div "Tại văn phòng" at bounding box center [875, 341] width 140 height 9
click at [892, 379] on span "[PERSON_NAME] và In" at bounding box center [898, 381] width 60 height 9
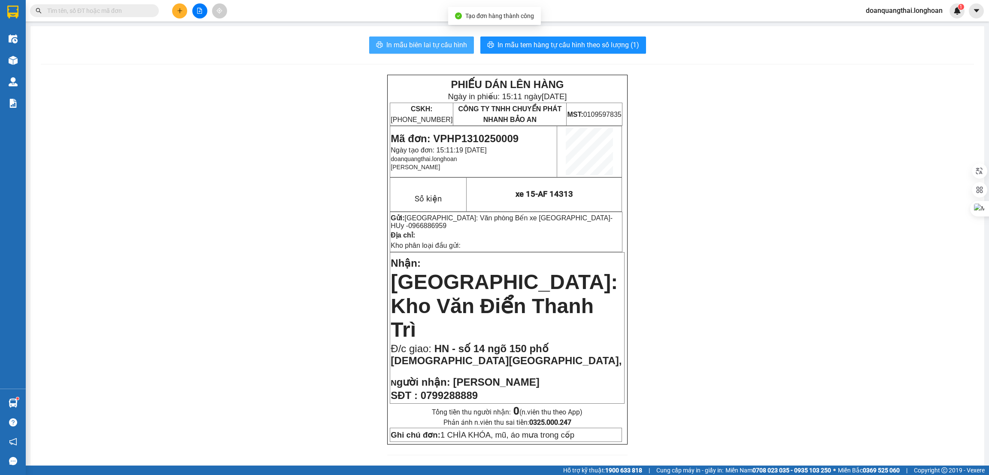
click at [421, 46] on span "In mẫu biên lai tự cấu hình" at bounding box center [426, 44] width 81 height 11
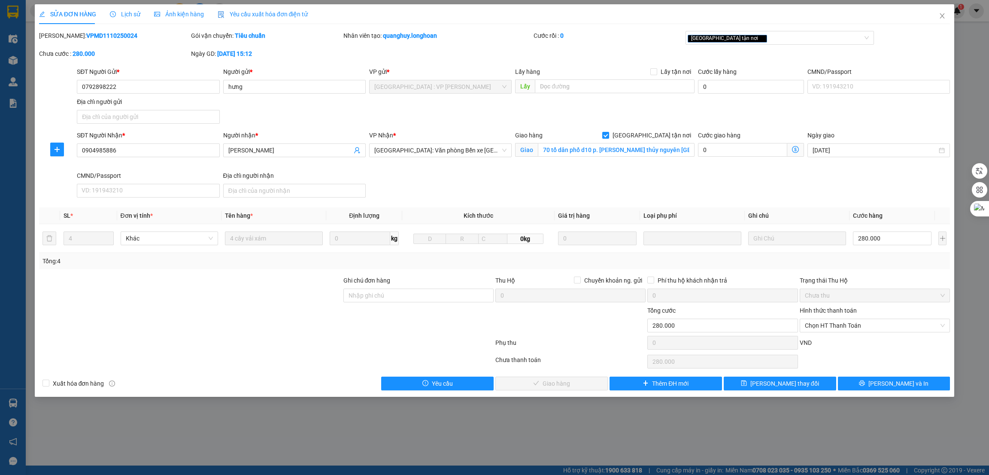
click at [612, 182] on div "SĐT Người Nhận * 0904985886 Người nhận * cao thu vân VP Nhận * Hải Phòng: Văn p…" at bounding box center [513, 165] width 877 height 70
click at [943, 15] on icon "close" at bounding box center [942, 15] width 7 height 7
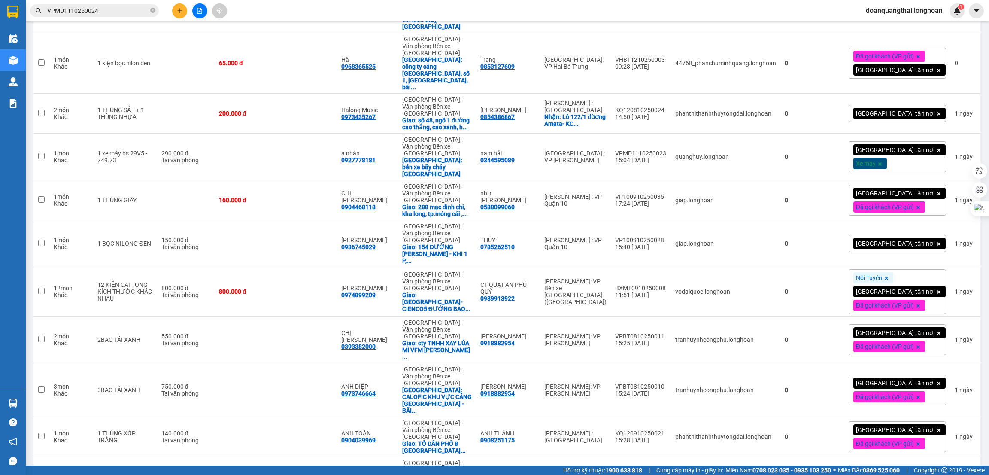
scroll to position [837, 0]
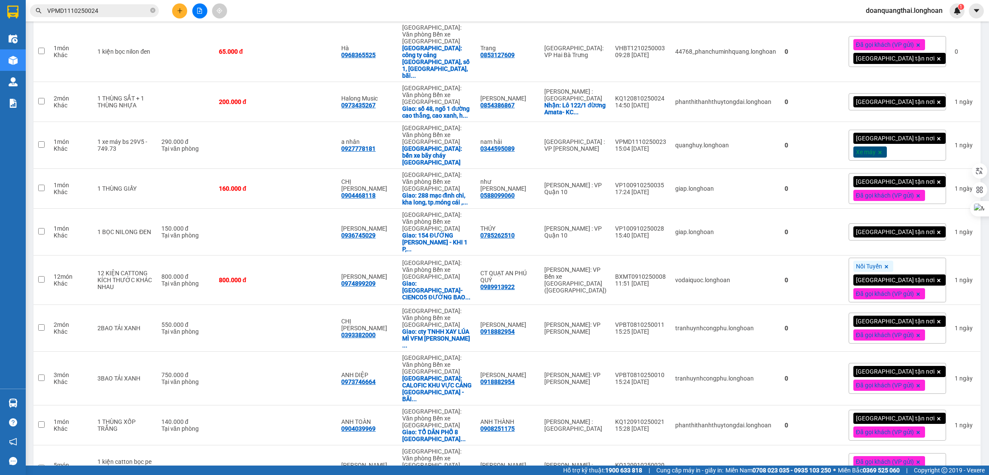
click at [115, 5] on span "VPMD1110250024" at bounding box center [94, 10] width 129 height 13
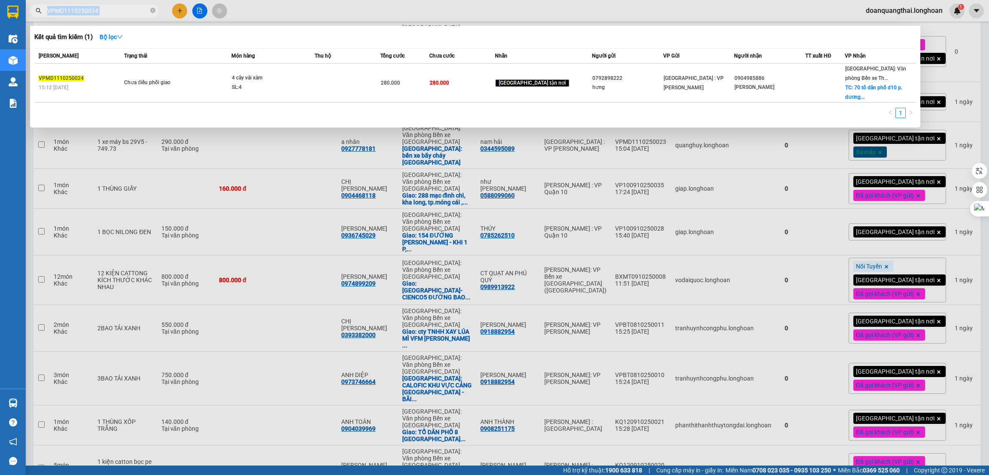
click at [115, 5] on span "VPMD1110250024" at bounding box center [94, 10] width 129 height 13
click at [114, 7] on input "VPMD1110250024" at bounding box center [97, 10] width 101 height 9
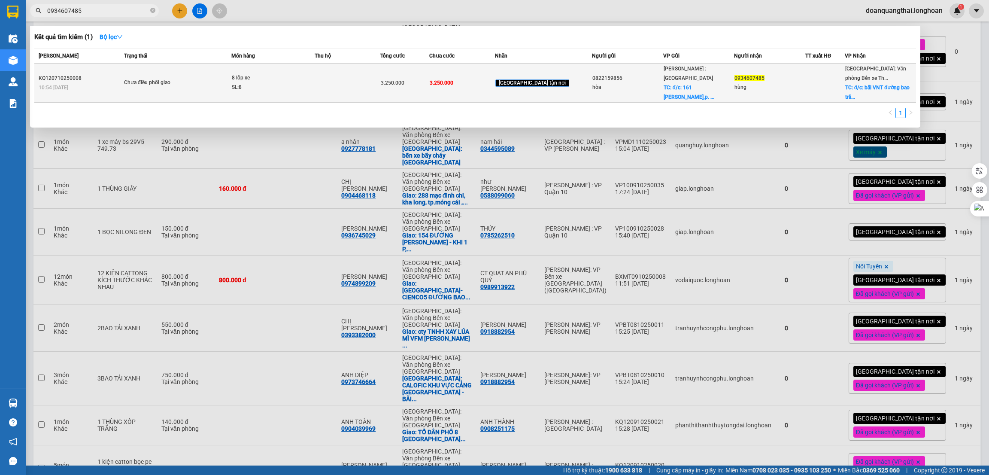
type input "0934607485"
click at [372, 86] on td at bounding box center [348, 83] width 66 height 39
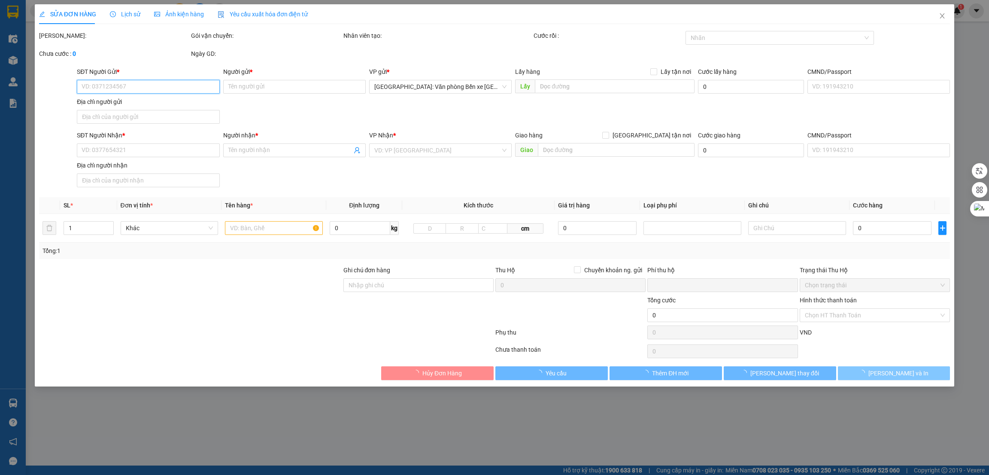
type input "0822159856"
type input "hòa"
checkbox input "true"
type input "đ/c: 161 trần hưng đạo,p. Phú mỹ, BRVT"
type input "0934607485"
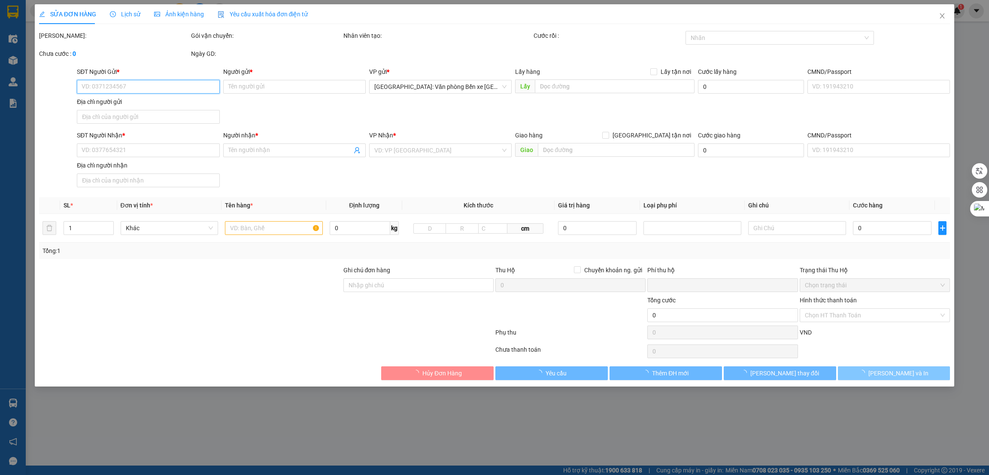
type input "hùng"
checkbox input "true"
type input "đ/c: bãi VNT đường bao trần hưng đạo, p. Đông hải, hải an,hai phòng"
type input "0"
type input "3.250.000"
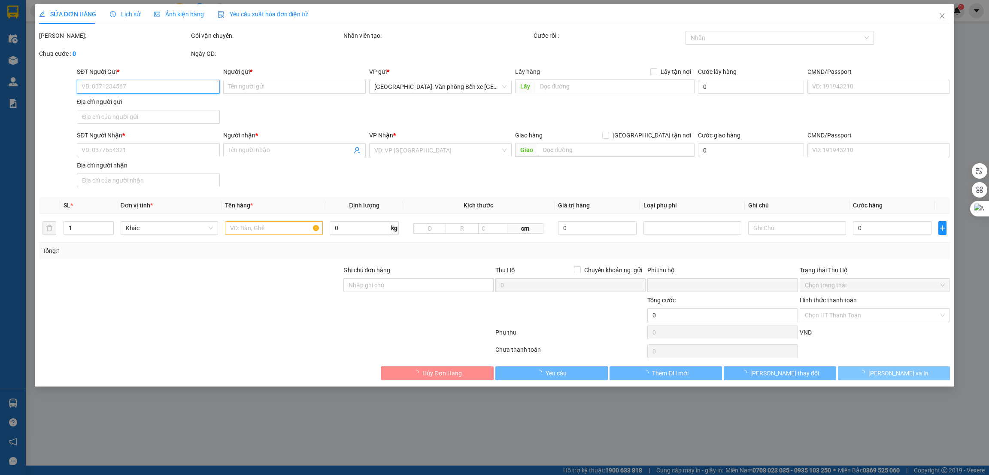
type input "3.250.000"
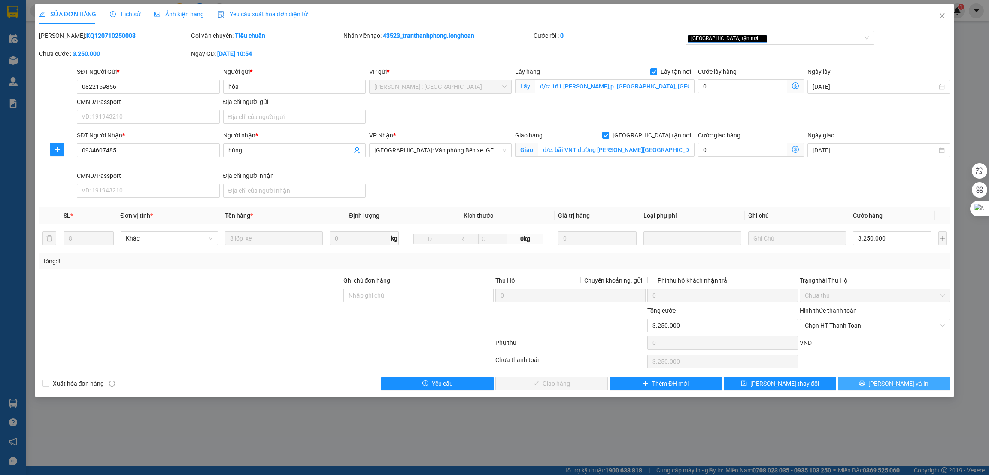
click at [890, 388] on span "[PERSON_NAME] và In" at bounding box center [898, 383] width 60 height 9
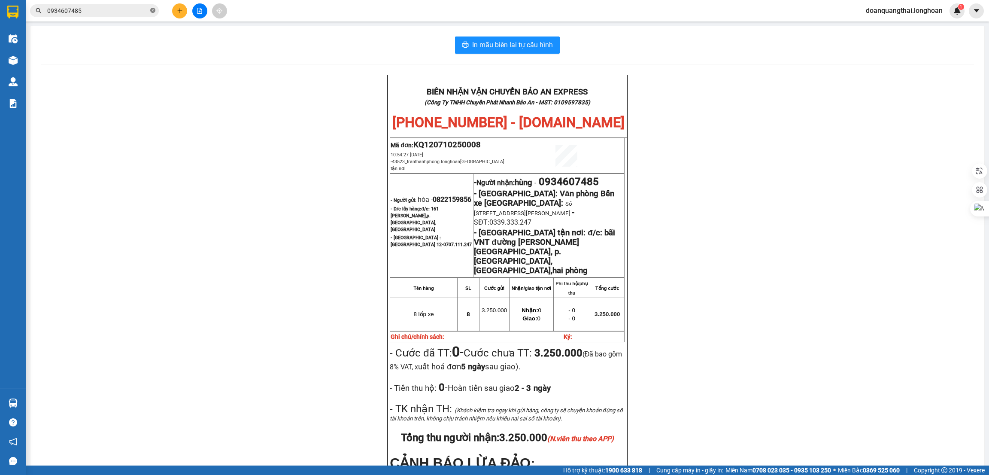
click at [150, 7] on span at bounding box center [152, 11] width 5 height 8
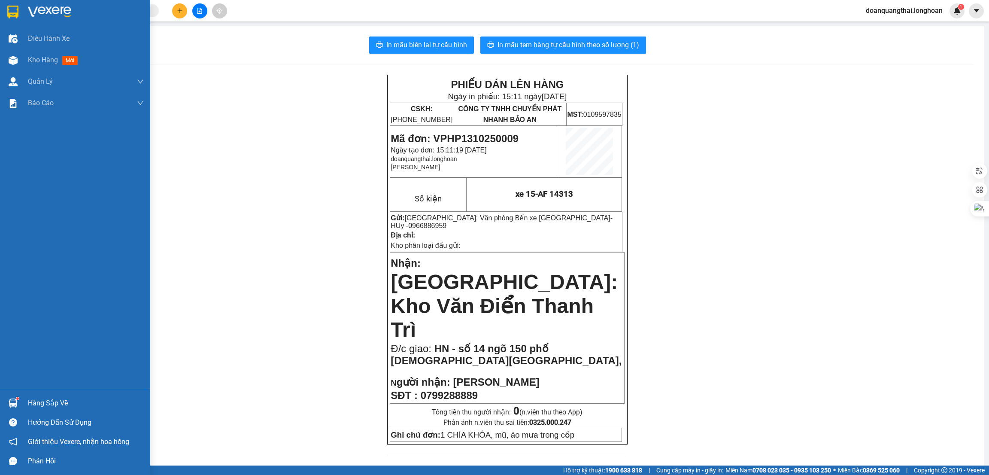
click at [4, 11] on div at bounding box center [75, 14] width 150 height 28
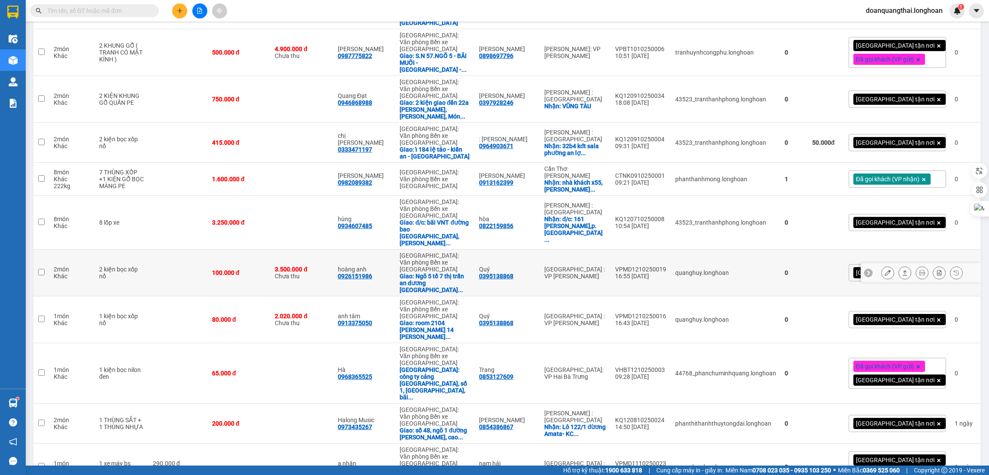
scroll to position [386, 0]
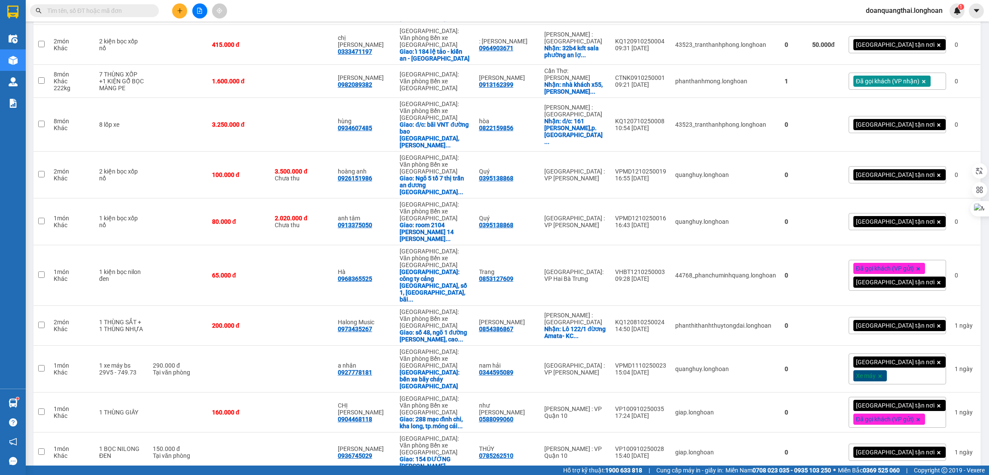
click at [125, 8] on input "text" at bounding box center [97, 10] width 101 height 9
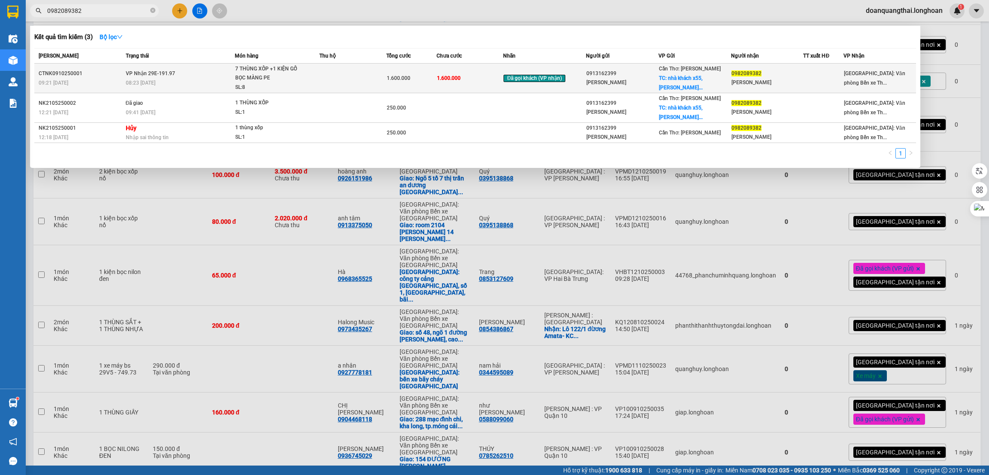
type input "0982089382"
click at [286, 85] on div "SL: 8" at bounding box center [267, 87] width 64 height 9
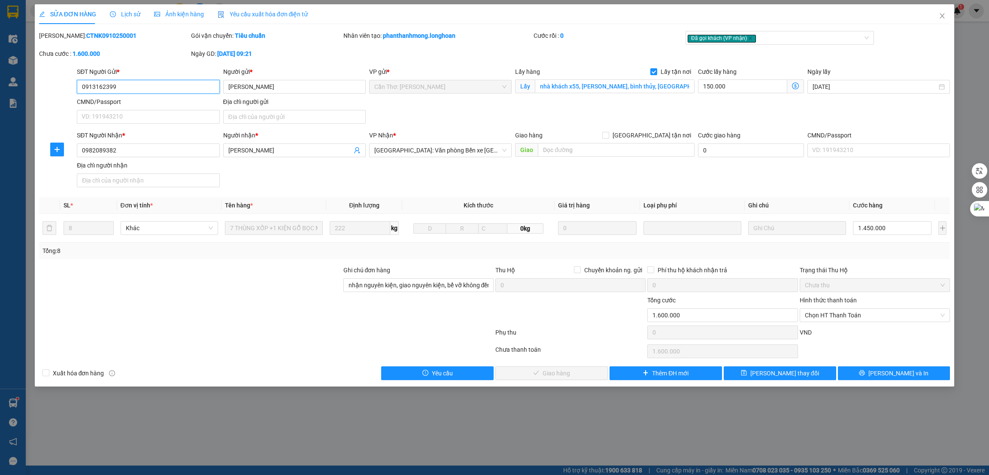
type input "0913162399"
type input "[PERSON_NAME]"
checkbox input "true"
type input "nhà khách x55, lê hồng phong, bình thủy, cần thơ"
type input "0982089382"
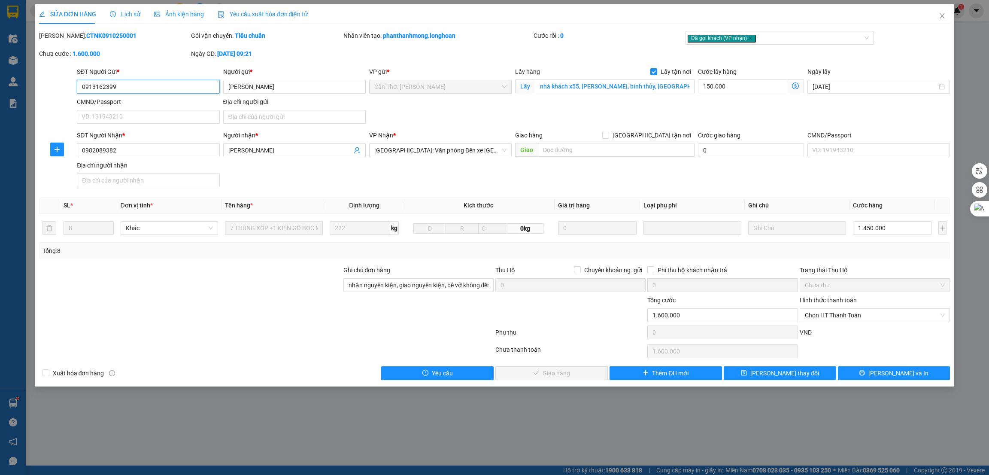
type input "[PERSON_NAME]"
type input "nhận nguyên kiện, giao nguyên kiện, bể vỡ không đền"
type input "0"
type input "1.600.000"
click at [883, 308] on div "Hình thức thanh toán" at bounding box center [875, 301] width 150 height 13
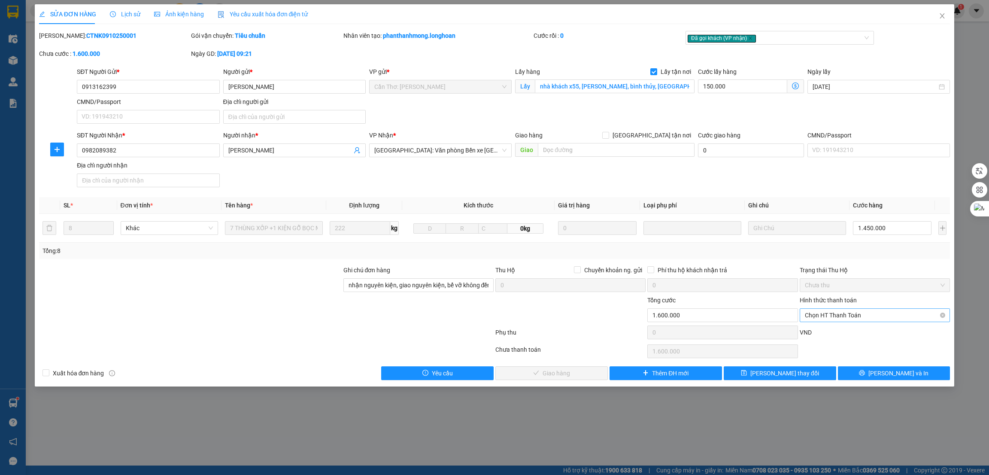
click at [849, 312] on span "Chọn HT Thanh Toán" at bounding box center [875, 315] width 140 height 13
click at [833, 336] on div "Tại văn phòng" at bounding box center [875, 332] width 140 height 9
type input "0"
click at [563, 372] on span "[PERSON_NAME] và Giao hàng" at bounding box center [556, 372] width 82 height 9
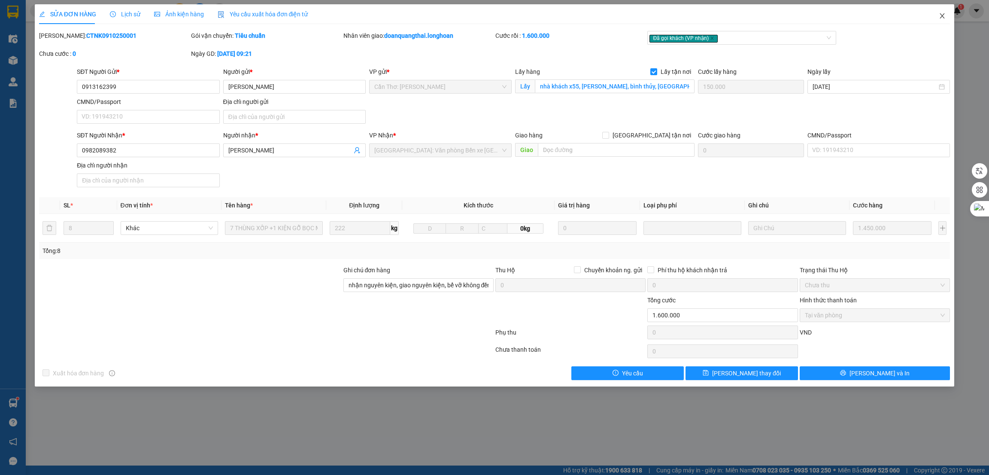
click at [942, 15] on icon "close" at bounding box center [942, 15] width 7 height 7
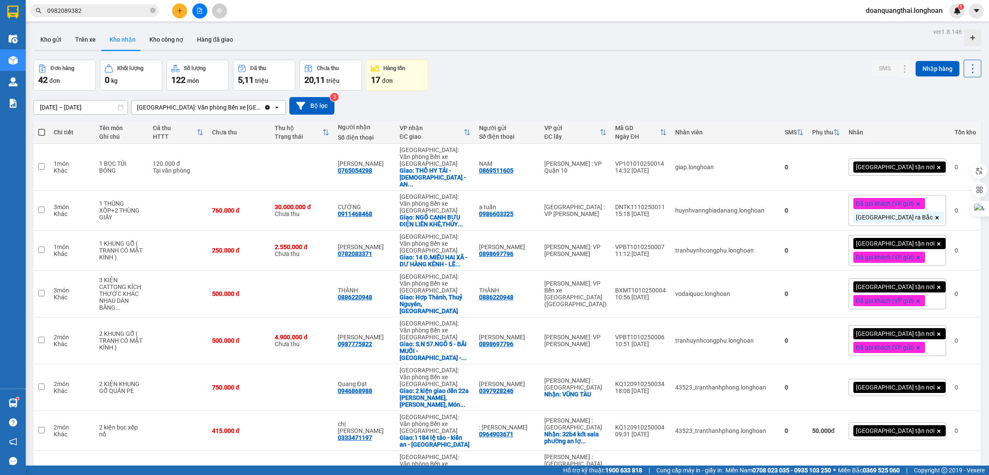
click at [349, 35] on div "Kho gửi Trên xe Kho nhận Kho công nợ Hàng đã giao" at bounding box center [507, 40] width 948 height 23
click at [113, 9] on input "0982089382" at bounding box center [97, 10] width 101 height 9
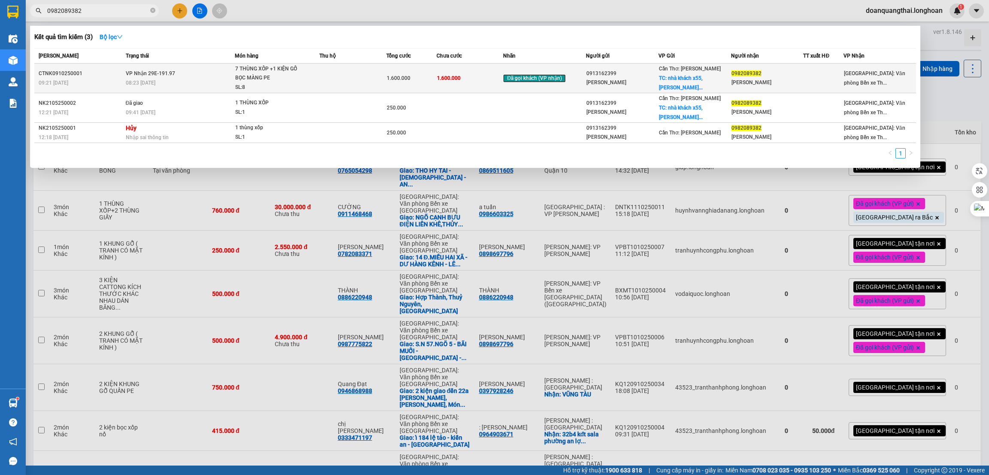
click at [248, 75] on div "7 THÙNG XỐP +1 KIỆN GỖ BỌC MÀNG PE" at bounding box center [267, 73] width 64 height 18
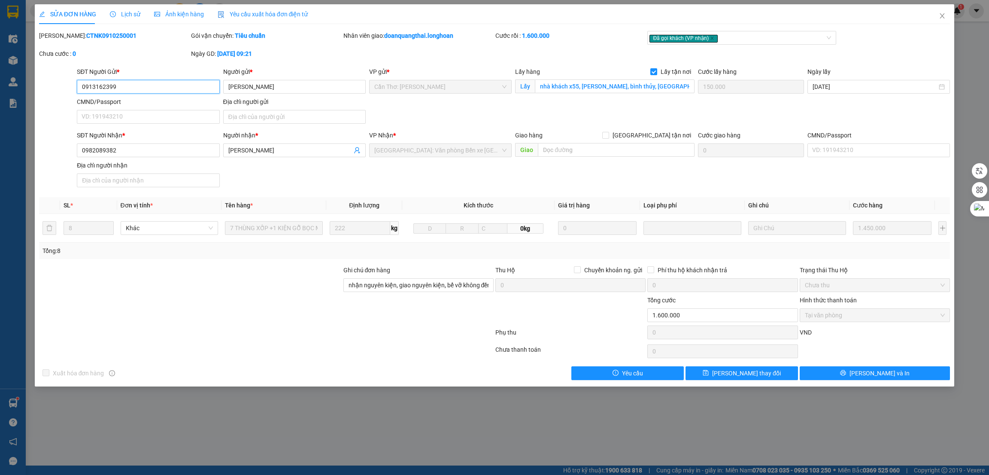
type input "0913162399"
type input "[PERSON_NAME]"
checkbox input "true"
type input "nhà khách x55, lê hồng phong, bình thủy, cần thơ"
type input "150.000"
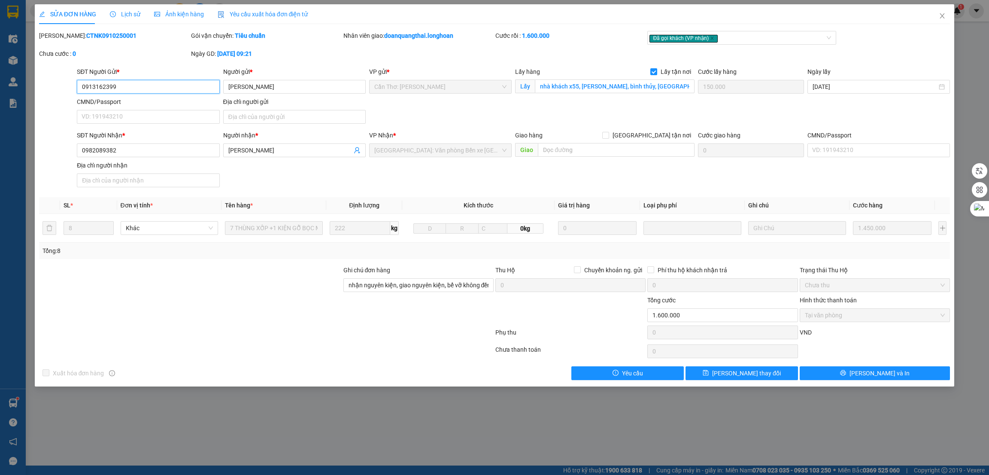
type input "0982089382"
type input "[PERSON_NAME]"
type input "nhận nguyên kiện, giao nguyên kiện, bể vỡ không đền"
type input "0"
type input "1.600.000"
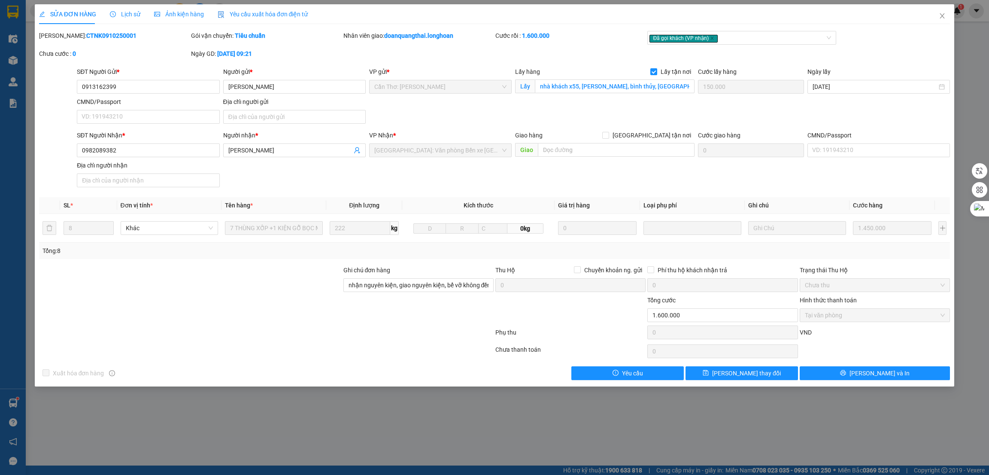
click at [94, 40] on div "Mã ĐH: CTNK0910250001" at bounding box center [114, 35] width 150 height 9
copy b "CTNK0910250001"
click at [944, 11] on span "Close" at bounding box center [942, 16] width 24 height 24
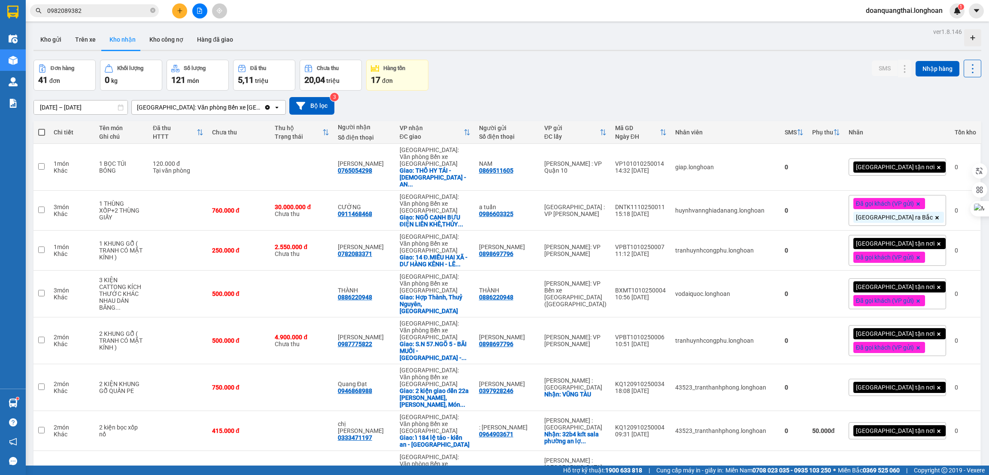
click at [86, 12] on input "0982089382" at bounding box center [97, 10] width 101 height 9
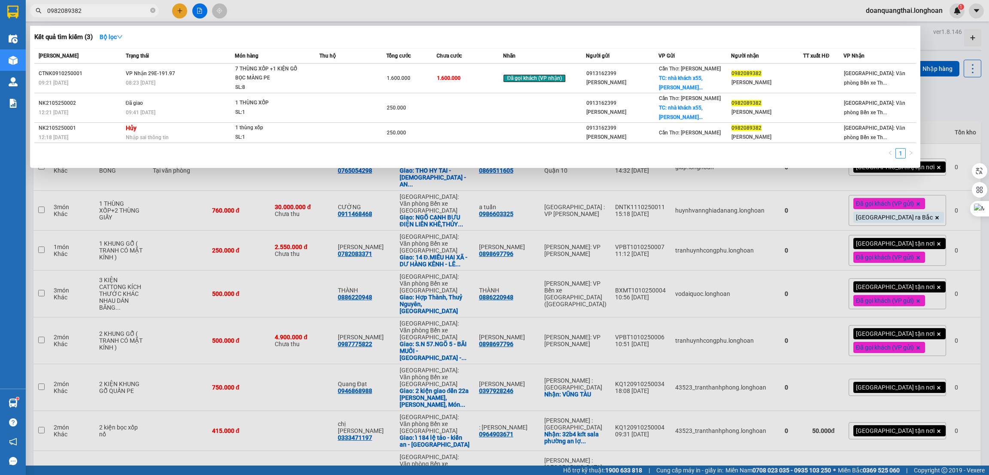
click at [86, 12] on input "0982089382" at bounding box center [97, 10] width 101 height 9
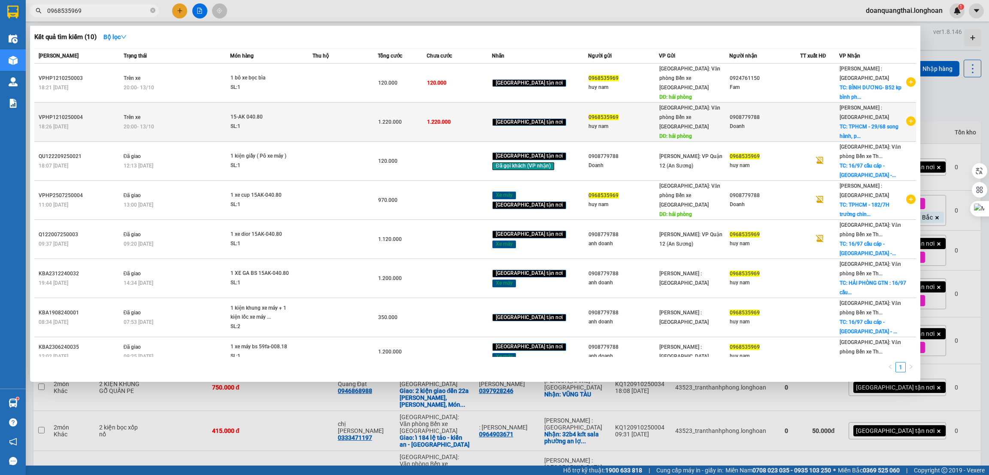
type input "0968535969"
click at [323, 121] on td at bounding box center [344, 122] width 65 height 39
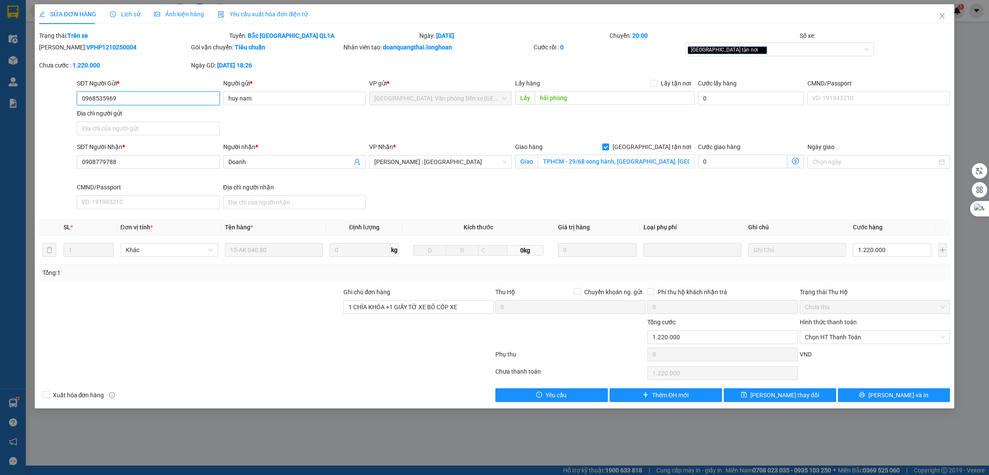
type input "0968535969"
type input "huy nam"
type input "hải phòng"
type input "0908779788"
type input "Doanh"
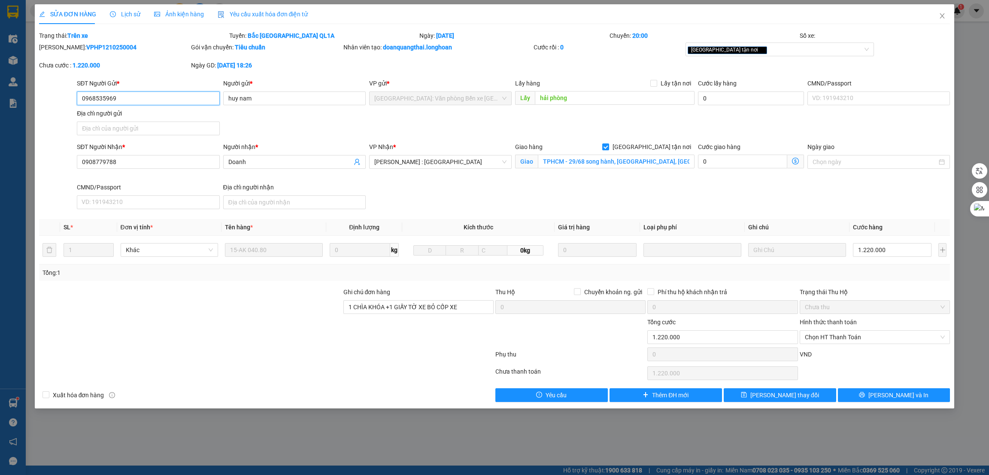
checkbox input "true"
type input "TPHCM - 29/68 song hành, phường tân hưng thuận, quận 12"
type input "1 CHÌA KHÓA +1 GIẤY TỜ XE BỎ CỐP XE"
type input "0"
type input "1.220.000"
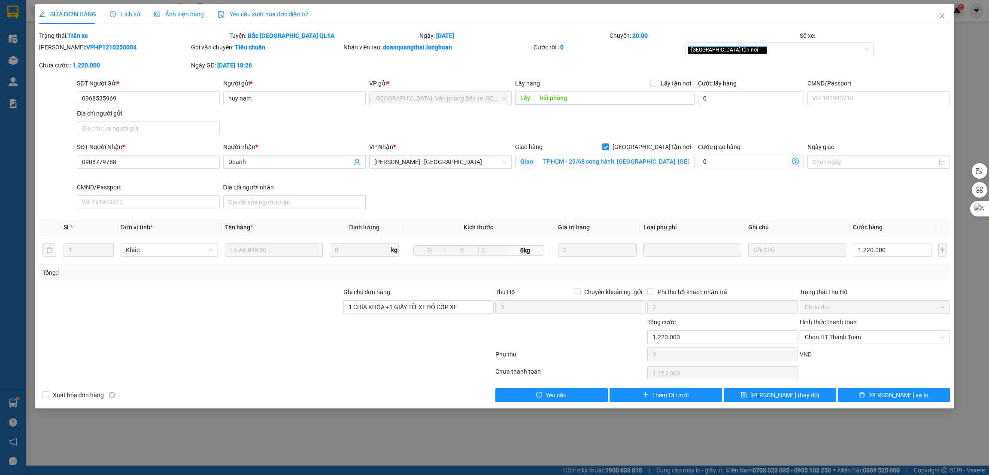
click at [253, 305] on div at bounding box center [190, 302] width 304 height 30
click at [259, 328] on div at bounding box center [190, 332] width 304 height 30
click at [266, 297] on div at bounding box center [190, 302] width 304 height 30
click at [897, 255] on input "1.220.000" at bounding box center [892, 250] width 79 height 14
click at [835, 335] on span "Chọn HT Thanh Toán" at bounding box center [875, 337] width 140 height 13
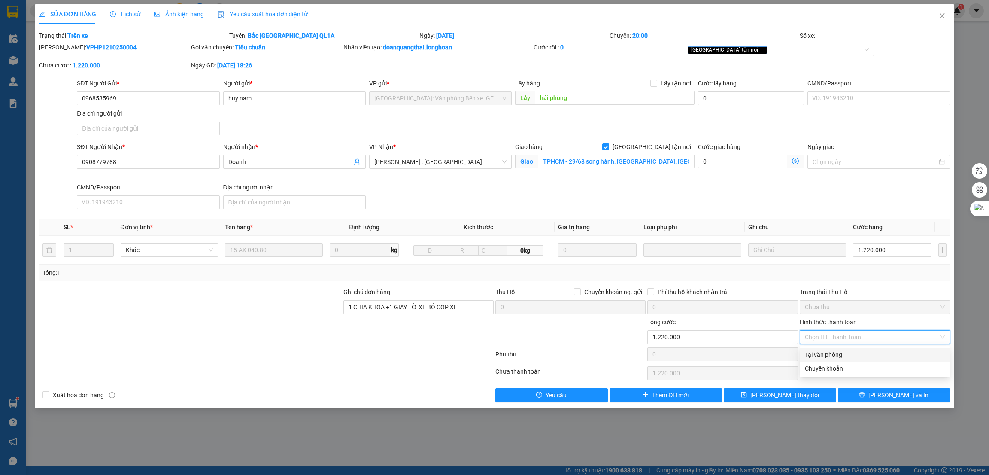
click at [834, 355] on div "Tại văn phòng" at bounding box center [875, 354] width 140 height 9
type input "0"
click at [872, 273] on div "Tổng: 1" at bounding box center [494, 272] width 904 height 9
click at [109, 98] on input "0968535969" at bounding box center [148, 98] width 143 height 14
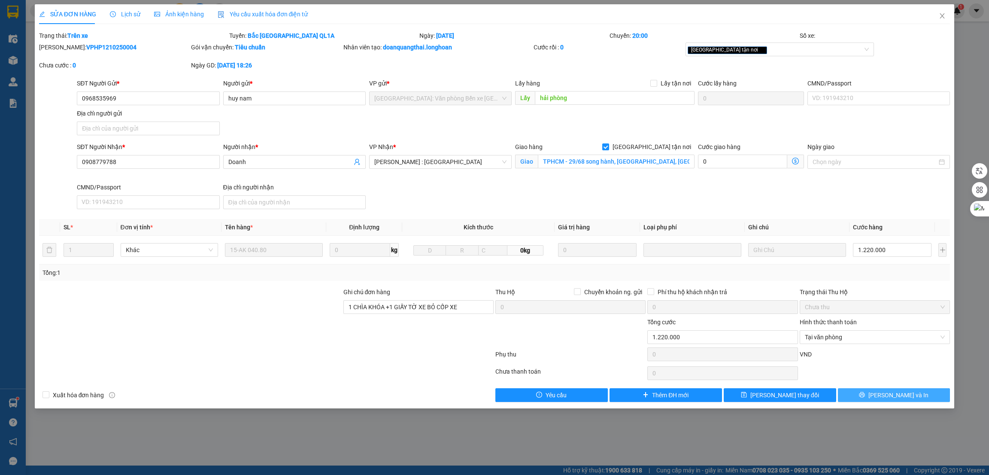
click at [890, 395] on span "[PERSON_NAME] và In" at bounding box center [898, 394] width 60 height 9
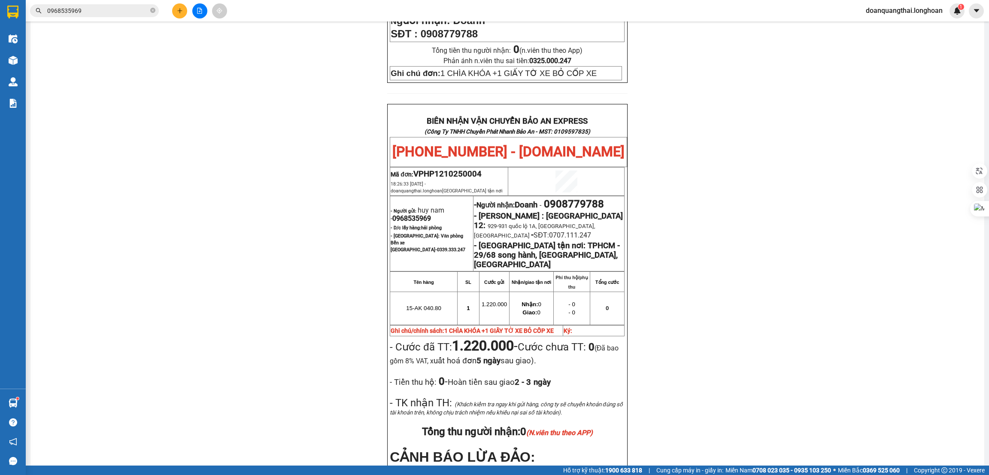
scroll to position [386, 0]
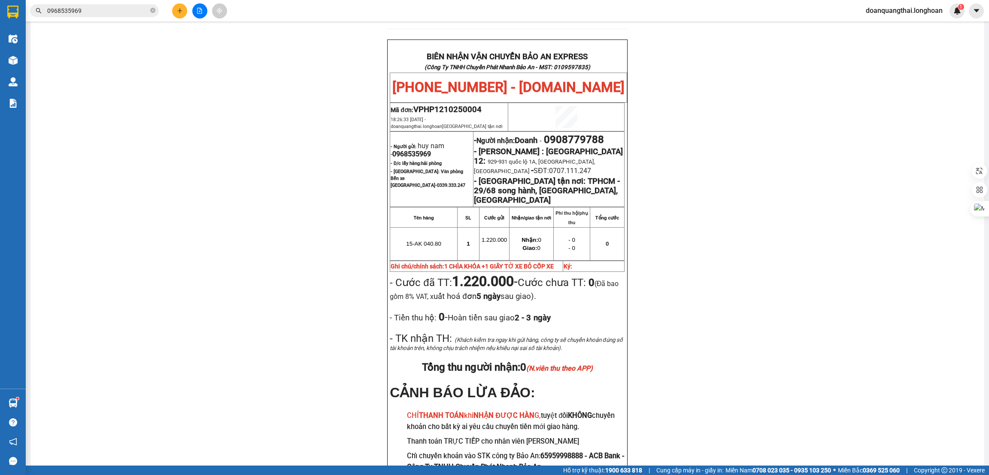
click at [115, 6] on input "0968535969" at bounding box center [97, 10] width 101 height 9
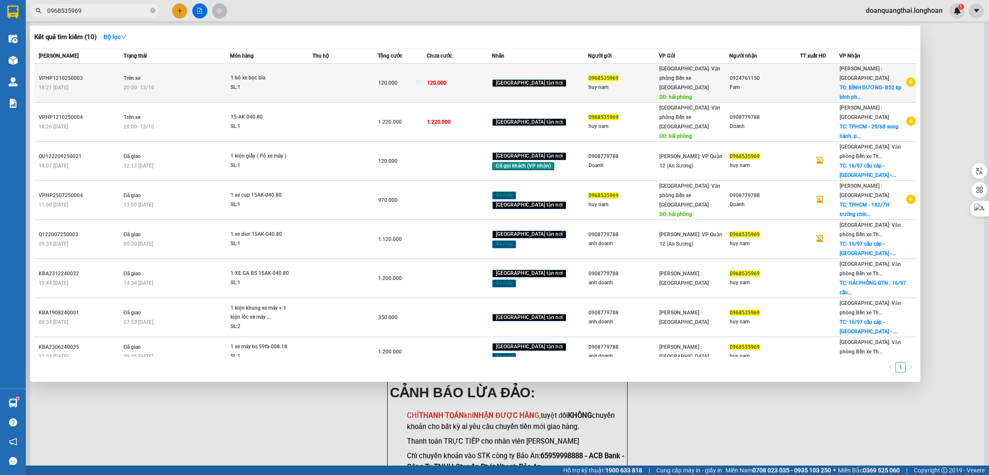
click at [340, 85] on td at bounding box center [344, 83] width 65 height 39
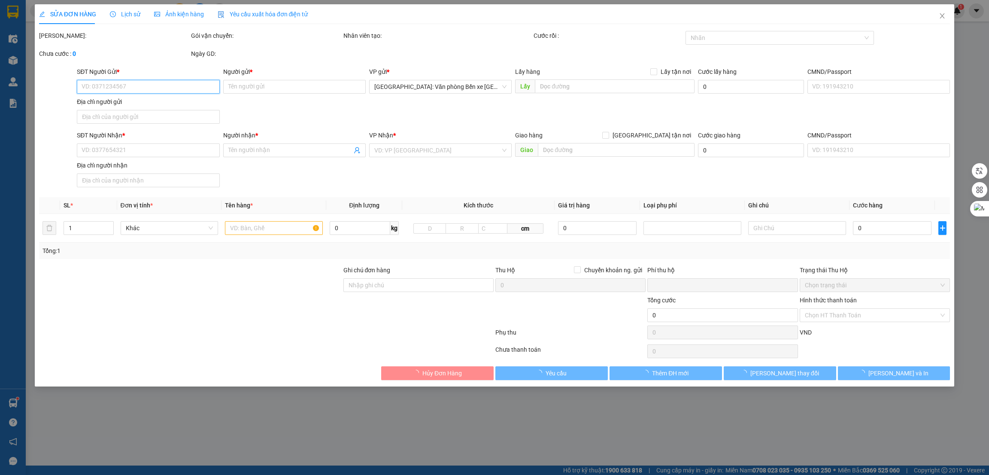
type input "0968535969"
type input "huy nam"
type input "hải phòng"
type input "0924761150"
type input "Fam"
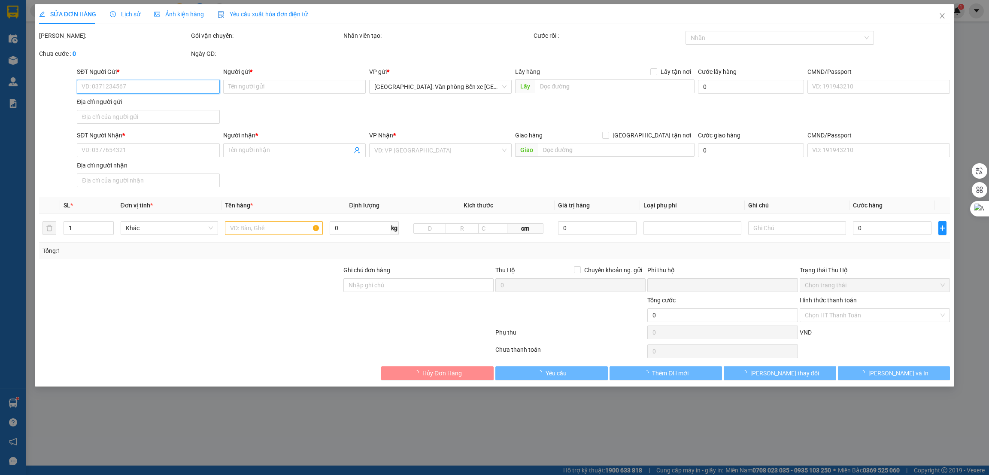
checkbox input "true"
type input "BÌNH DƯƠNG- B52 kp bình phước, phường bình nhâm, thuận an"
type input "0"
type input "120.000"
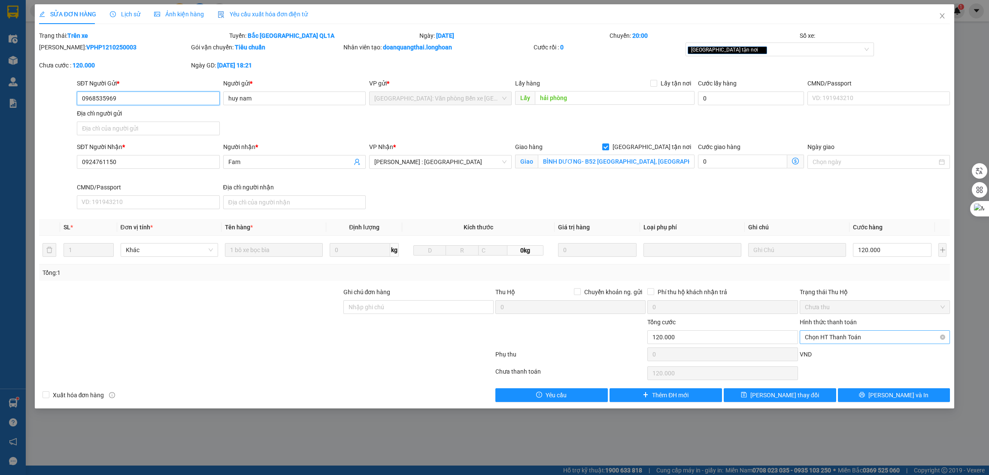
click at [862, 335] on span "Chọn HT Thanh Toán" at bounding box center [875, 337] width 140 height 13
click at [837, 355] on div "Tại văn phòng" at bounding box center [875, 354] width 140 height 9
type input "0"
click at [865, 395] on icon "printer" at bounding box center [862, 394] width 6 height 6
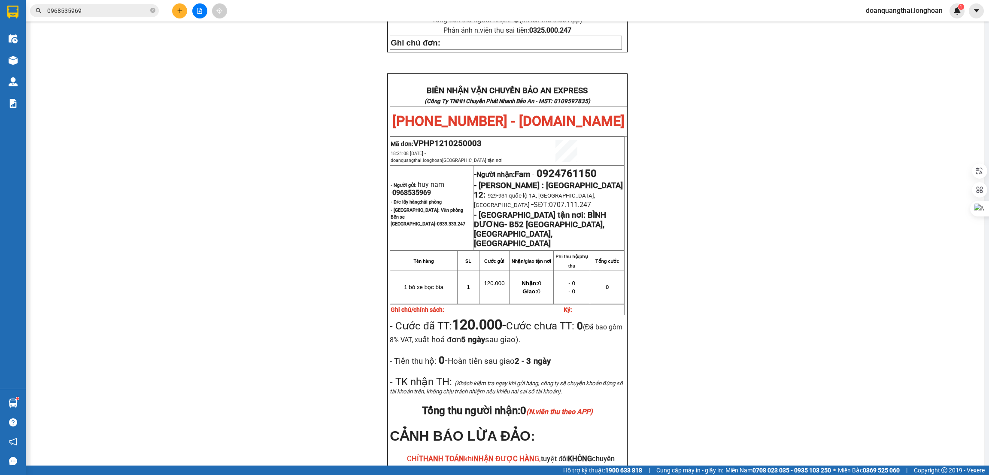
scroll to position [386, 0]
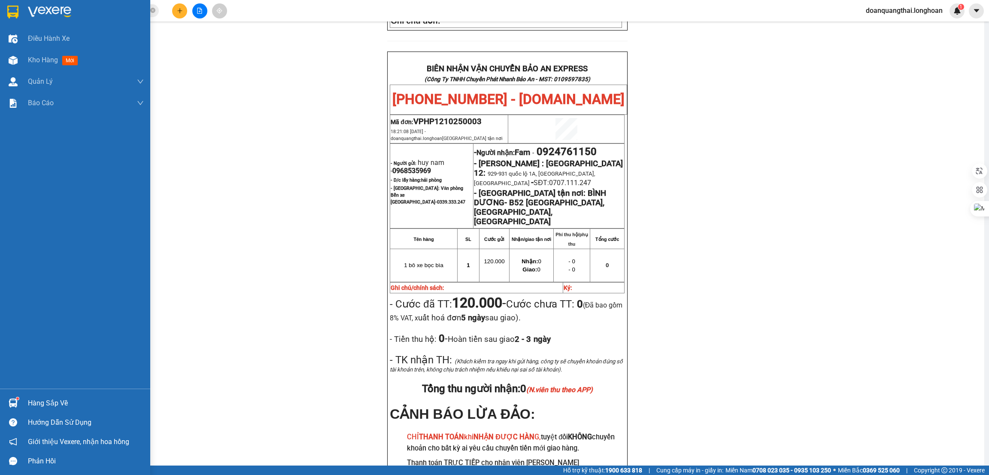
click at [13, 12] on img at bounding box center [12, 12] width 11 height 13
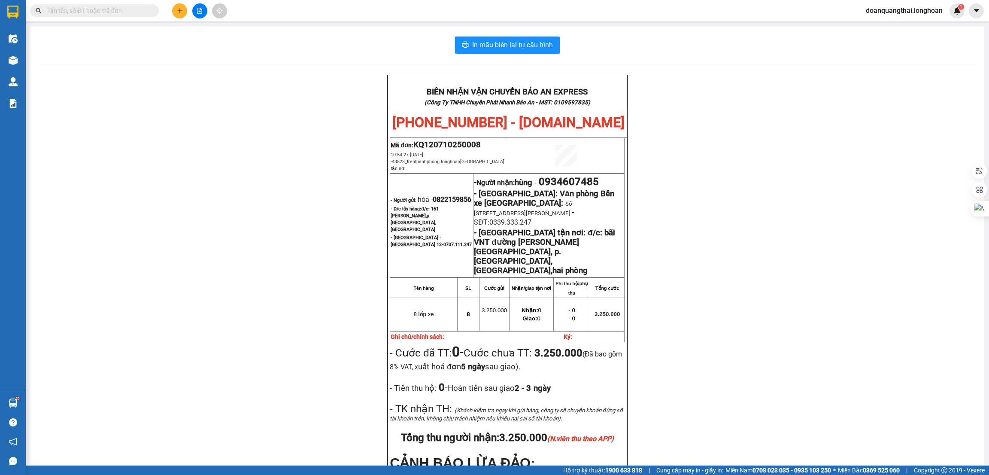
click at [115, 8] on input "text" at bounding box center [97, 10] width 101 height 9
click at [123, 8] on input "text" at bounding box center [97, 10] width 101 height 9
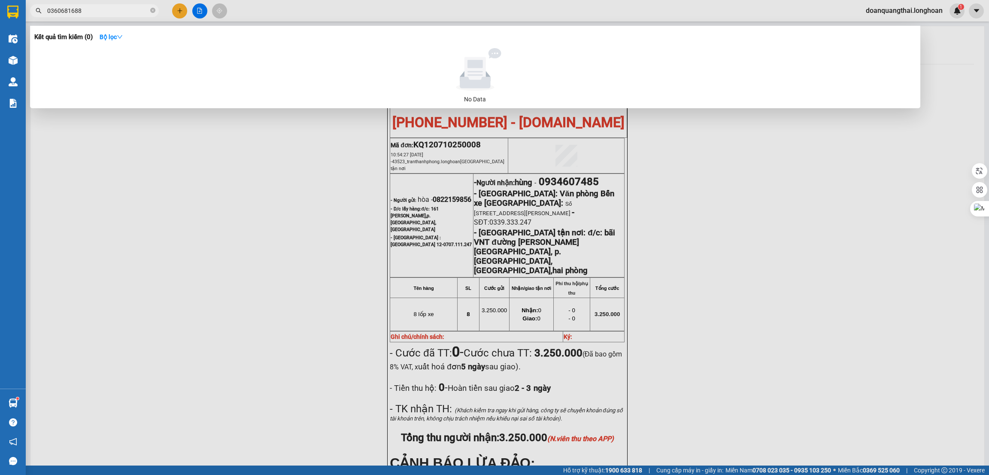
click at [112, 11] on input "0360681688" at bounding box center [97, 10] width 101 height 9
click at [58, 10] on input "0360681688" at bounding box center [97, 10] width 101 height 9
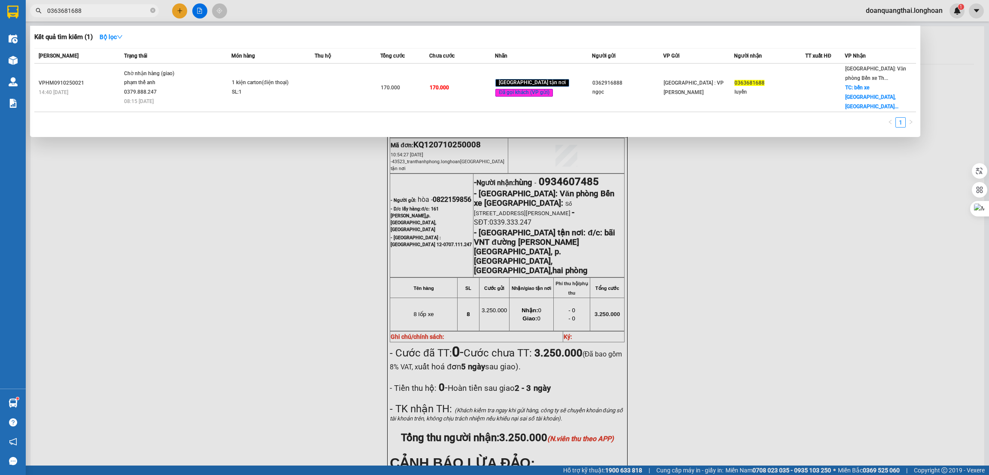
type input "0363681688"
click at [282, 194] on div at bounding box center [494, 237] width 989 height 475
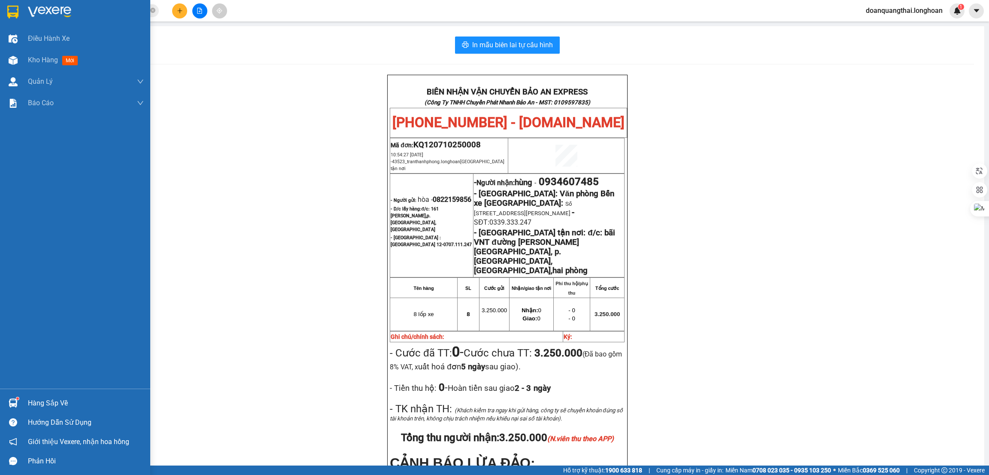
click at [10, 15] on img at bounding box center [12, 12] width 11 height 13
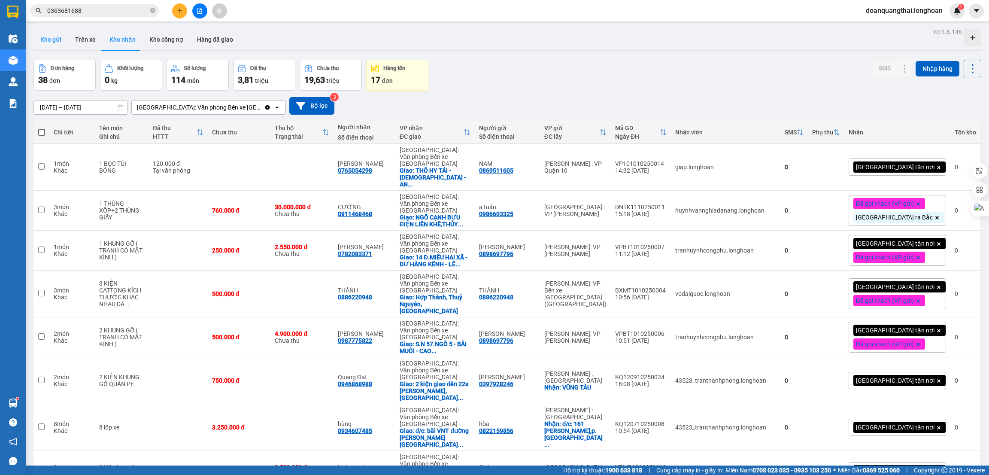
click at [56, 36] on button "Kho gửi" at bounding box center [50, 39] width 35 height 21
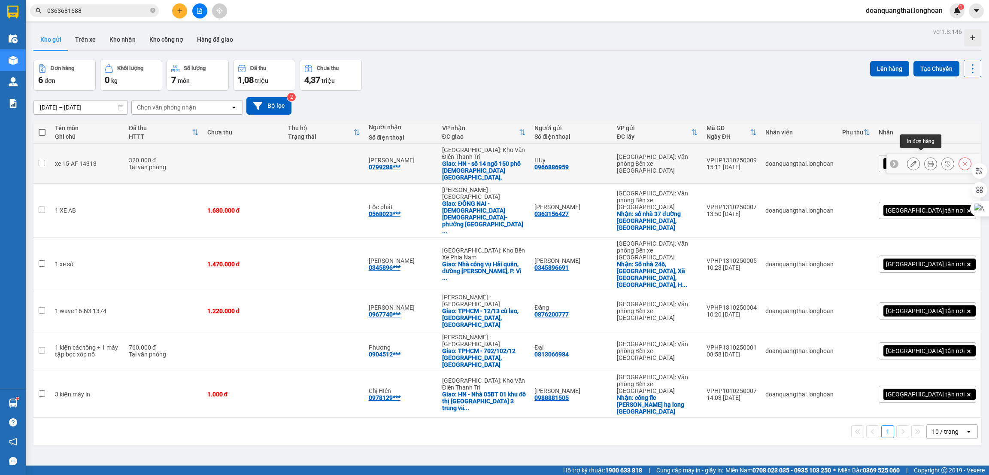
click at [928, 161] on icon at bounding box center [931, 164] width 6 height 6
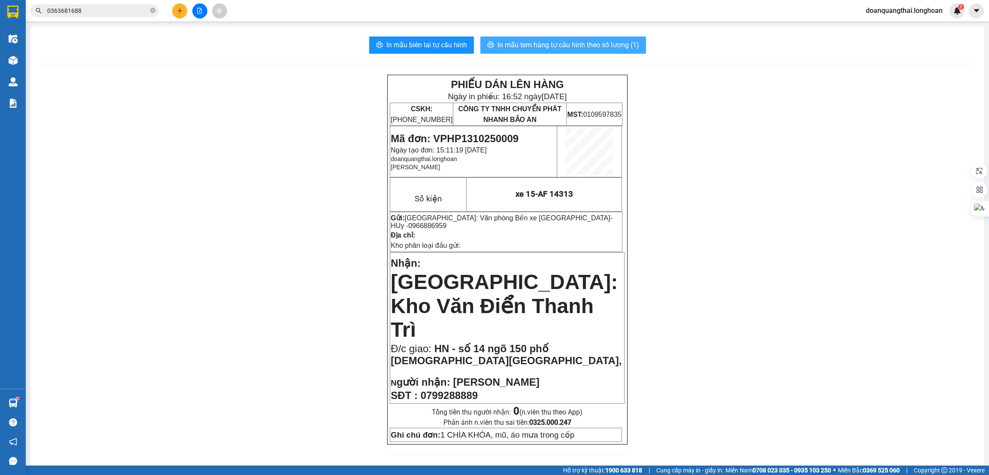
click at [578, 47] on span "In mẫu tem hàng tự cấu hình theo số lượng (1)" at bounding box center [568, 44] width 142 height 11
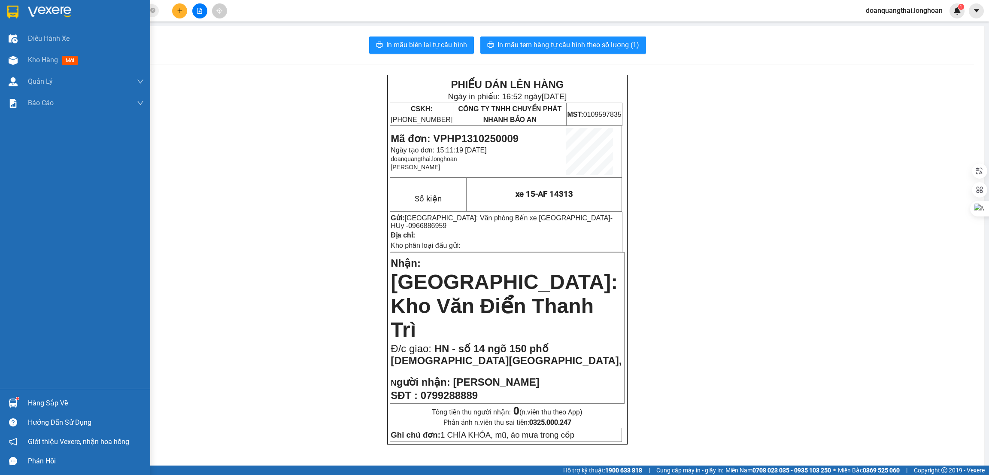
click at [17, 15] on img at bounding box center [12, 12] width 11 height 13
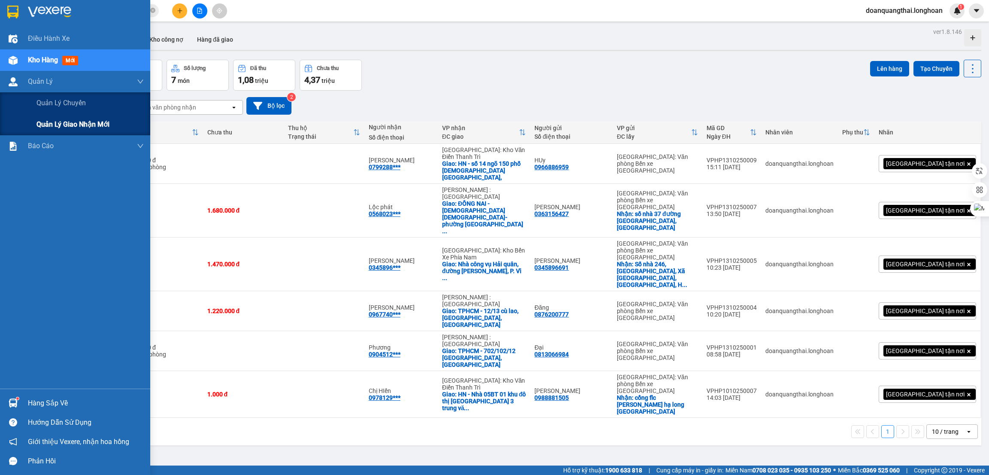
click at [60, 127] on span "Quản lý giao nhận mới" at bounding box center [72, 124] width 73 height 11
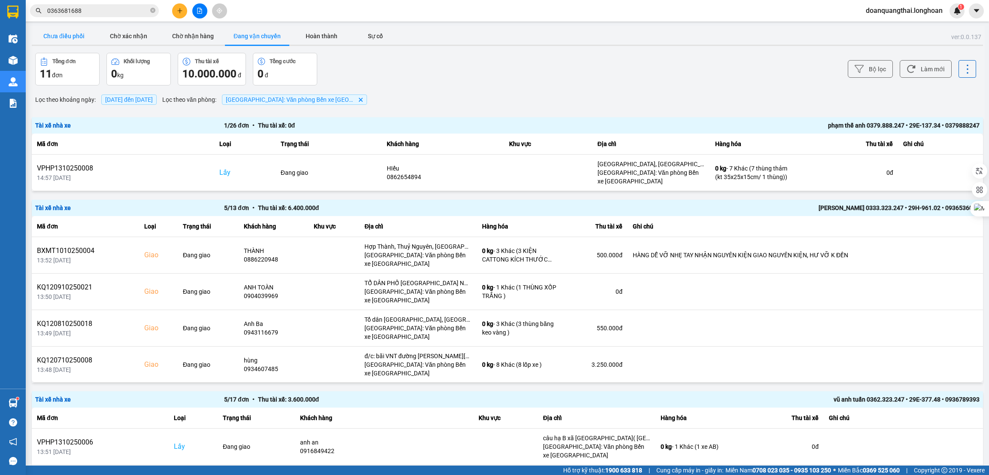
click at [48, 39] on button "Chưa điều phối" at bounding box center [64, 35] width 64 height 17
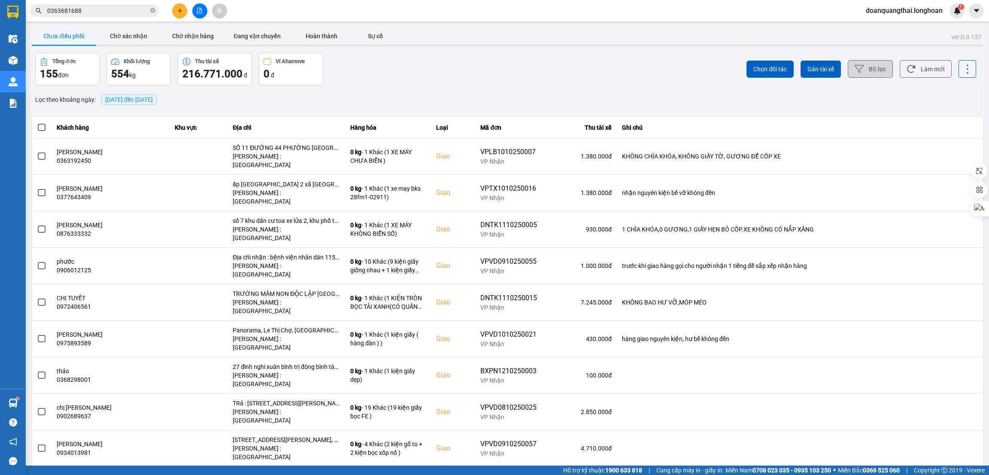
click at [855, 70] on icon at bounding box center [859, 68] width 9 height 9
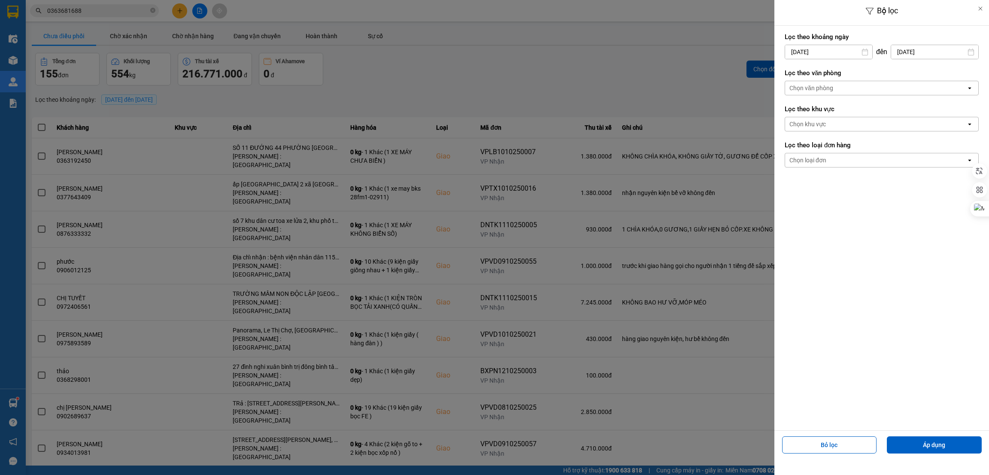
click at [851, 111] on div "3" at bounding box center [858, 114] width 17 height 17
type input "03/10/2025"
click at [854, 85] on div "Chọn văn phòng" at bounding box center [875, 88] width 181 height 14
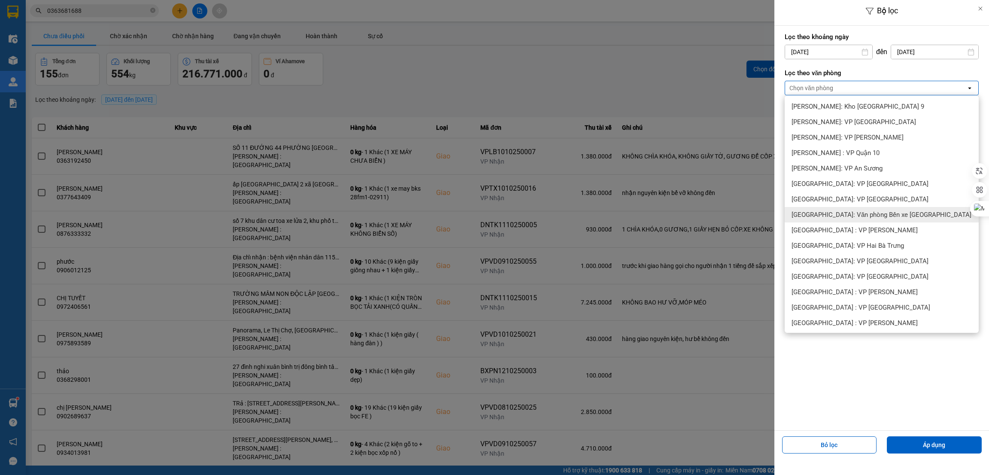
click at [892, 216] on span "[GEOGRAPHIC_DATA]: Văn phòng Bến xe [GEOGRAPHIC_DATA]" at bounding box center [882, 214] width 180 height 9
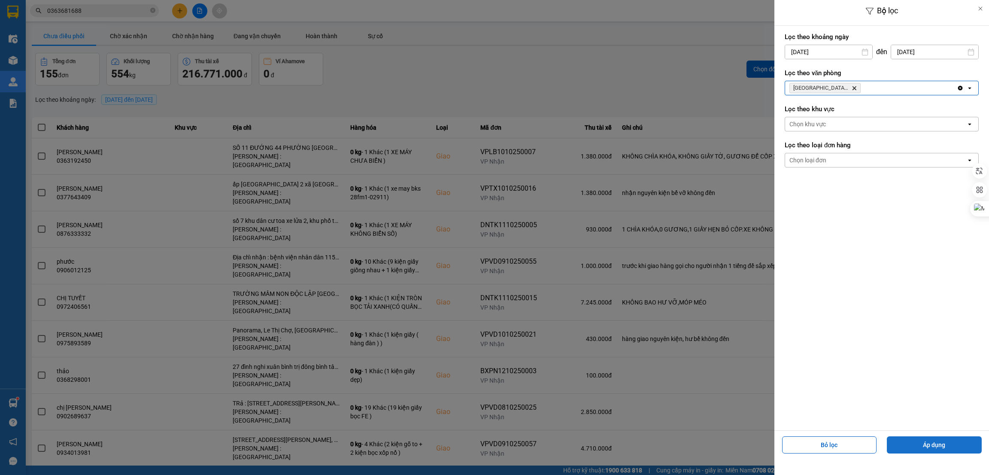
click at [943, 441] on button "Áp dụng" at bounding box center [934, 444] width 95 height 17
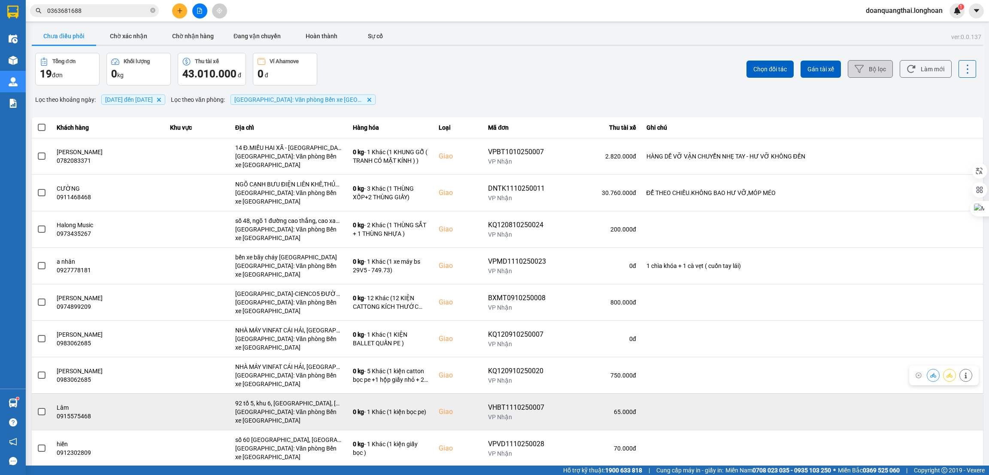
scroll to position [58, 0]
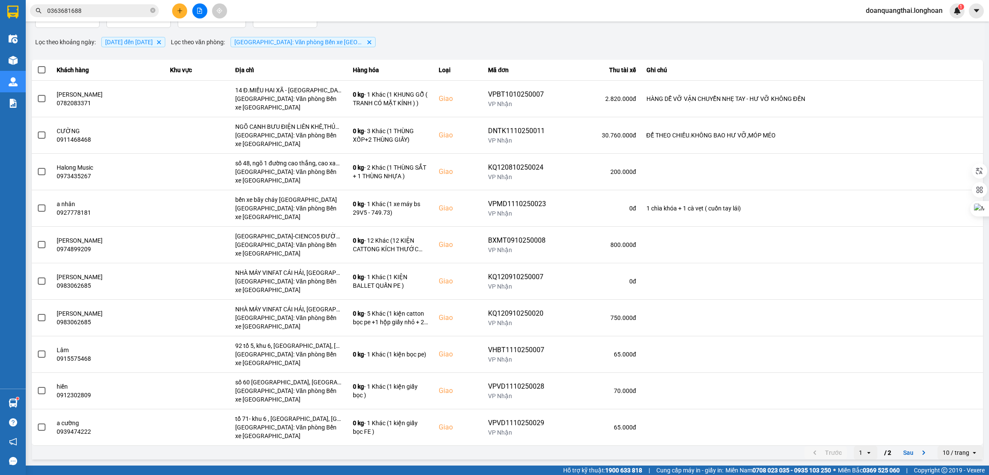
click at [943, 453] on div "10 / trang" at bounding box center [956, 452] width 27 height 9
click at [934, 433] on li "100 / trang" at bounding box center [950, 435] width 45 height 15
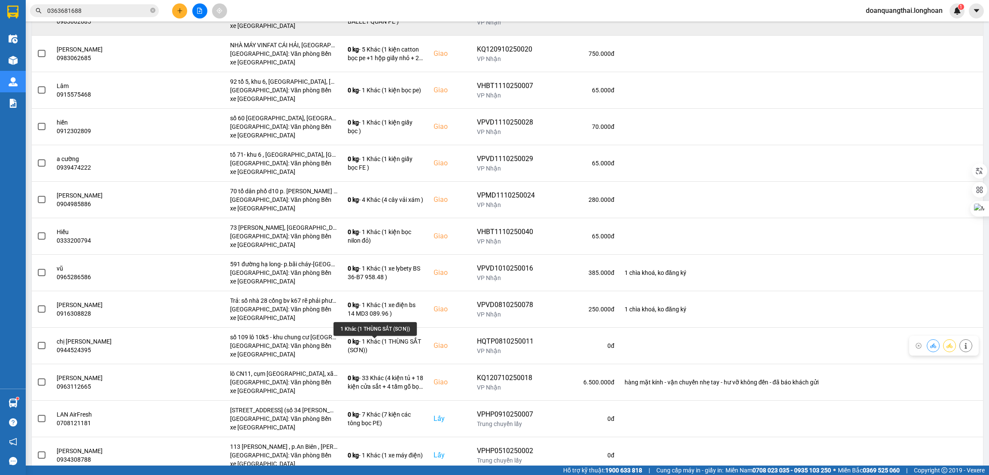
scroll to position [387, 0]
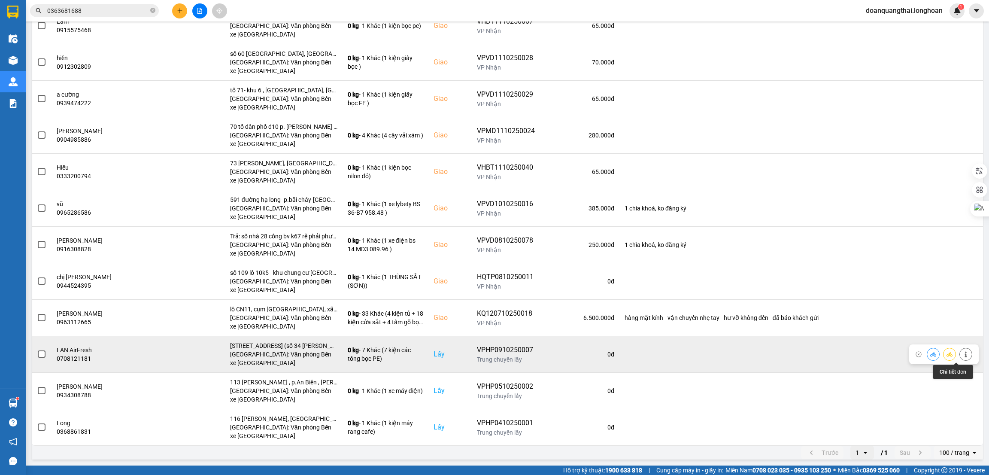
click at [963, 354] on icon at bounding box center [966, 354] width 6 height 6
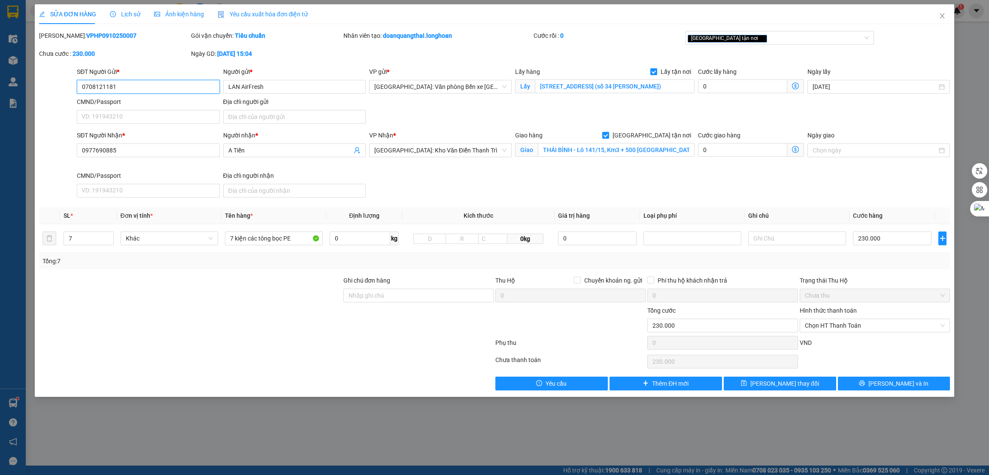
type input "0708121181"
type input "LAN AirFresh"
checkbox input "true"
type input "39 Vĩnh Tiến 2, An Biên, Hải Phòng (số 34 ngô kim húc)"
type input "0977690885"
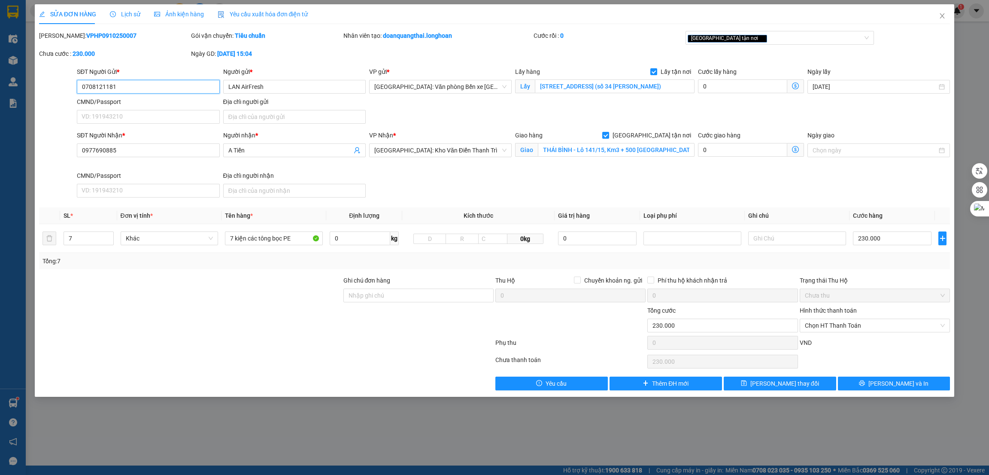
type input "A Tiến"
checkbox input "true"
type input "THÁI BÌNH - Lô 141/15, Km3 + 500 Đường Hùng Vương, P. Phú Khánh, TP. Thái Bình"
type input "0"
type input "230.000"
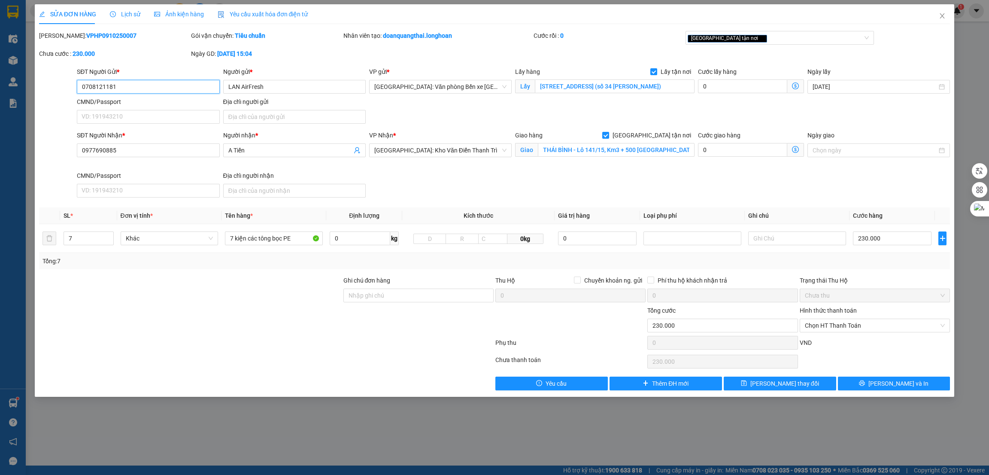
type input "230.000"
click at [663, 68] on span "Lấy tận nơi" at bounding box center [675, 71] width 37 height 9
click at [656, 68] on input "Lấy tận nơi" at bounding box center [653, 71] width 6 height 6
checkbox input "false"
click at [877, 325] on span "Chọn HT Thanh Toán" at bounding box center [875, 325] width 140 height 13
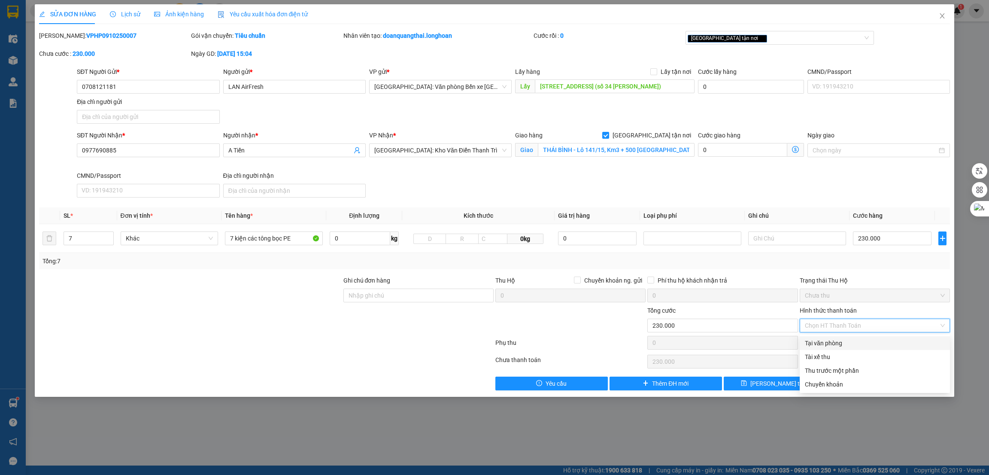
click at [838, 341] on div "Tại văn phòng" at bounding box center [875, 342] width 140 height 9
type input "0"
click at [874, 386] on button "[PERSON_NAME] và In" at bounding box center [894, 383] width 112 height 14
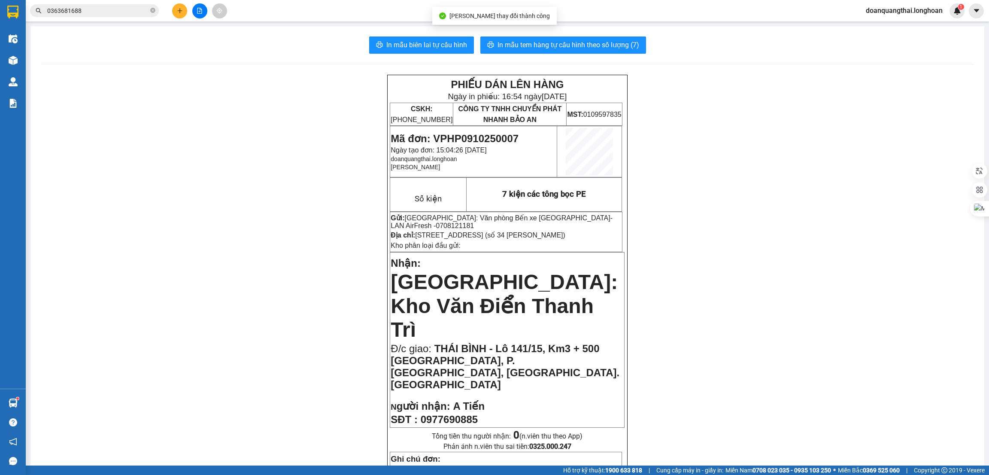
click at [508, 47] on span "In mẫu tem hàng tự cấu hình theo số lượng (7)" at bounding box center [568, 44] width 142 height 11
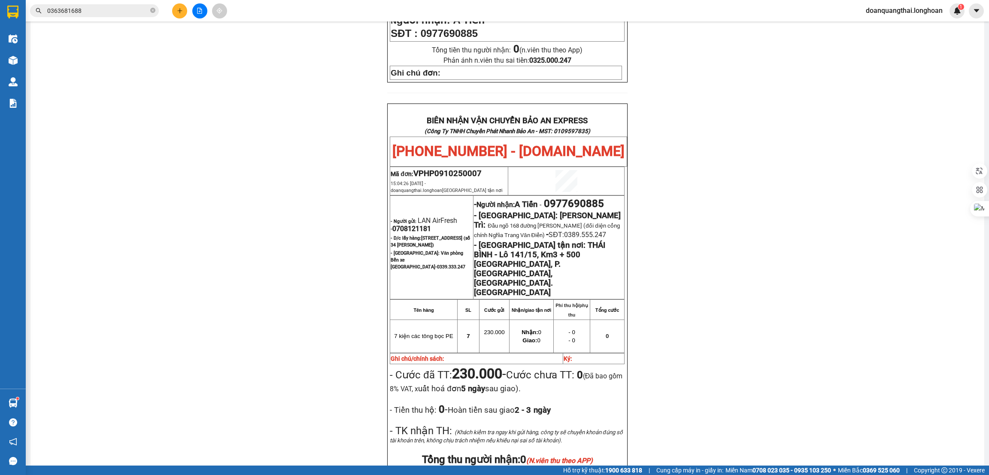
scroll to position [451, 0]
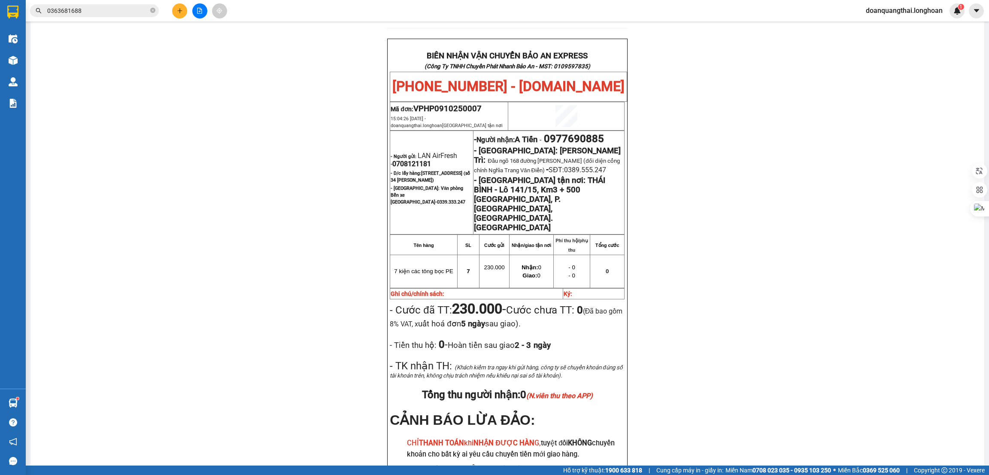
click at [452, 104] on span "VPHP0910250007" at bounding box center [447, 108] width 68 height 9
copy span "VPHP0910250007"
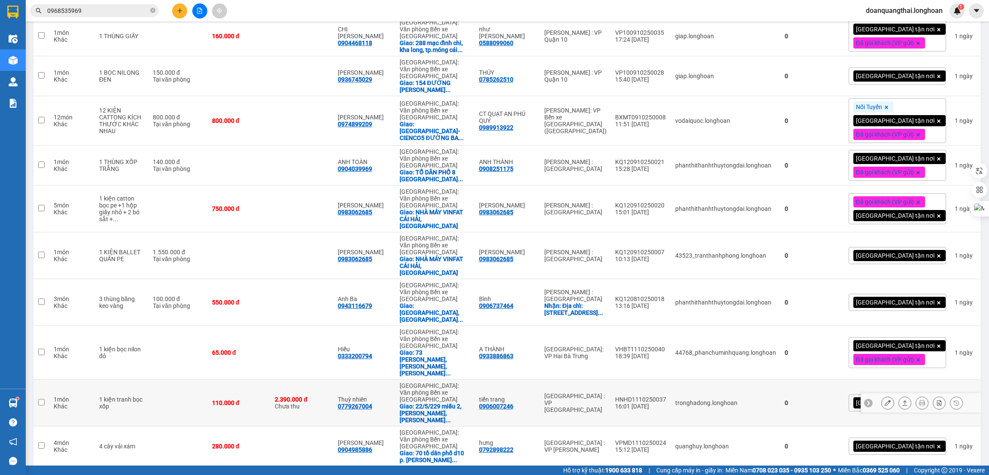
scroll to position [643, 0]
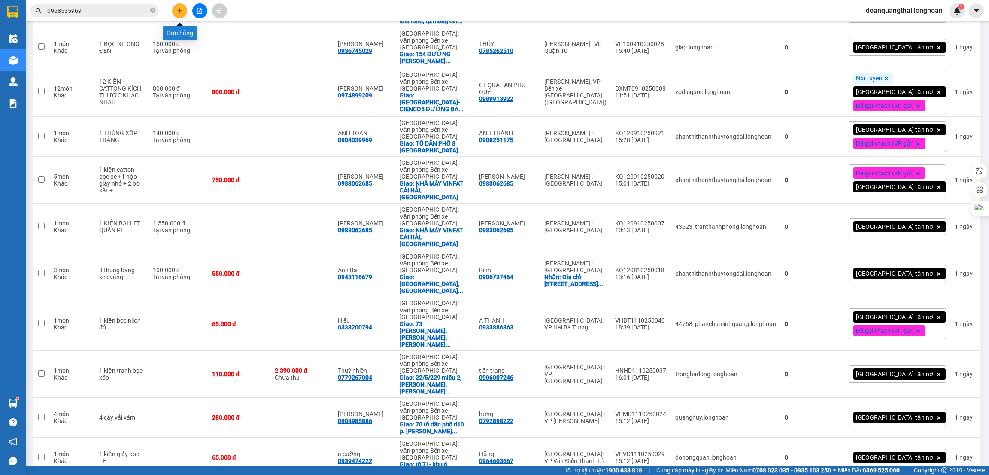
click at [182, 6] on button at bounding box center [179, 10] width 15 height 15
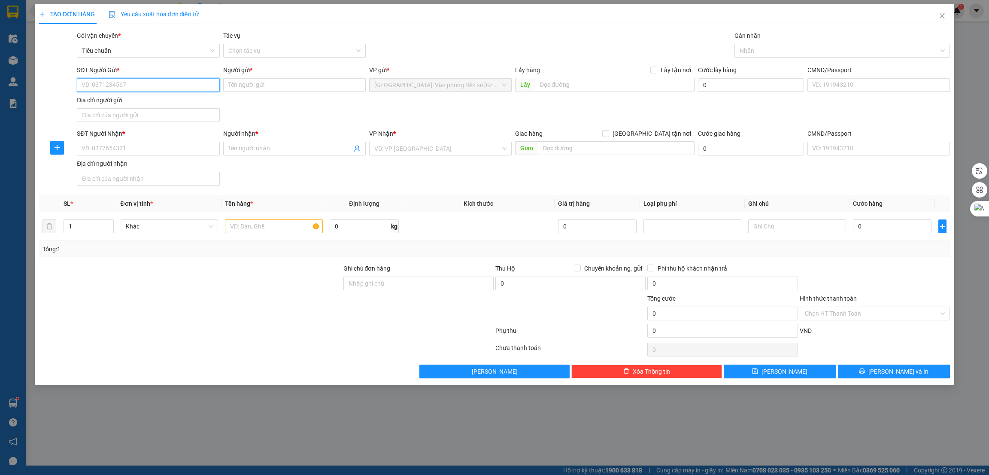
paste input "0902085168"
type input "0902085168"
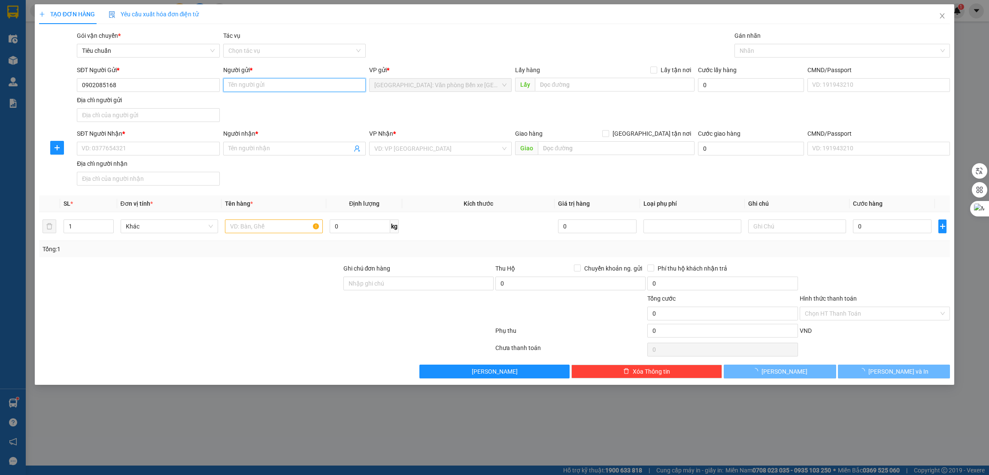
click at [243, 84] on input "Người gửi *" at bounding box center [294, 85] width 143 height 14
click at [133, 148] on input "SĐT Người Nhận *" at bounding box center [148, 149] width 143 height 14
paste input "0333926379"
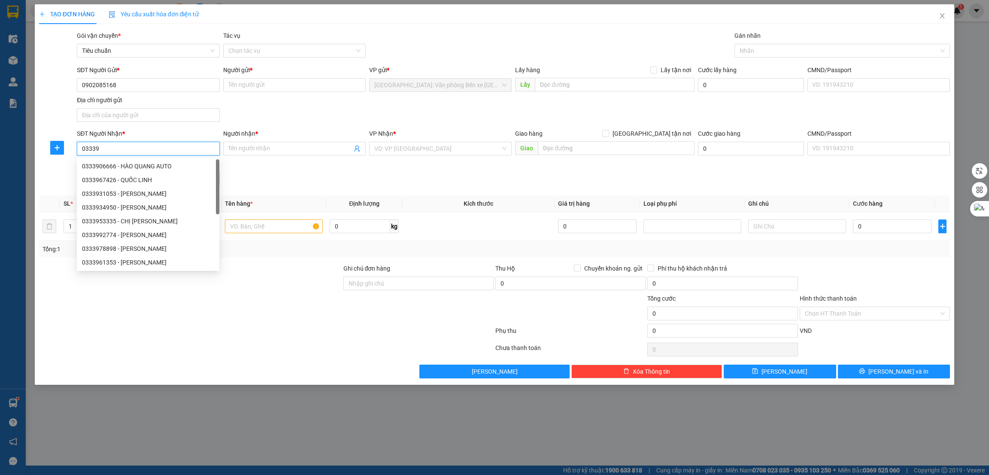
click at [128, 148] on input "03339" at bounding box center [148, 149] width 143 height 14
paste input "26379"
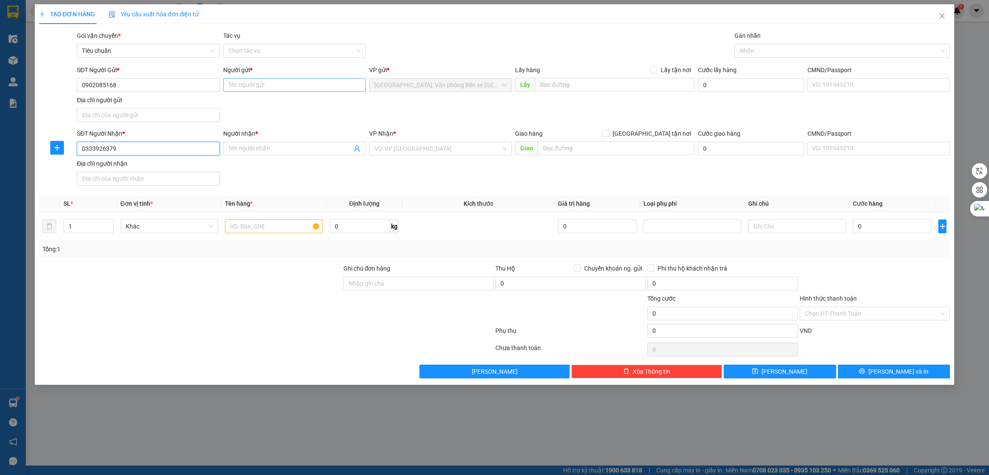
type input "0333926379"
click at [253, 88] on input "Người gửi *" at bounding box center [294, 85] width 143 height 14
type input "[PERSON_NAME]"
click at [284, 149] on input "Người nhận *" at bounding box center [290, 148] width 124 height 9
type input "[PERSON_NAME]"
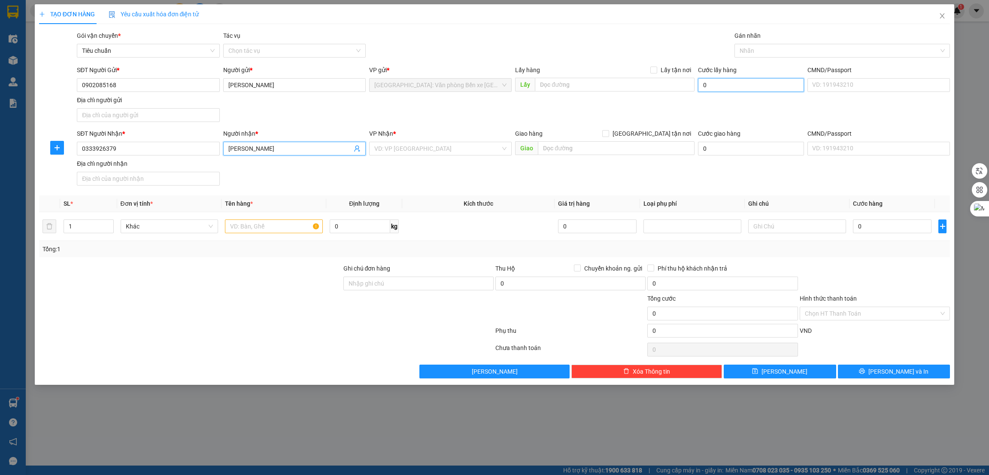
click at [728, 83] on input "0" at bounding box center [751, 85] width 106 height 14
type input "1"
type input "15"
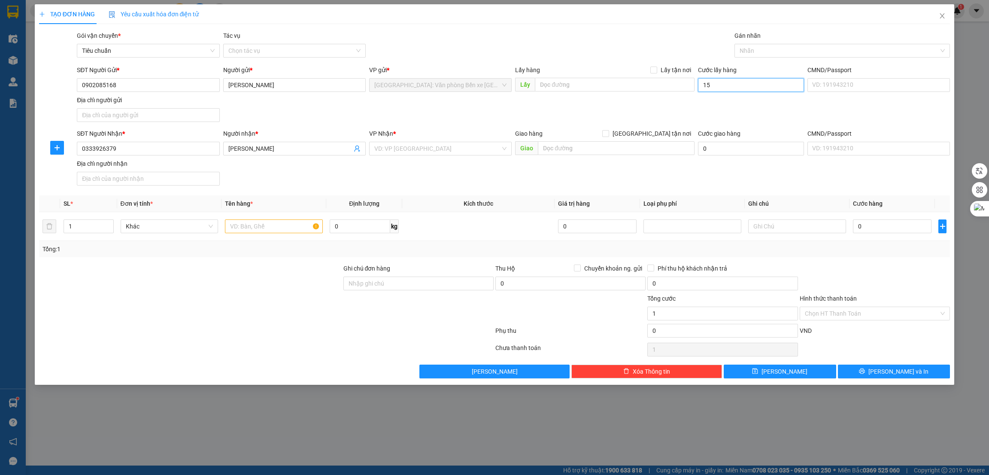
type input "15"
type input "150"
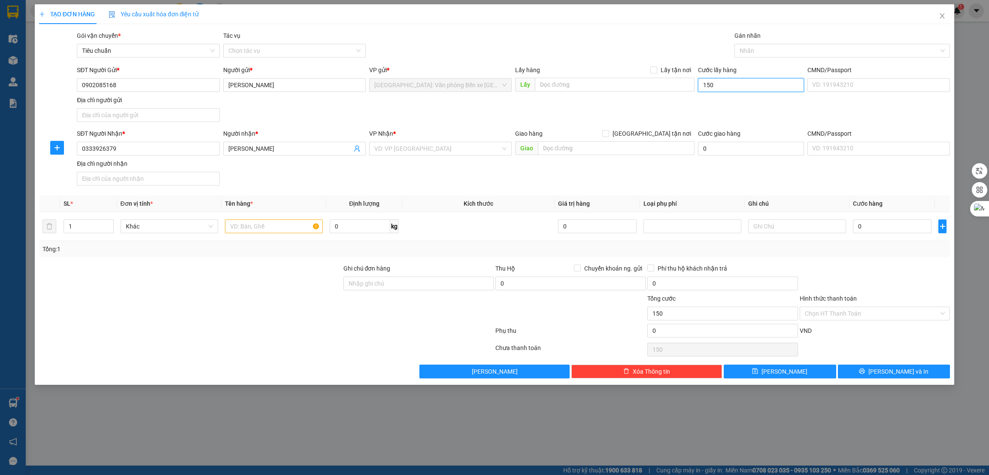
type input "1.500"
type input "15.000"
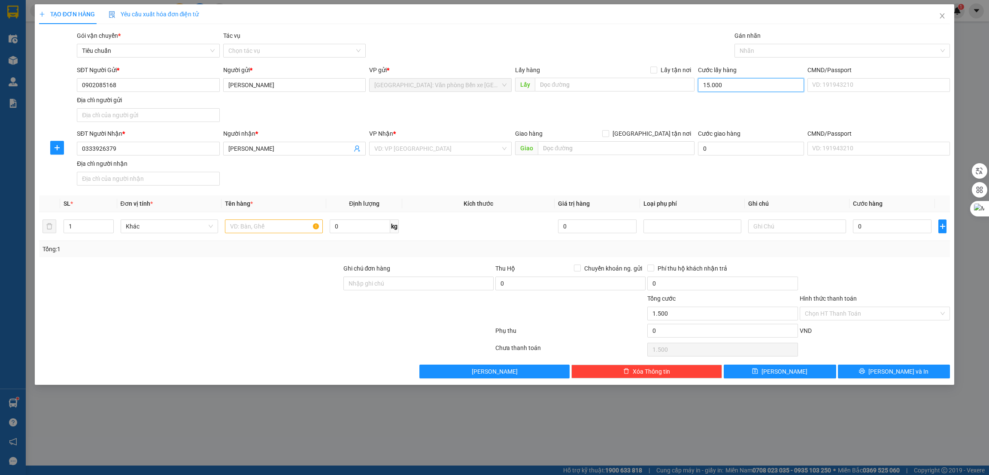
type input "15.000"
type input "150.000"
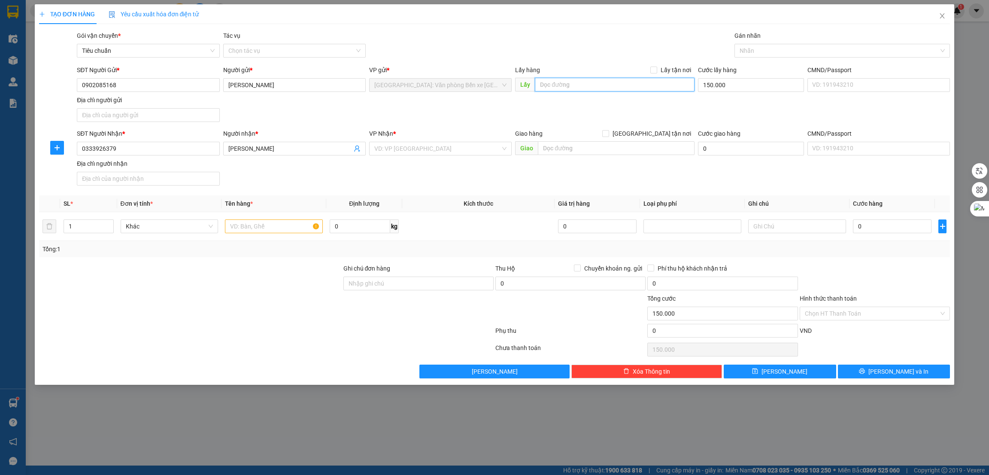
click at [622, 88] on input "text" at bounding box center [614, 85] width 159 height 14
click at [612, 88] on input "text" at bounding box center [614, 85] width 159 height 14
paste input "nhà số 02 -ngõ 78 -đuờng tư thuỷ tổ 11-[GEOGRAPHIC_DATA]-[GEOGRAPHIC_DATA]"
type input "nhà số 02 -ngõ 78 -đuờng tư thuỷ tổ 11-[GEOGRAPHIC_DATA]-[GEOGRAPHIC_DATA]"
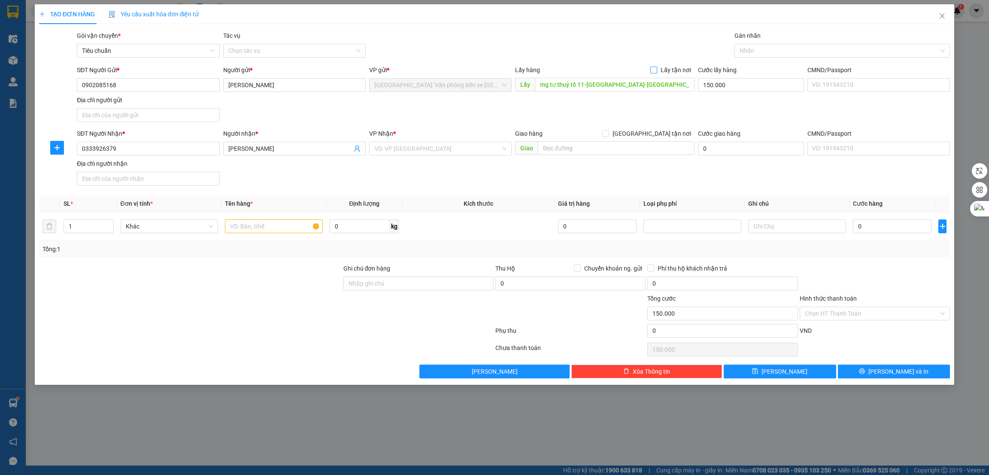
click at [657, 69] on span at bounding box center [653, 70] width 7 height 7
click at [656, 69] on input "Lấy tận nơi" at bounding box center [653, 70] width 6 height 6
checkbox input "true"
click at [454, 151] on input "search" at bounding box center [437, 148] width 126 height 13
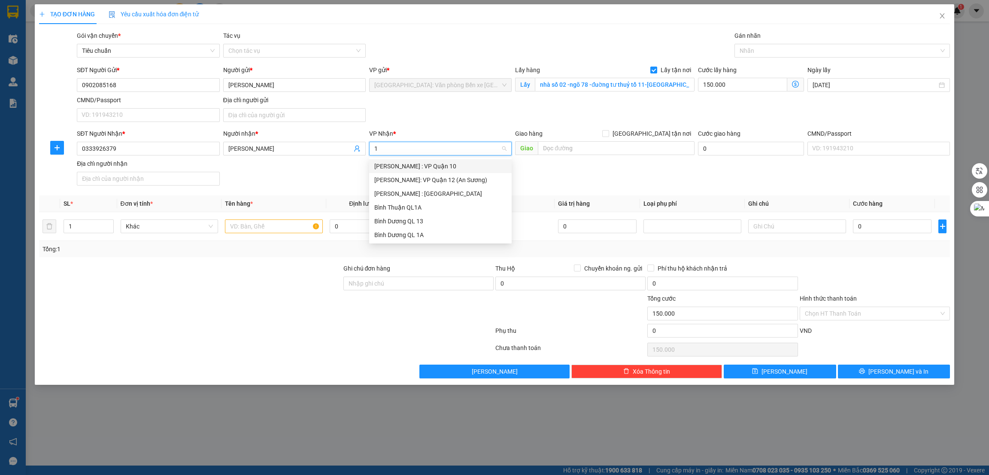
type input "12"
click at [431, 178] on div "[PERSON_NAME] : [GEOGRAPHIC_DATA]" at bounding box center [440, 179] width 132 height 9
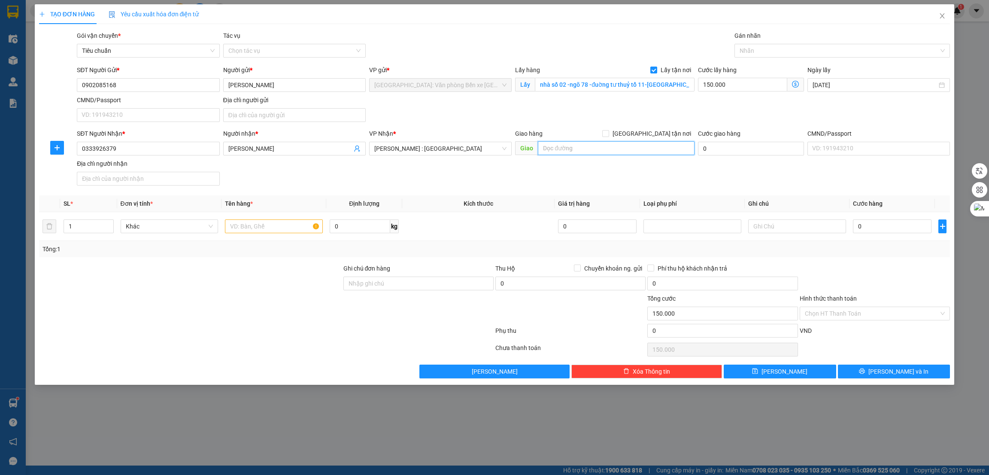
click at [590, 148] on input "text" at bounding box center [616, 148] width 156 height 14
paste input "129/3/7a hoàng văn thụ /[GEOGRAPHIC_DATA]"
type input "TPHCM - 129/3/7a hoàng văn thụ /[GEOGRAPHIC_DATA]"
click at [656, 132] on span "[GEOGRAPHIC_DATA] tận nơi" at bounding box center [651, 133] width 85 height 9
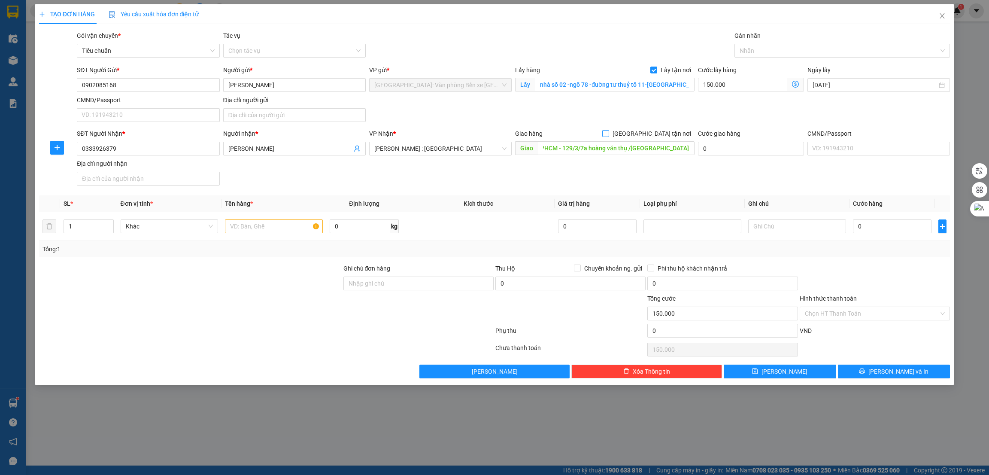
click at [608, 132] on input "[GEOGRAPHIC_DATA] tận nơi" at bounding box center [605, 133] width 6 height 6
checkbox input "true"
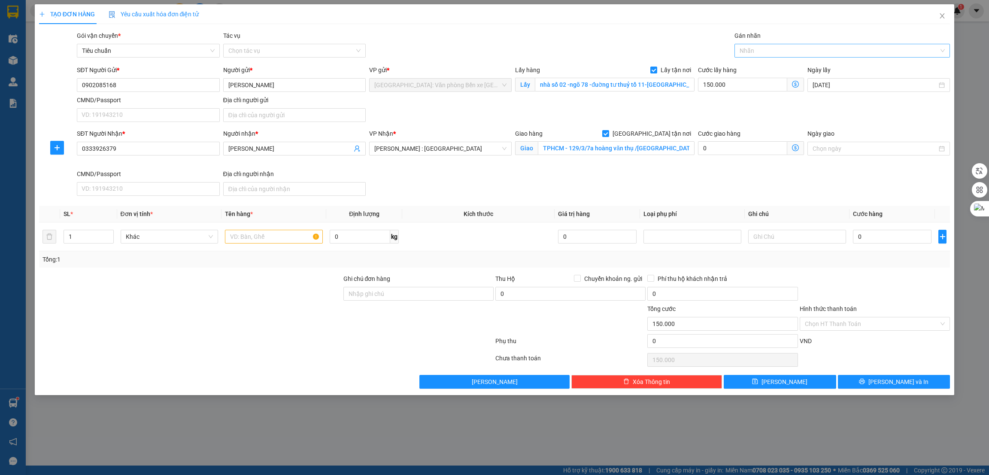
click at [787, 52] on div at bounding box center [838, 51] width 203 height 10
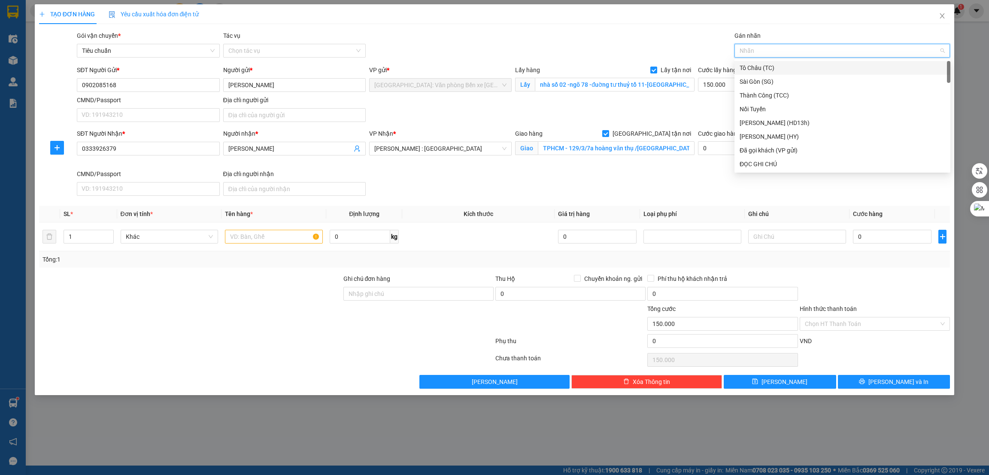
type input "g"
click at [763, 163] on div "[GEOGRAPHIC_DATA] tận nơi" at bounding box center [843, 163] width 206 height 9
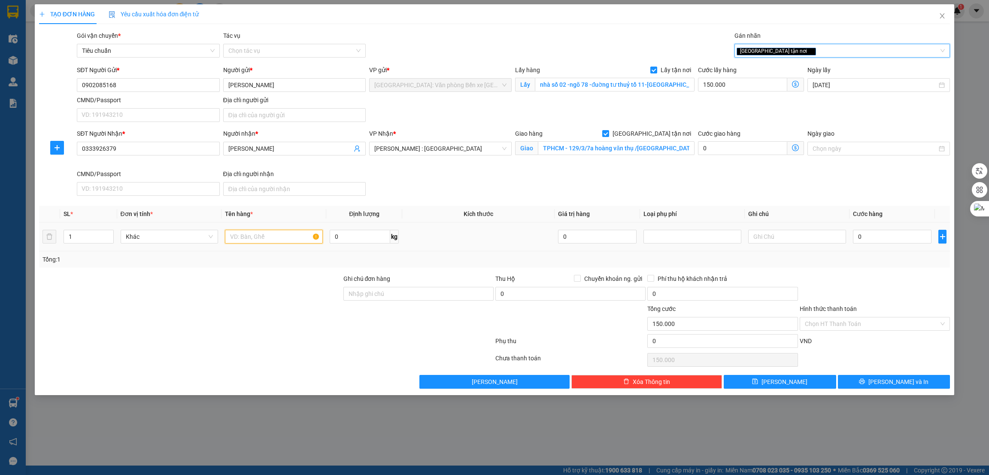
click at [255, 237] on input "text" at bounding box center [274, 237] width 98 height 14
type input "1 xe điện"
click at [870, 240] on input "0" at bounding box center [892, 237] width 79 height 14
type input "9"
type input "150.009"
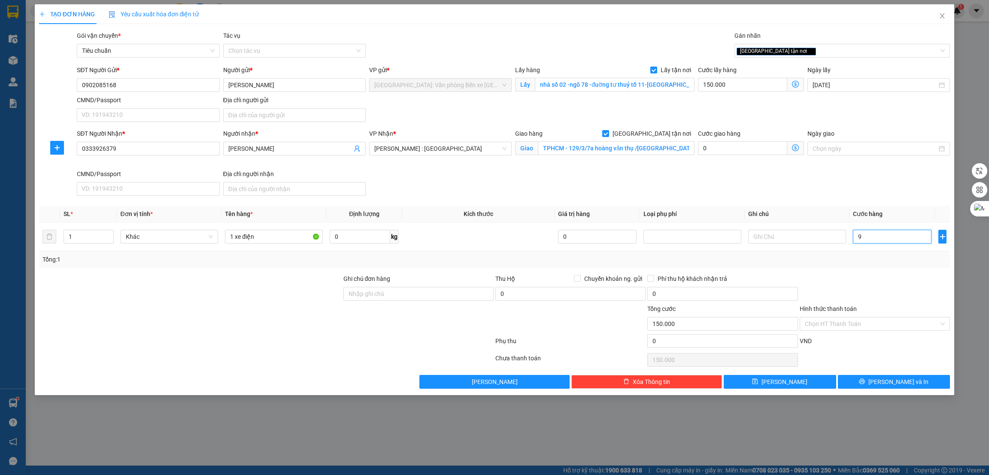
type input "150.009"
type input "97"
type input "150.097"
type input "970"
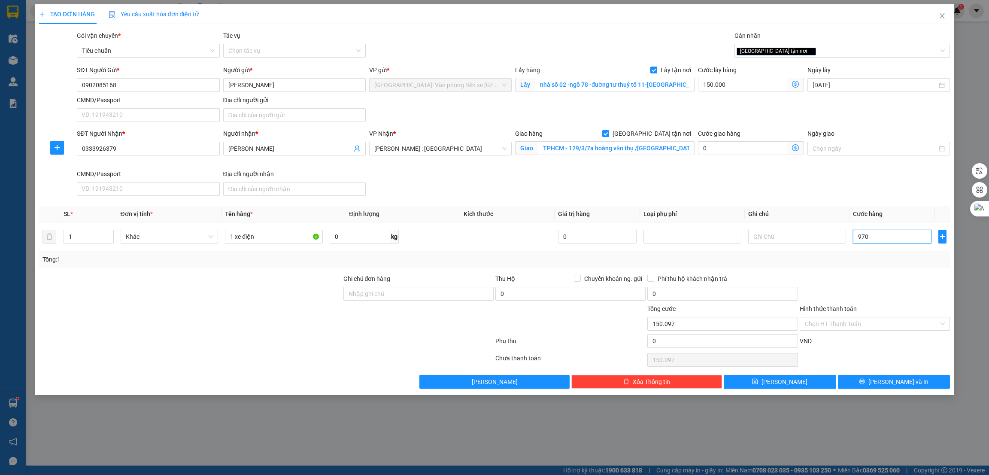
type input "150.970"
type input "9.700"
type input "159.700"
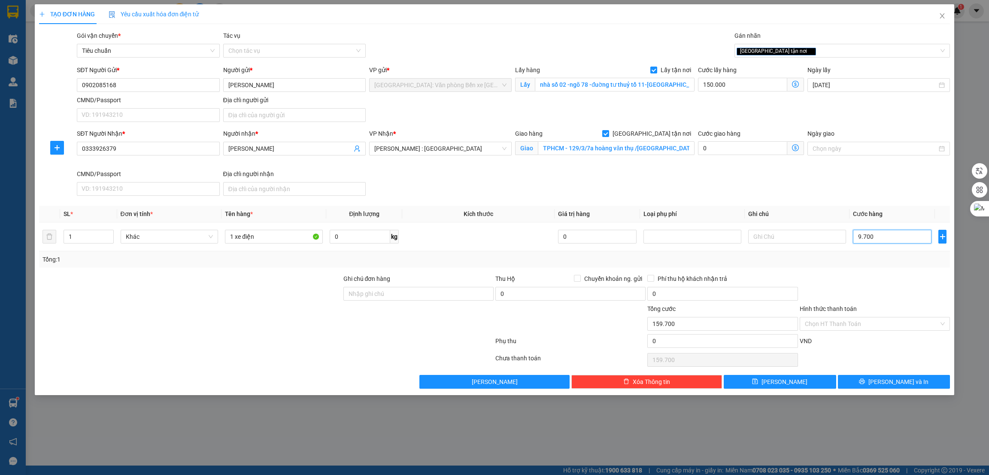
type input "97.000"
type input "247.000"
type input "970.000"
type input "1.120.000"
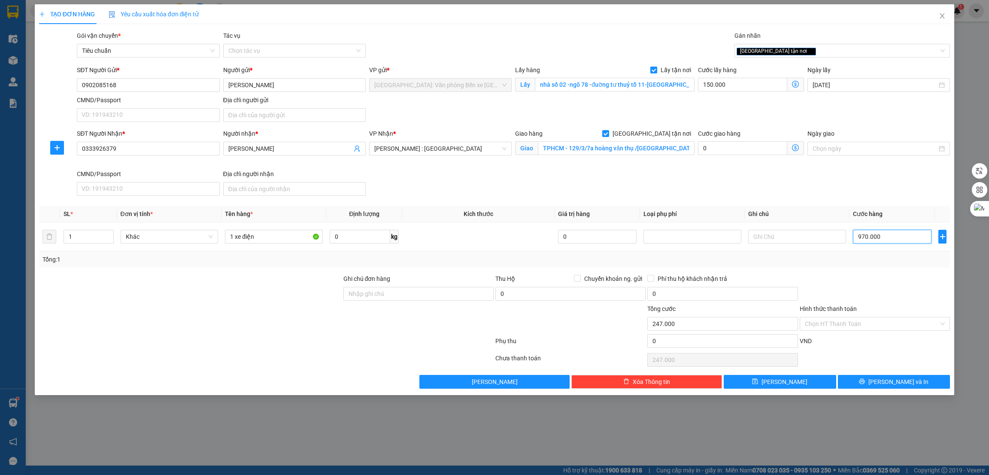
type input "1.120.000"
type input "970.000"
click at [758, 383] on icon "save" at bounding box center [755, 382] width 6 height 6
checkbox input "false"
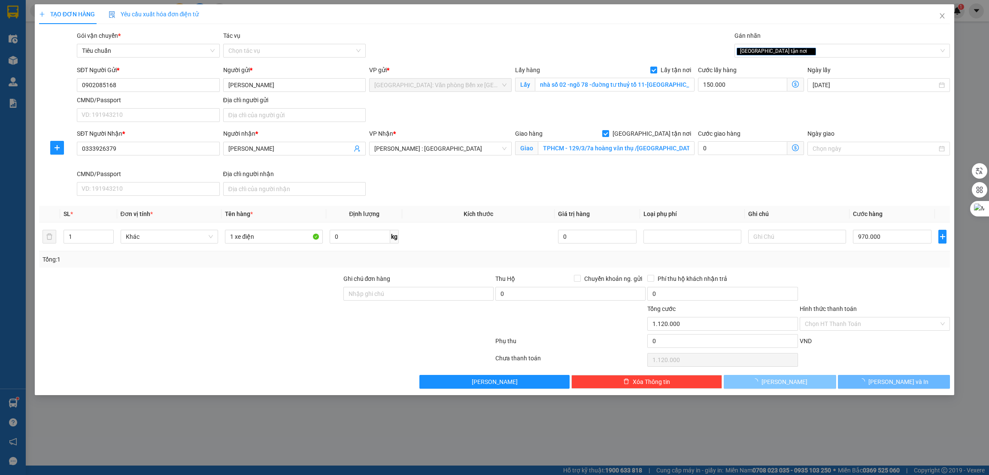
type input "0"
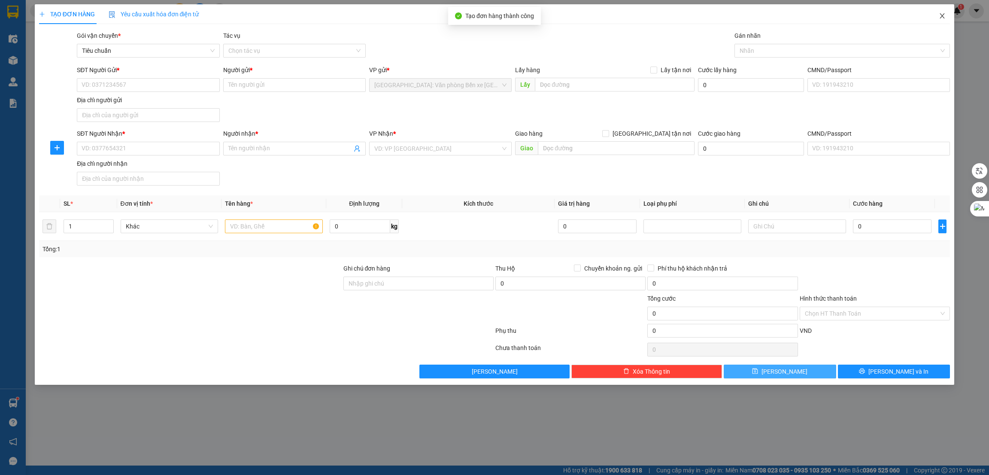
click at [946, 15] on span "Close" at bounding box center [942, 16] width 24 height 24
